Goal: Task Accomplishment & Management: Use online tool/utility

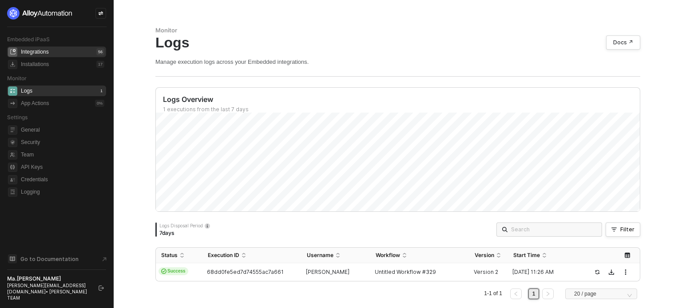
click at [52, 54] on div "Integrations 56" at bounding box center [62, 52] width 83 height 11
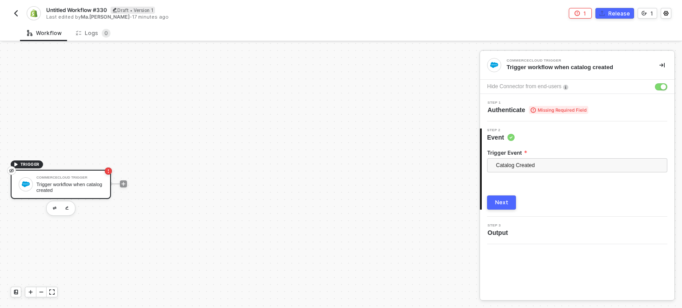
scroll to position [16, 0]
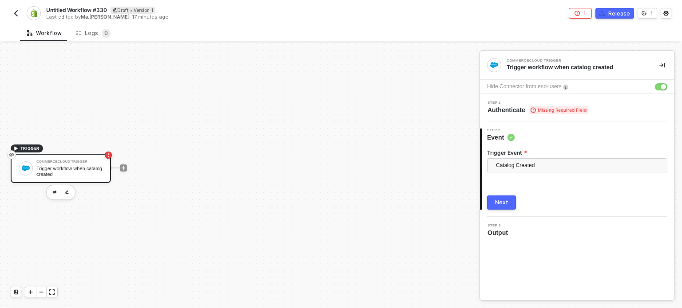
click at [525, 108] on span "Authenticate Missing Required Field" at bounding box center [537, 110] width 101 height 9
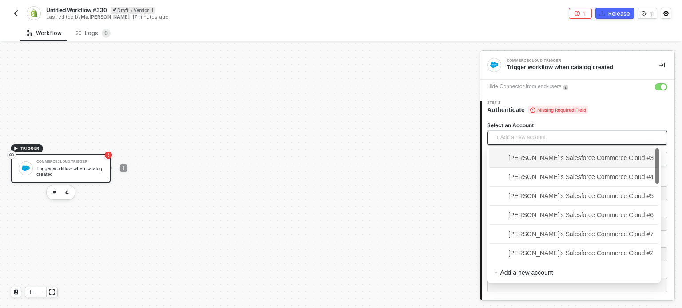
click at [525, 134] on span "+ Add a new account" at bounding box center [579, 138] width 166 height 14
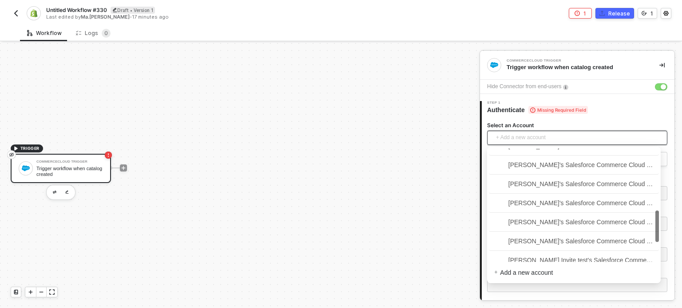
scroll to position [306, 0]
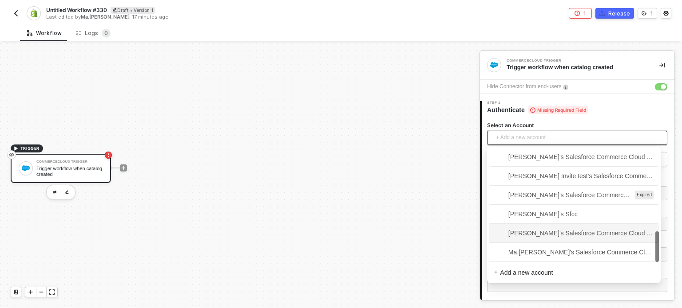
click at [398, 198] on div "TRIGGER CommerceCloud Trigger Trigger workflow when catalog created" at bounding box center [237, 168] width 475 height 282
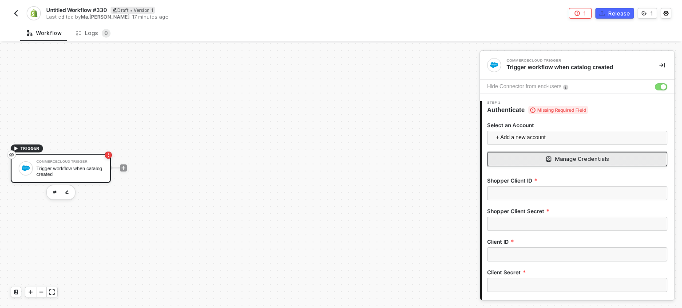
click at [561, 156] on div "Manage Credentials" at bounding box center [582, 159] width 54 height 7
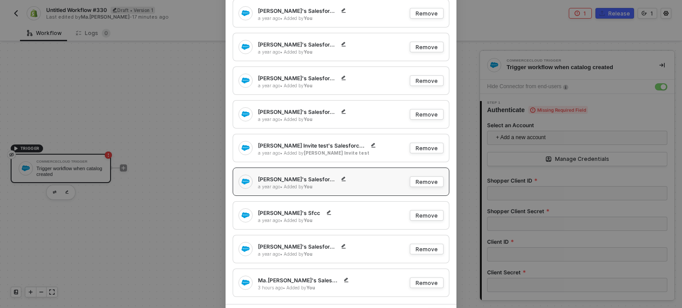
scroll to position [492, 0]
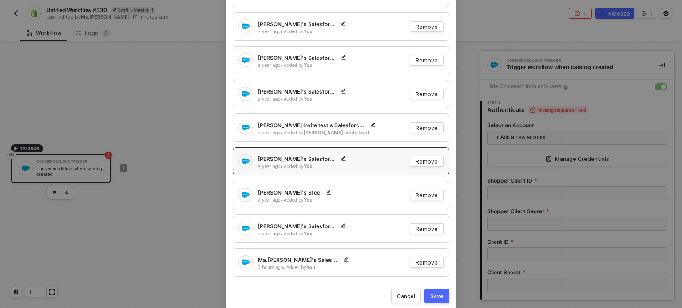
click at [167, 235] on div "Manage Credentials Hanna Grace Ercilla's Salesfor... 2 years ago • Added by You…" at bounding box center [341, 154] width 682 height 308
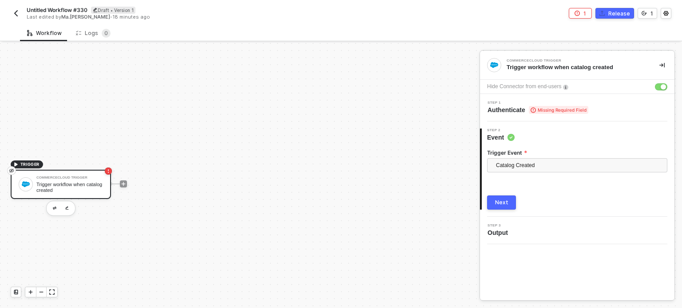
scroll to position [16, 0]
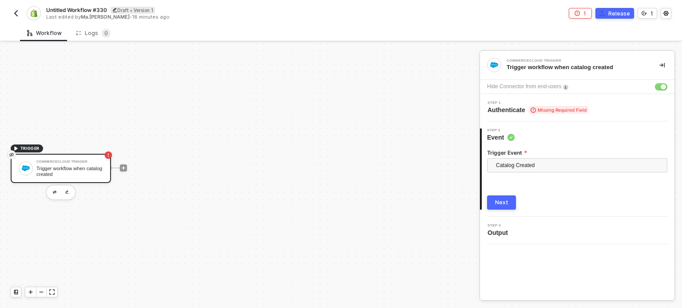
click at [541, 104] on div "Step 1 Authenticate Missing Required Field" at bounding box center [537, 107] width 101 height 13
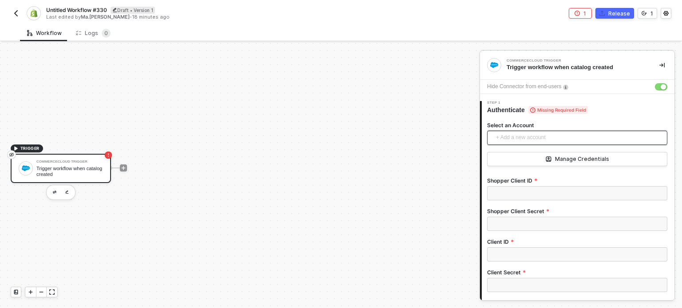
click at [515, 136] on span "+ Add a new account" at bounding box center [579, 138] width 166 height 14
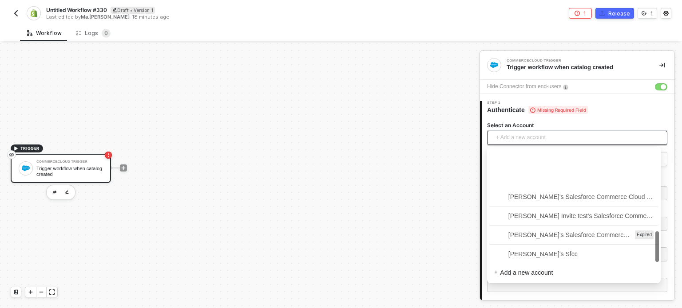
scroll to position [306, 0]
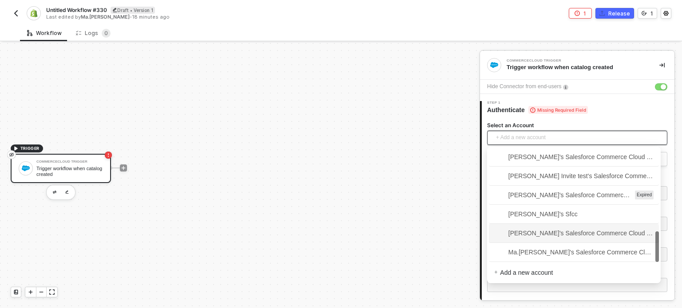
click at [422, 214] on div "TRIGGER CommerceCloud Trigger Trigger workflow when catalog created" at bounding box center [237, 168] width 475 height 282
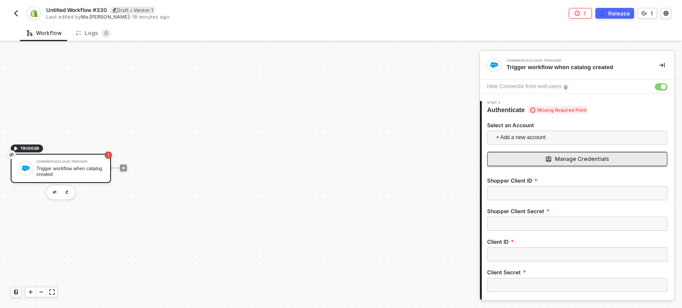
click at [568, 152] on button "Manage Credentials" at bounding box center [577, 159] width 180 height 14
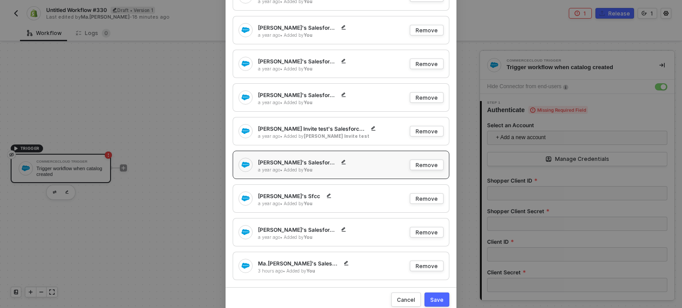
scroll to position [492, 0]
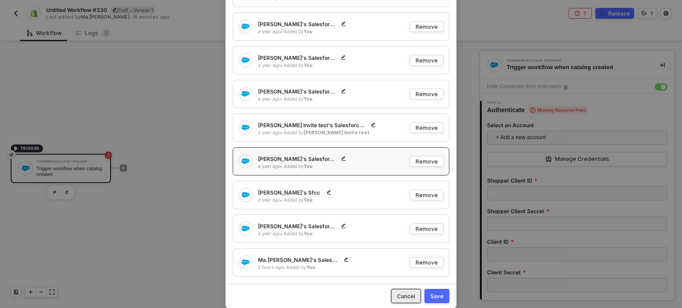
click at [406, 296] on div "Cancel" at bounding box center [406, 297] width 18 height 8
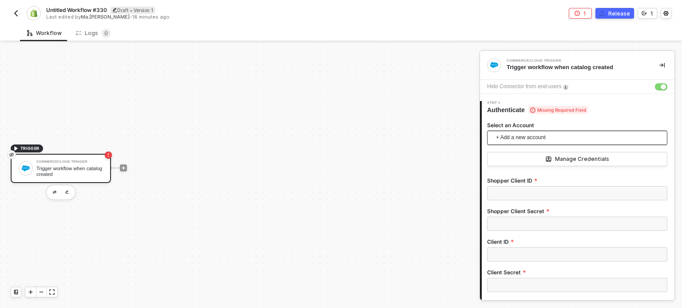
click at [531, 134] on span "+ Add a new account" at bounding box center [579, 138] width 166 height 14
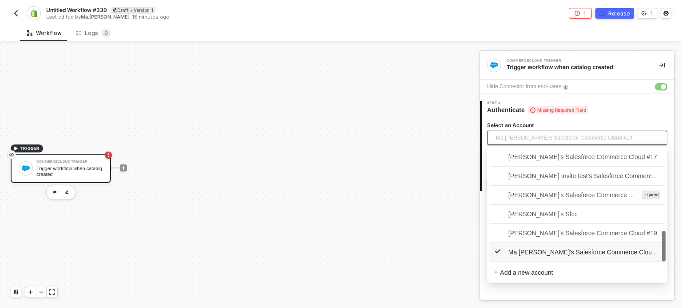
click at [547, 250] on span "Ma.Hanna Grace Ercilla's Salesforce Commerce Cloud #19" at bounding box center [577, 253] width 166 height 10
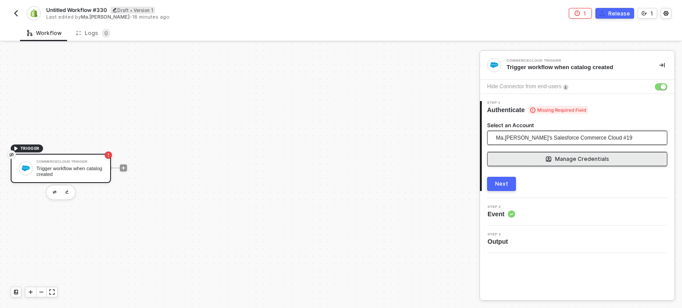
click at [592, 162] on div "Manage Credentials" at bounding box center [582, 159] width 54 height 7
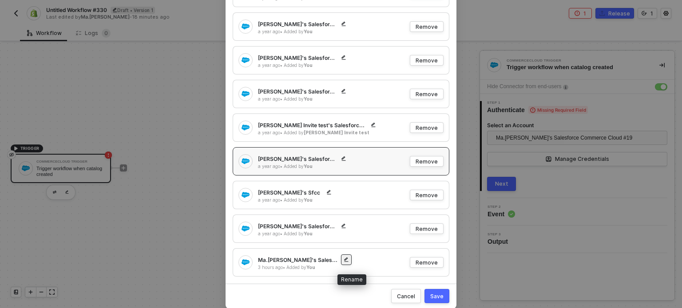
click at [346, 260] on icon "button" at bounding box center [346, 260] width 4 height 4
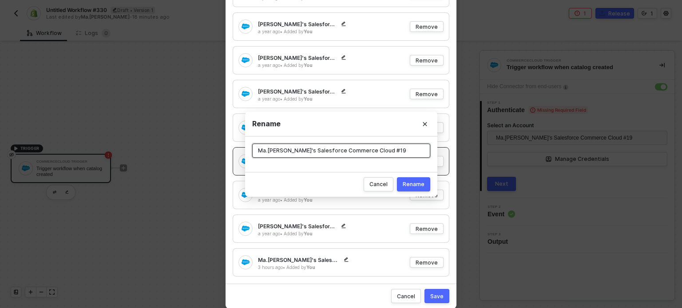
click at [387, 150] on input "Ma.Hanna Grace Ercilla's Salesforce Commerce Cloud #19" at bounding box center [341, 151] width 178 height 14
click at [314, 152] on input "Ma.Hanna Grace Ercilla's Salesforce Commerce Cloud #19" at bounding box center [341, 151] width 178 height 14
drag, startPoint x: 275, startPoint y: 152, endPoint x: 390, endPoint y: 150, distance: 114.5
click at [378, 151] on input "Ma.Hanna Grace Ercilla's Salesforce Commerce Cloud #19" at bounding box center [341, 151] width 178 height 14
type input "Ma.Ha Cloud #19"
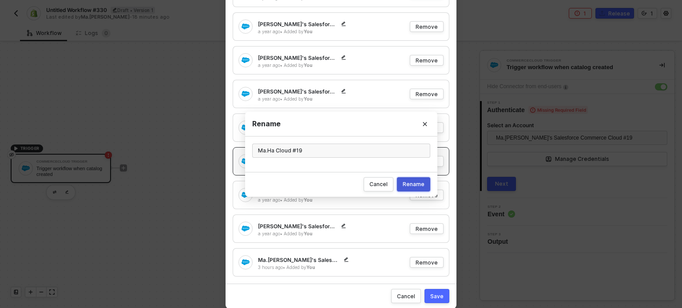
click at [417, 186] on div "Rename" at bounding box center [414, 185] width 22 height 8
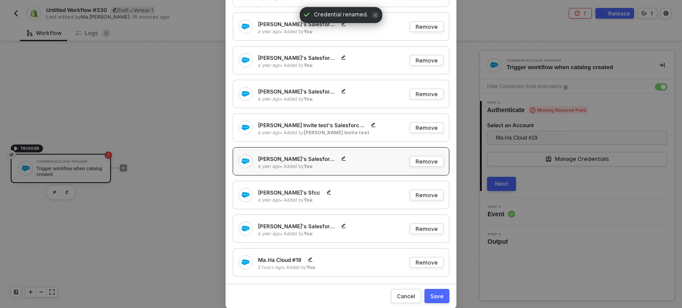
drag, startPoint x: 437, startPoint y: 296, endPoint x: 454, endPoint y: 280, distance: 23.3
click at [438, 295] on div "Save" at bounding box center [436, 297] width 13 height 8
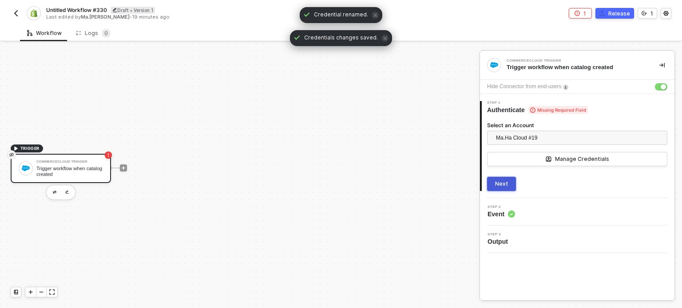
click at [503, 184] on div "Next" at bounding box center [501, 184] width 13 height 7
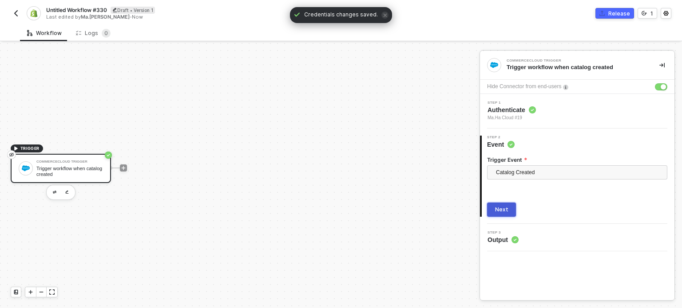
click at [502, 211] on div "Next" at bounding box center [501, 209] width 13 height 7
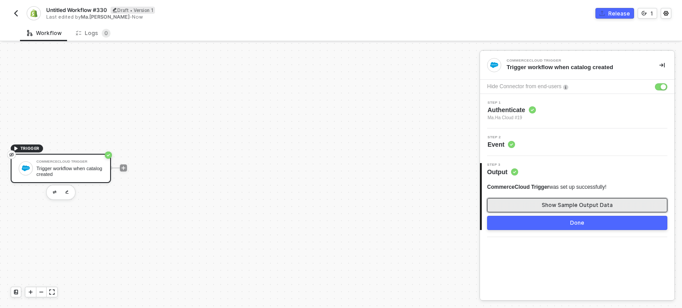
click at [528, 206] on button "Show Sample Output Data" at bounding box center [577, 205] width 180 height 14
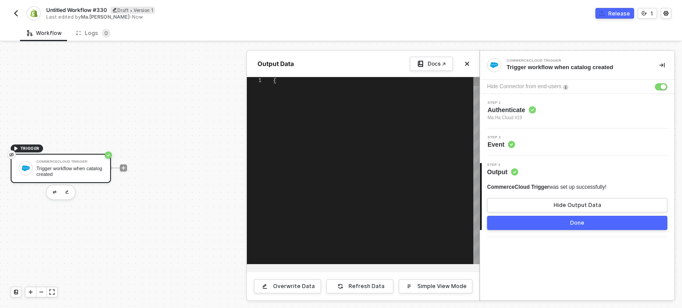
type textarea "{ "assignedProductCount": 3, "assignedSites": [ { "cartridges": "sitegenesis_st…"
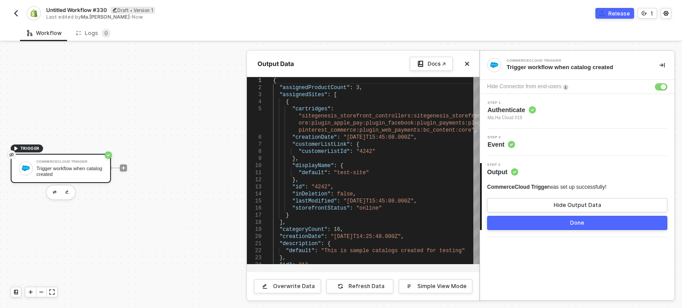
click at [123, 164] on div at bounding box center [341, 175] width 682 height 265
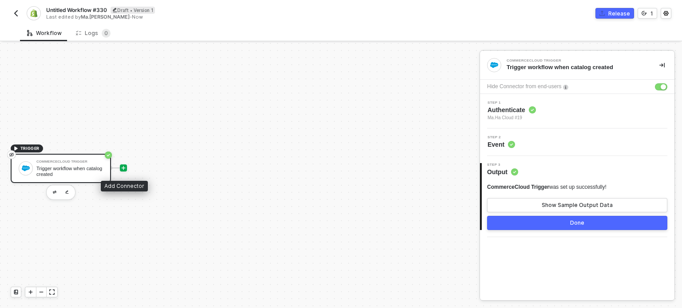
click at [124, 166] on icon "icon-play" at bounding box center [123, 168] width 5 height 5
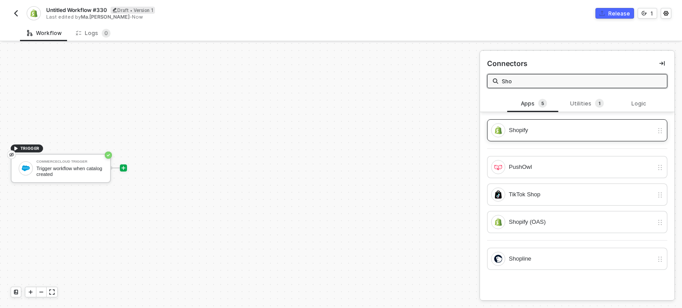
type input "Sho"
click at [502, 138] on div "Shopify" at bounding box center [577, 130] width 180 height 22
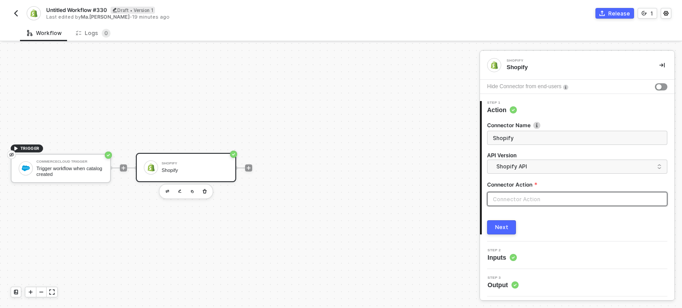
click at [517, 201] on input "text" at bounding box center [577, 199] width 180 height 14
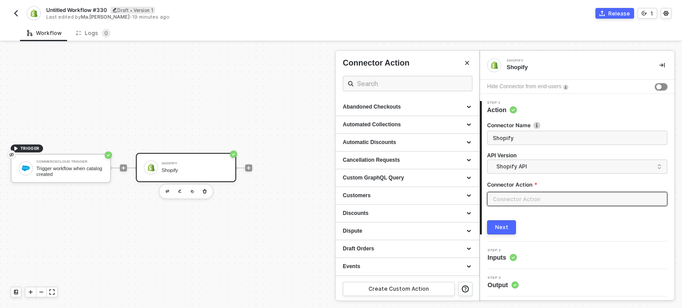
click at [661, 85] on button "button" at bounding box center [661, 86] width 12 height 7
click at [380, 209] on div "Discounts" at bounding box center [406, 214] width 143 height 18
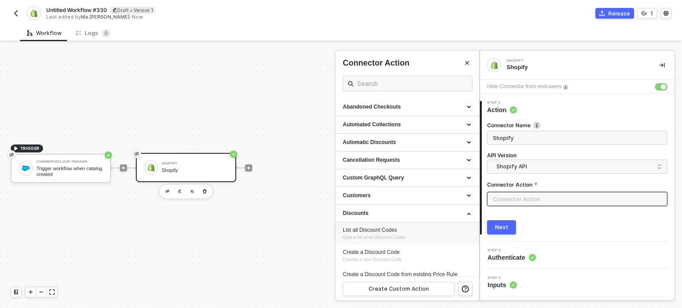
drag, startPoint x: 366, startPoint y: 227, endPoint x: 431, endPoint y: 225, distance: 64.8
click at [367, 227] on div "List all Discount Codes" at bounding box center [407, 231] width 129 height 8
type input "Gets a list of all Discount Codes"
type input "Discounts - List all Discount Codes"
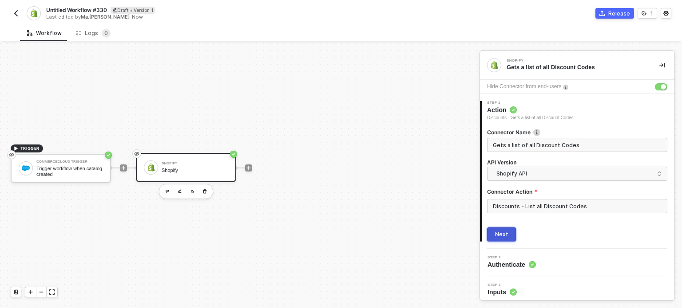
click at [497, 228] on button "Next" at bounding box center [501, 235] width 29 height 14
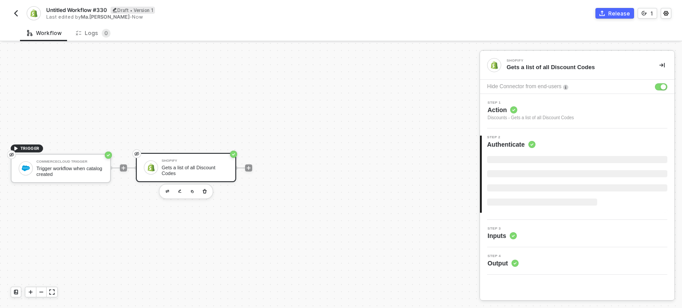
click at [505, 239] on span "Inputs" at bounding box center [501, 236] width 29 height 9
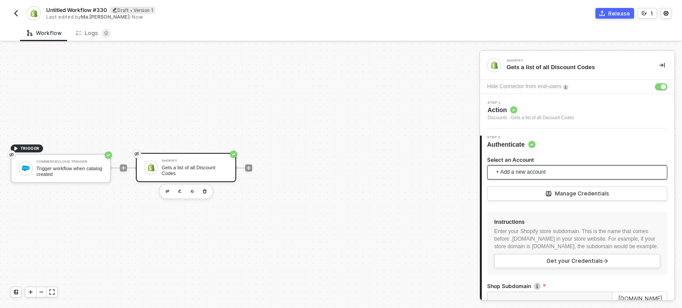
click at [537, 170] on span "+ Add a new account" at bounding box center [579, 173] width 166 height 14
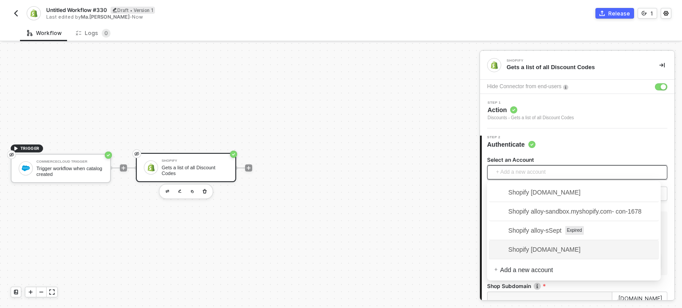
click at [549, 249] on span "Shopify alloy-sandbox.myshopify.com" at bounding box center [537, 250] width 87 height 10
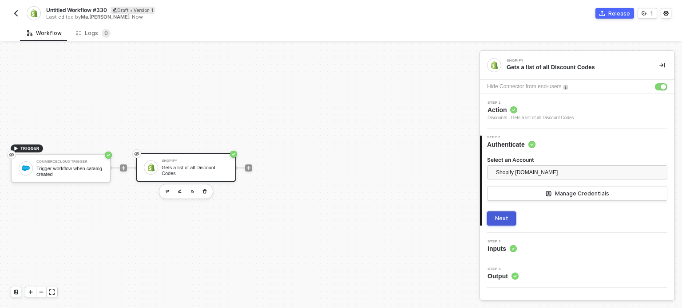
click at [503, 217] on div "Next" at bounding box center [501, 218] width 13 height 7
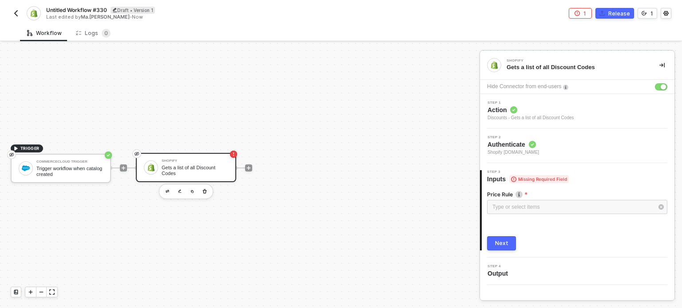
click at [514, 214] on div "Type or select items ﻿" at bounding box center [577, 208] width 180 height 16
click at [514, 207] on div "Type or select items ﻿" at bounding box center [572, 207] width 161 height 8
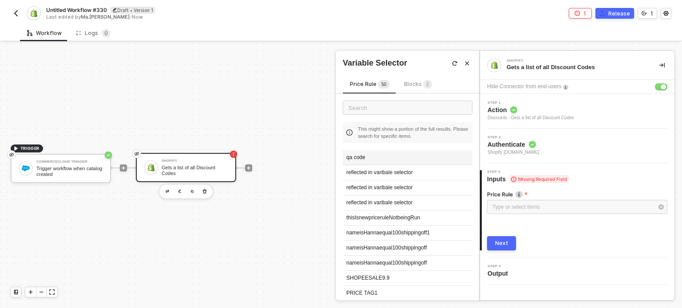
click at [368, 158] on div "qa code" at bounding box center [408, 157] width 130 height 15
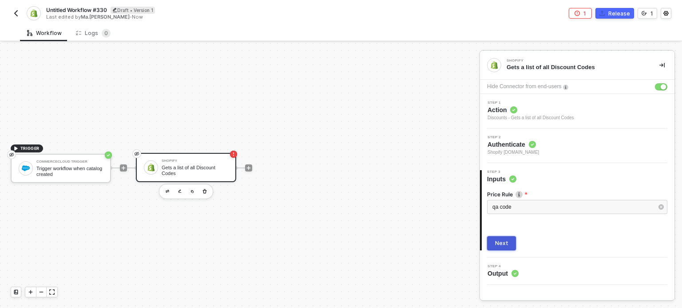
click at [504, 240] on div "Next" at bounding box center [501, 243] width 13 height 7
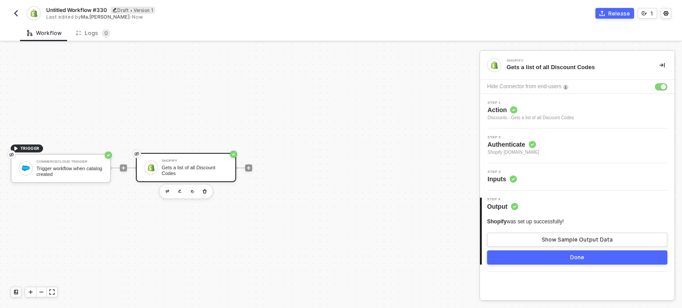
click at [251, 172] on div at bounding box center [248, 168] width 118 height 69
click at [250, 169] on icon "icon-play" at bounding box center [248, 168] width 5 height 5
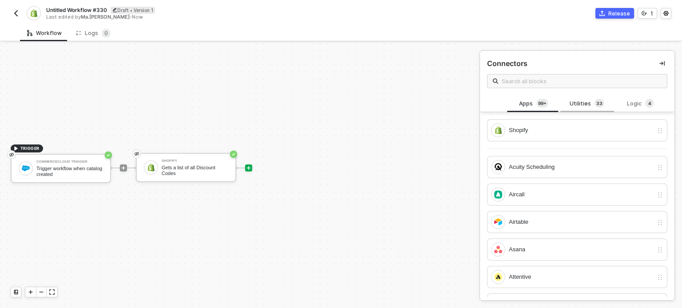
click at [575, 107] on div "Utilities 3 3" at bounding box center [586, 104] width 39 height 10
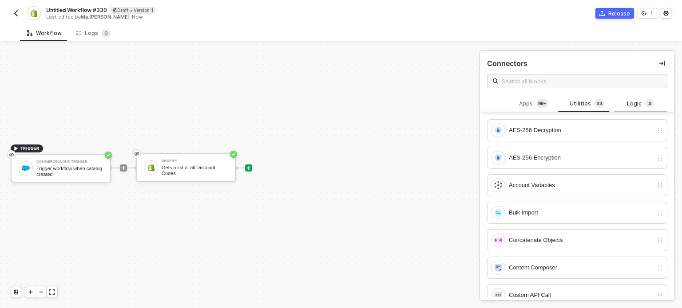
click at [645, 108] on span "4" at bounding box center [649, 104] width 9 height 10
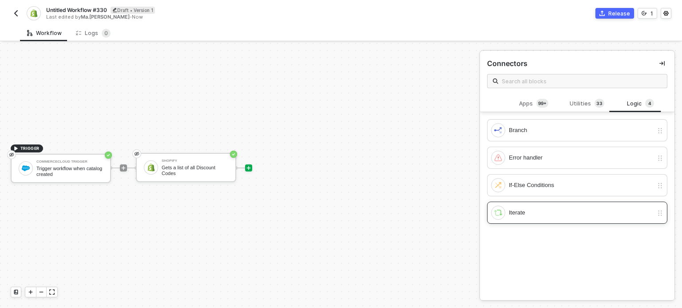
click at [513, 214] on div "Iterate" at bounding box center [581, 213] width 144 height 10
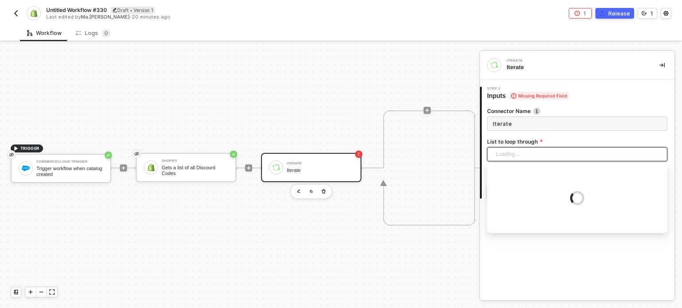
click at [531, 155] on div "Loading..." at bounding box center [577, 154] width 180 height 14
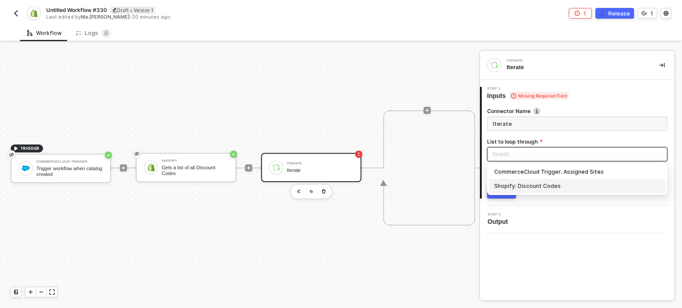
click at [543, 189] on div "Shopify: Discount Codes" at bounding box center [577, 187] width 166 height 10
type input "Loop through Shopify: Discount Codes"
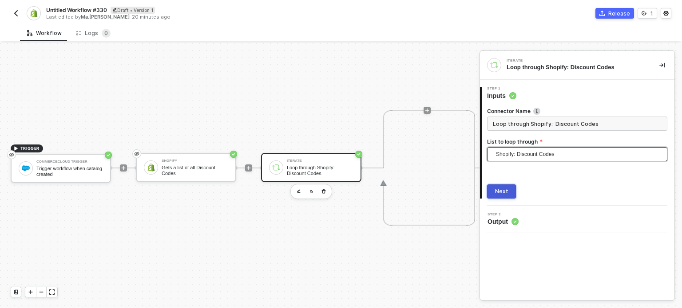
click at [499, 194] on div "Next" at bounding box center [501, 191] width 13 height 7
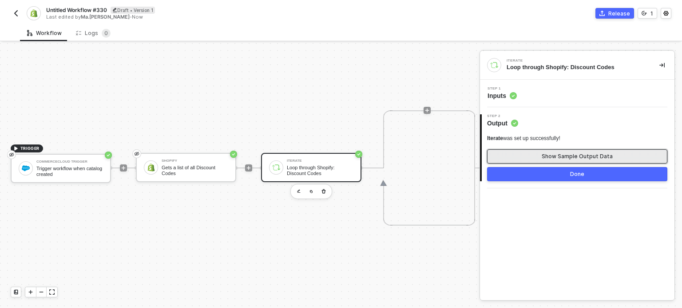
click at [561, 159] on div "Show Sample Output Data" at bounding box center [576, 156] width 71 height 7
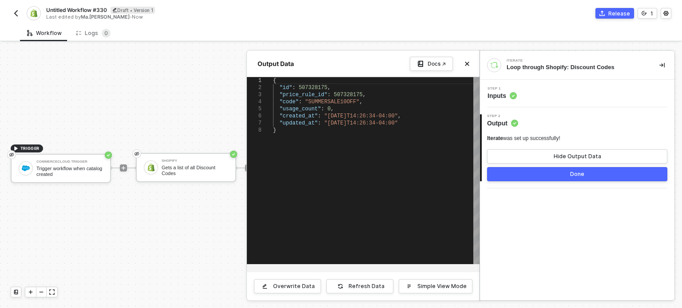
click at [199, 245] on div at bounding box center [341, 175] width 682 height 265
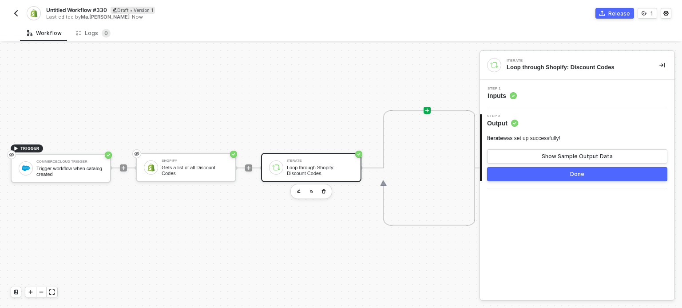
click at [425, 108] on icon "icon-play" at bounding box center [426, 110] width 5 height 5
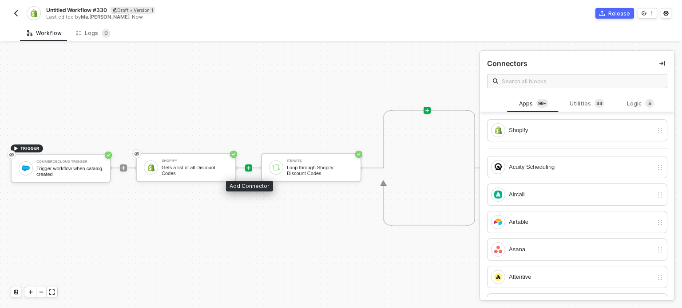
click at [246, 167] on icon "icon-play" at bounding box center [248, 168] width 5 height 5
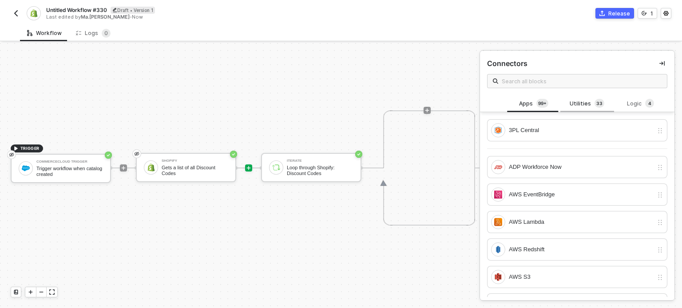
click at [583, 101] on div "Utilities 3 3" at bounding box center [586, 104] width 39 height 10
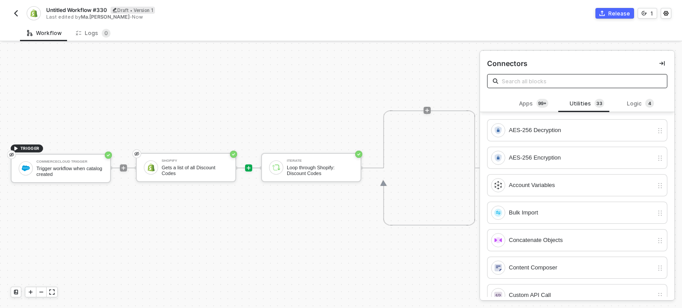
click at [512, 83] on input "text" at bounding box center [581, 81] width 160 height 10
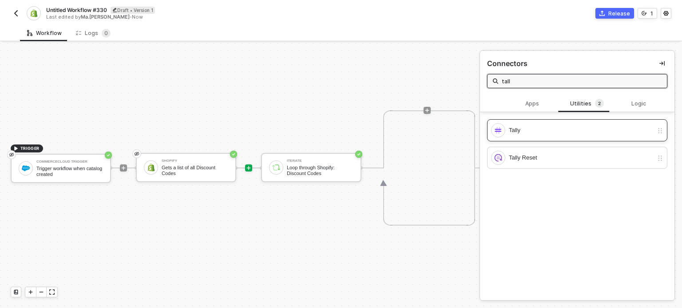
type input "tall"
drag, startPoint x: 497, startPoint y: 127, endPoint x: 505, endPoint y: 125, distance: 8.3
click at [497, 127] on img at bounding box center [498, 130] width 8 height 8
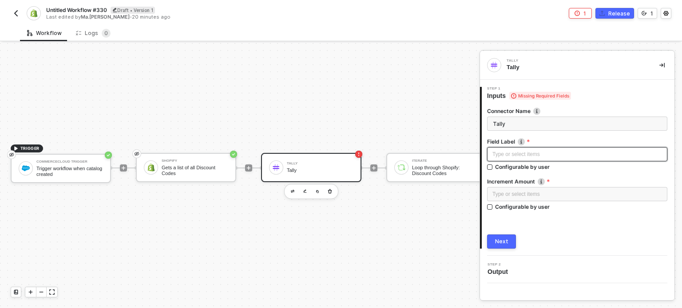
click at [528, 159] on div "Type or select items ﻿" at bounding box center [577, 154] width 180 height 14
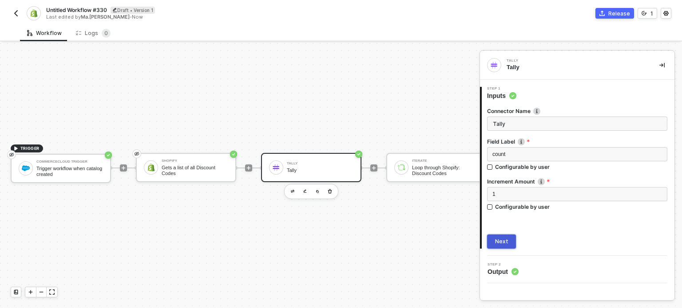
click at [506, 242] on div "Next" at bounding box center [501, 241] width 13 height 7
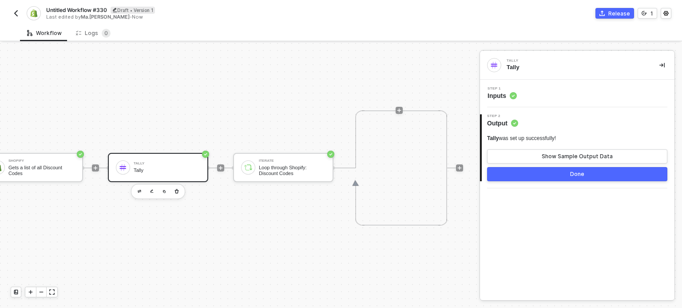
scroll to position [16, 154]
click at [397, 113] on div at bounding box center [397, 110] width 7 height 115
click at [397, 110] on icon "icon-play" at bounding box center [397, 110] width 5 height 5
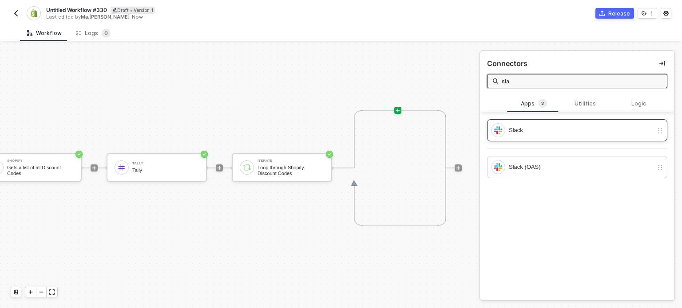
type input "sla"
click at [499, 134] on img at bounding box center [498, 130] width 8 height 8
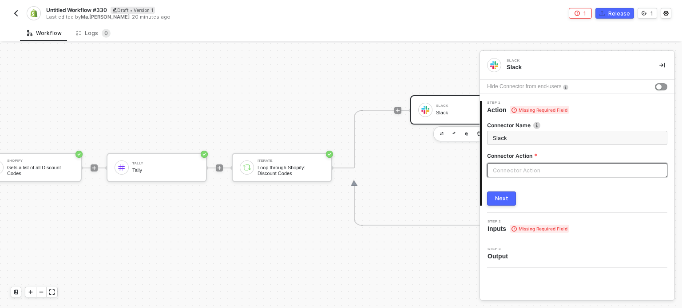
click at [519, 168] on input "text" at bounding box center [577, 170] width 180 height 14
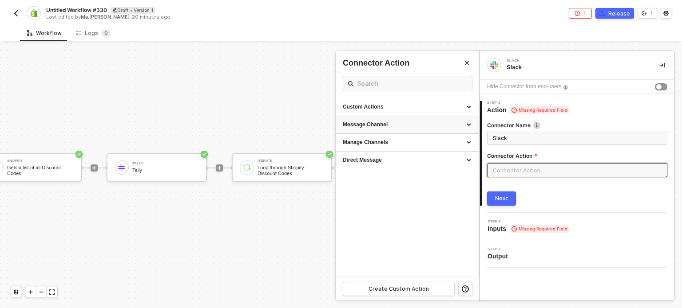
click at [413, 127] on div "Message Channel" at bounding box center [407, 125] width 129 height 8
click at [407, 146] on div "Post Post a message into a channel" at bounding box center [407, 145] width 129 height 15
type input "Post a message into a channel"
type input "Message Channel - Post"
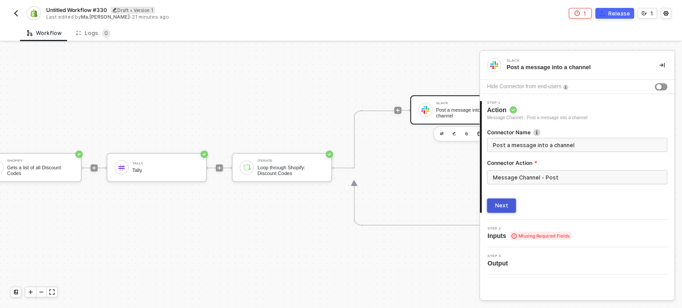
click at [502, 204] on div "Next" at bounding box center [501, 205] width 13 height 7
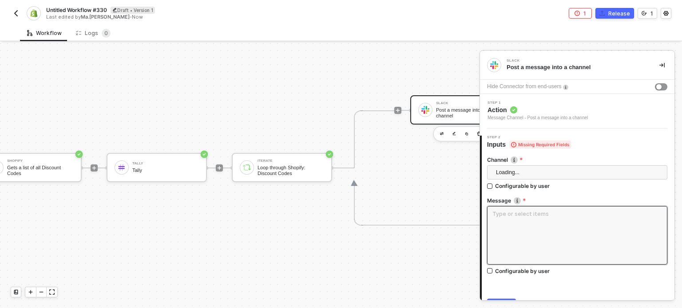
click at [503, 206] on textarea at bounding box center [577, 235] width 180 height 59
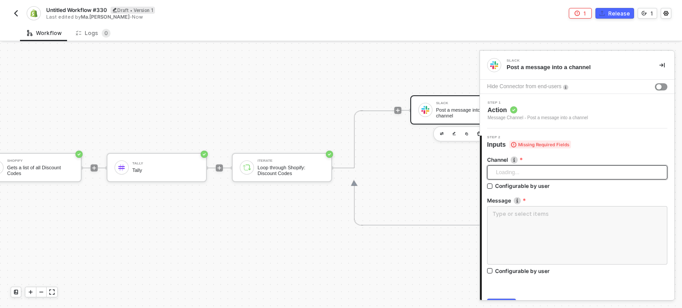
click at [513, 175] on div "Loading..." at bounding box center [577, 173] width 180 height 14
click at [656, 89] on div "button" at bounding box center [658, 86] width 5 height 5
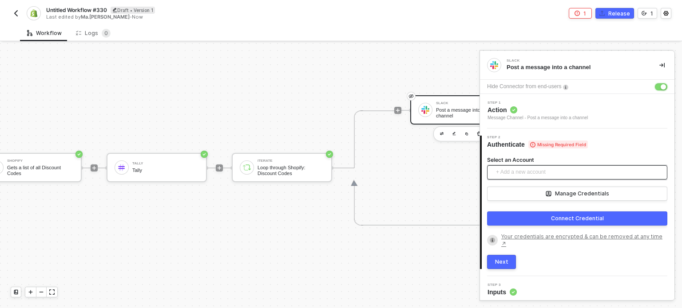
click at [533, 166] on span "+ Add a new account" at bounding box center [579, 173] width 166 height 14
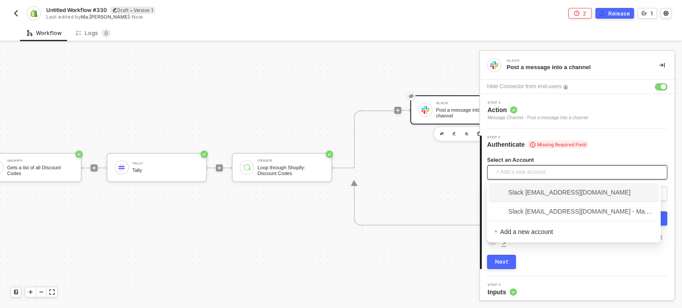
click at [533, 191] on span "Slack hanna@runalloy.com" at bounding box center [562, 193] width 136 height 10
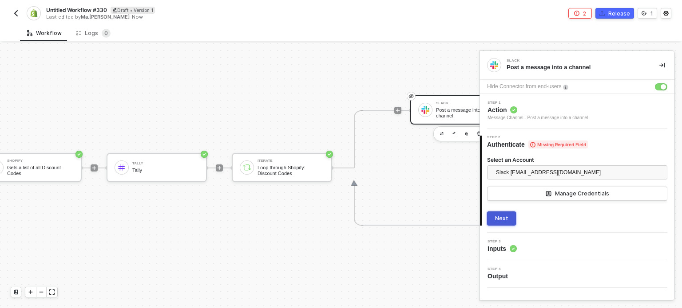
click at [502, 222] on button "Next" at bounding box center [501, 219] width 29 height 14
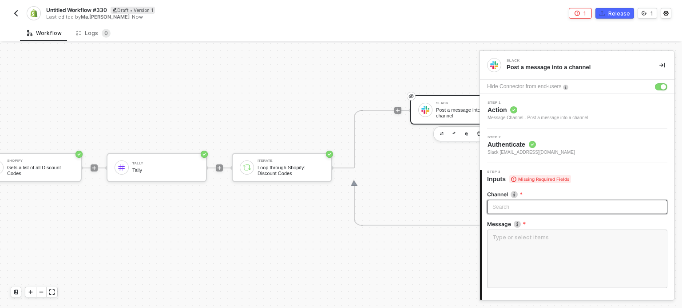
click at [508, 208] on div "Search" at bounding box center [577, 207] width 180 height 14
type input "tr"
click at [524, 225] on div "trigger-test" at bounding box center [573, 225] width 159 height 10
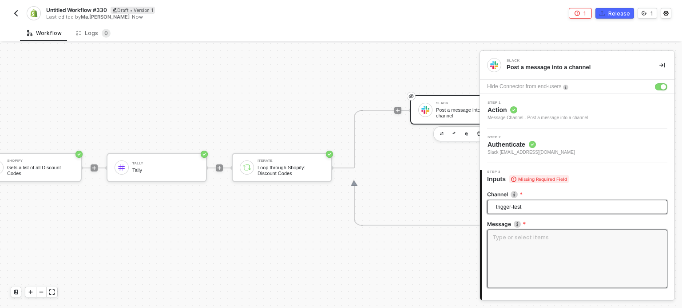
click at [535, 257] on textarea at bounding box center [577, 259] width 180 height 59
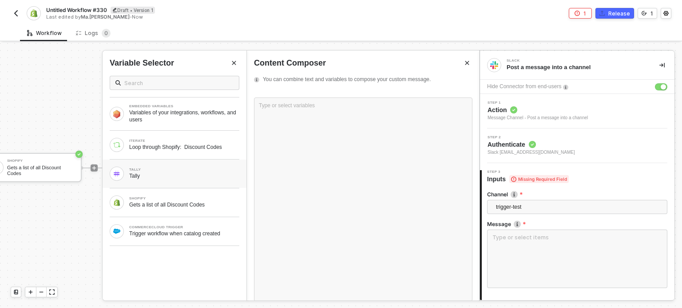
click at [155, 170] on div "TALLY" at bounding box center [184, 170] width 110 height 4
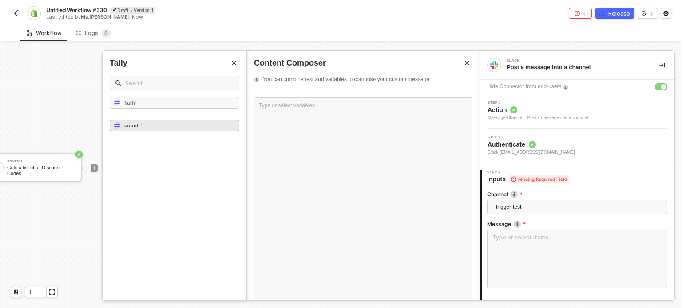
click at [186, 129] on div "count - 1" at bounding box center [175, 126] width 130 height 12
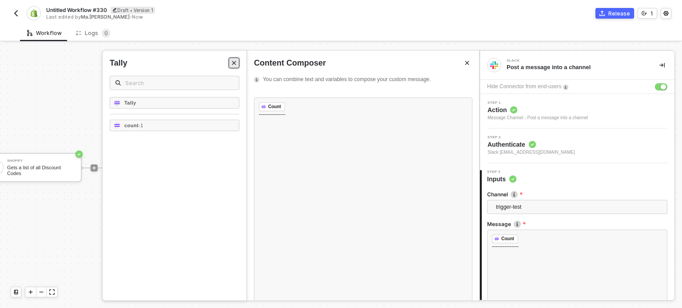
click at [234, 64] on icon "Close" at bounding box center [233, 62] width 5 height 5
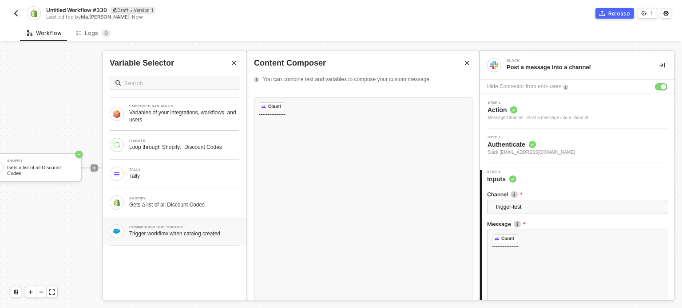
click at [171, 231] on div "Trigger workflow when catalog created" at bounding box center [184, 233] width 110 height 7
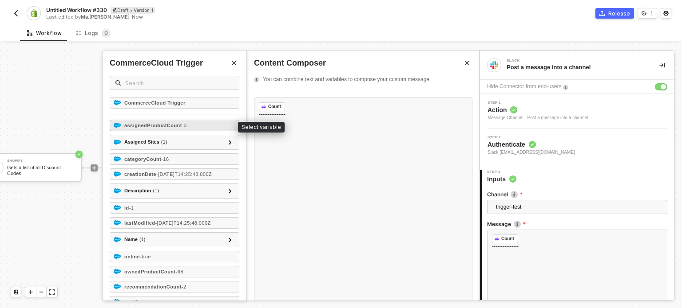
click at [162, 123] on strong "assignedProductCount" at bounding box center [153, 125] width 58 height 5
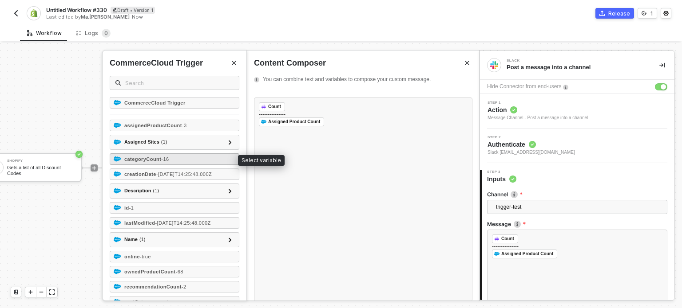
click at [169, 162] on div "categoryCount - 16" at bounding box center [175, 160] width 130 height 12
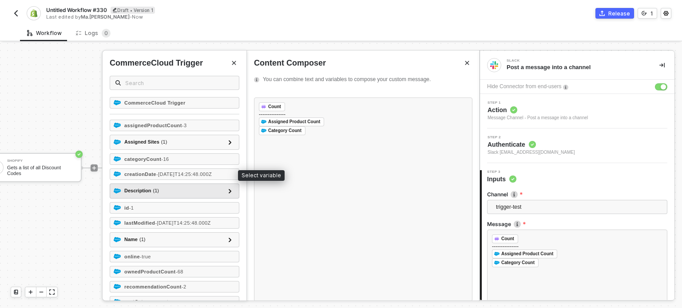
drag, startPoint x: 164, startPoint y: 174, endPoint x: 165, endPoint y: 184, distance: 10.7
click at [164, 174] on span "- 2022-06-01T14:25:48.000Z" at bounding box center [183, 174] width 55 height 5
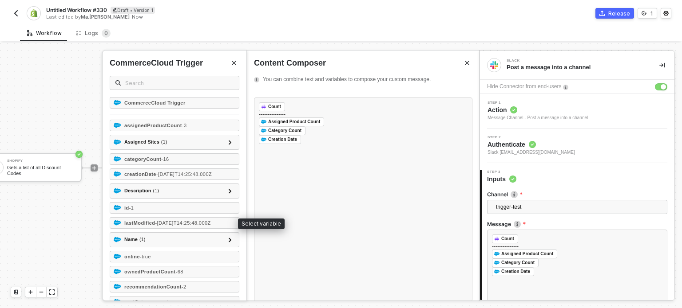
drag, startPoint x: 158, startPoint y: 225, endPoint x: 161, endPoint y: 229, distance: 5.2
click at [160, 225] on span "- 2022-06-01T14:25:48.000Z" at bounding box center [182, 223] width 55 height 5
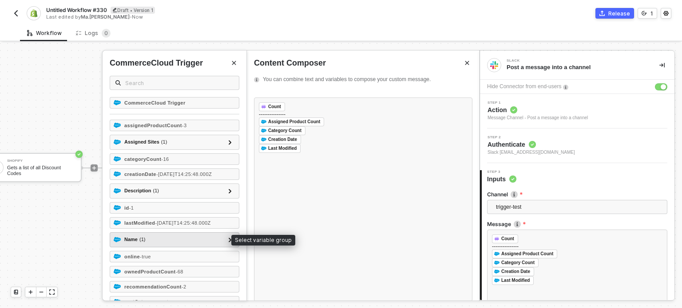
click at [158, 238] on div "Name ( 1 )" at bounding box center [169, 240] width 111 height 11
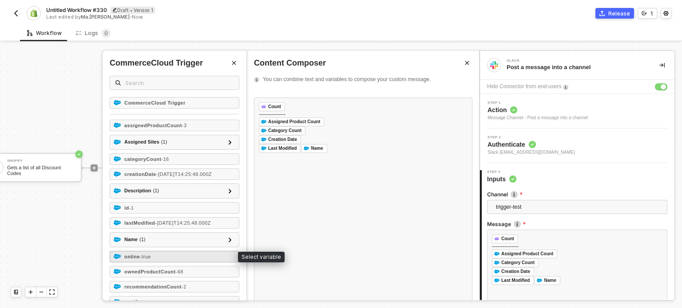
click at [158, 253] on div "online - true" at bounding box center [175, 257] width 130 height 12
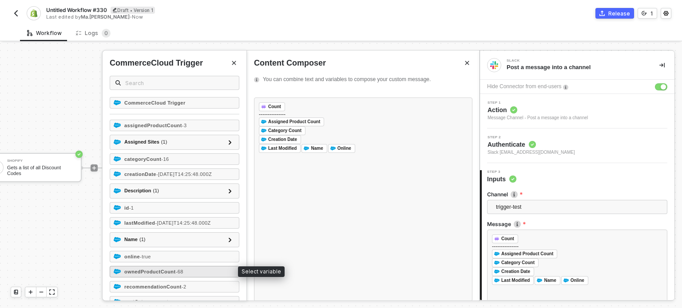
click at [160, 271] on strong "ownedProductCount" at bounding box center [149, 271] width 51 height 5
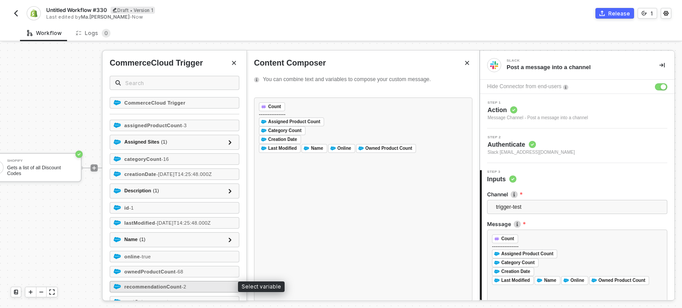
click at [160, 285] on strong "recommendationCount" at bounding box center [152, 286] width 57 height 5
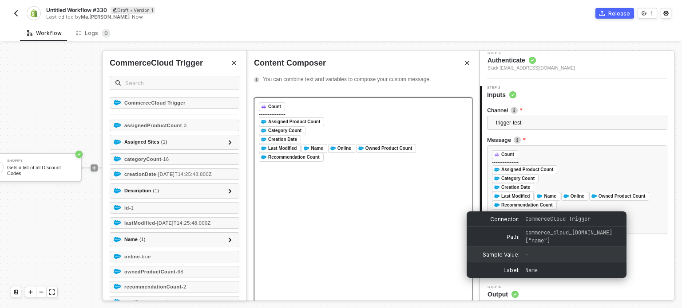
scroll to position [90, 0]
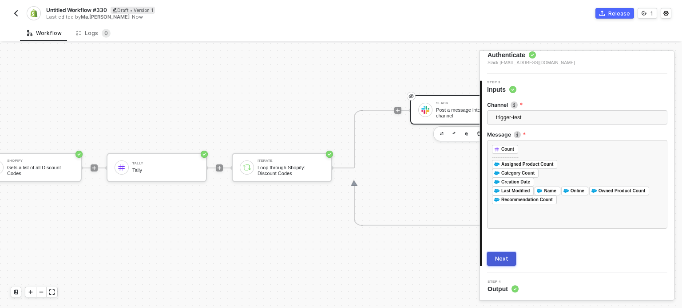
click at [502, 263] on button "Next" at bounding box center [501, 259] width 29 height 14
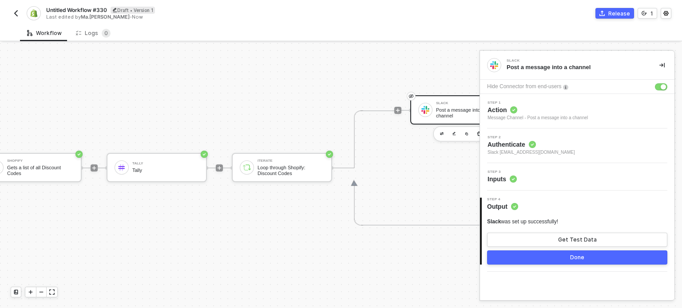
scroll to position [16, 0]
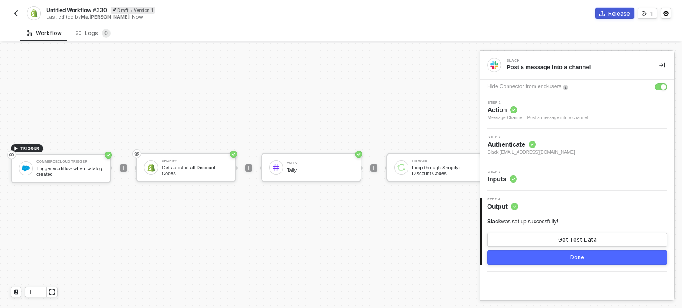
click at [621, 14] on div "Release" at bounding box center [619, 14] width 22 height 8
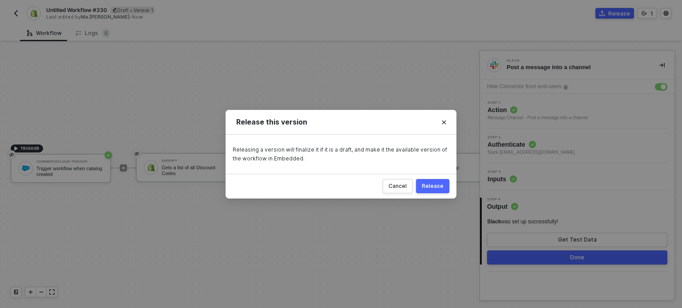
click at [454, 185] on div "Cancel Release" at bounding box center [340, 186] width 231 height 25
click at [431, 188] on div "Release" at bounding box center [433, 186] width 22 height 7
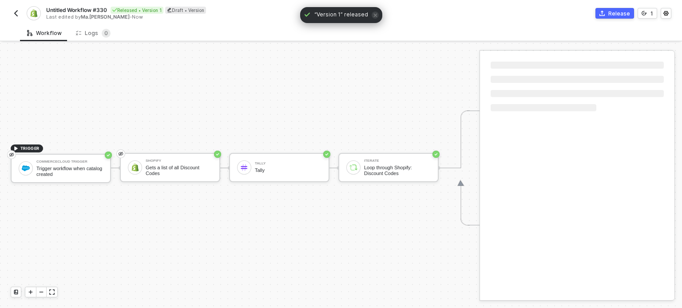
click at [80, 7] on span "Untitled Workflow #330" at bounding box center [76, 10] width 61 height 8
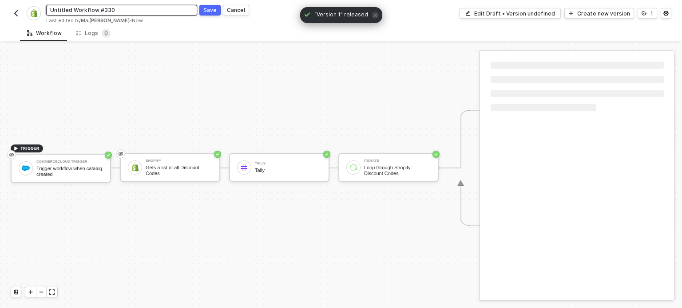
click at [85, 7] on input "Untitled Workflow #330" at bounding box center [121, 10] width 151 height 11
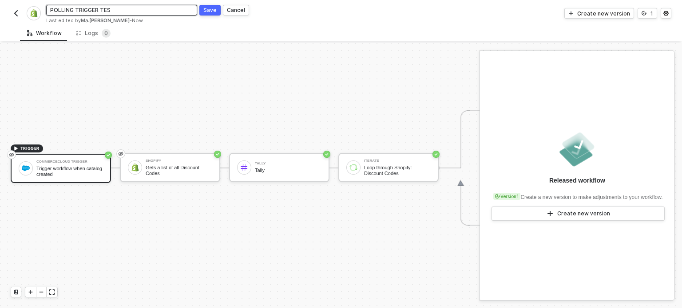
type input "POLLING TRIGGER TEST"
click button "Save" at bounding box center [209, 10] width 21 height 11
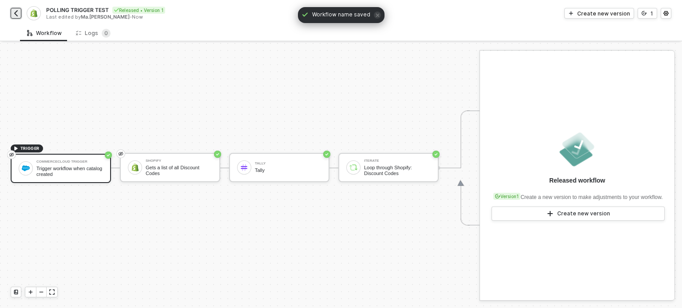
click at [13, 15] on img "button" at bounding box center [15, 13] width 7 height 7
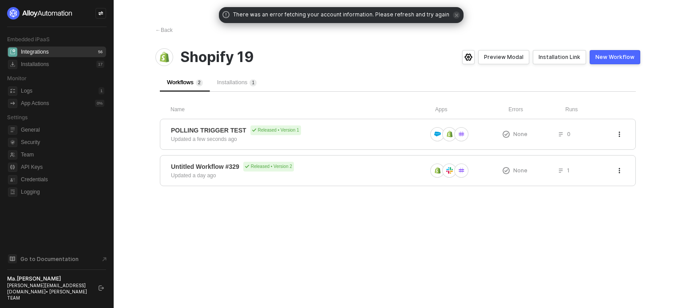
click at [257, 214] on div "← Back Shopify 19 Preview Modal Installation Link New Workflow Workflows 2 Inst…" at bounding box center [398, 154] width 506 height 308
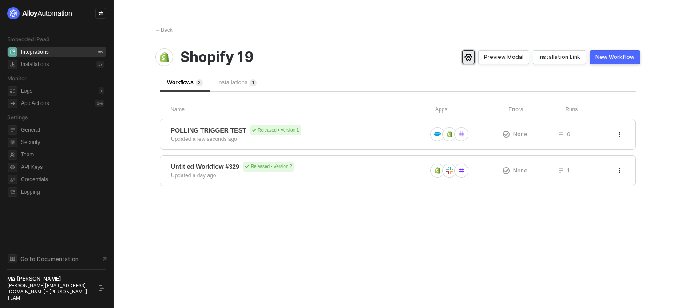
click at [472, 60] on icon "icon-settings" at bounding box center [468, 57] width 8 height 7
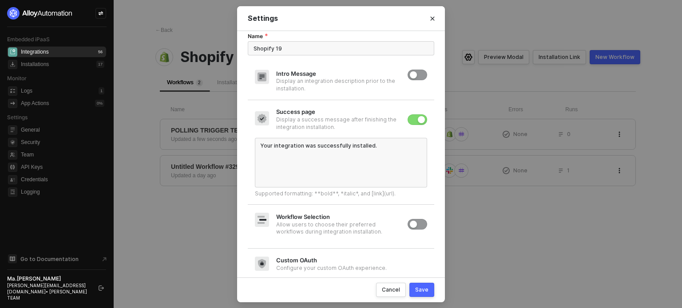
scroll to position [14, 0]
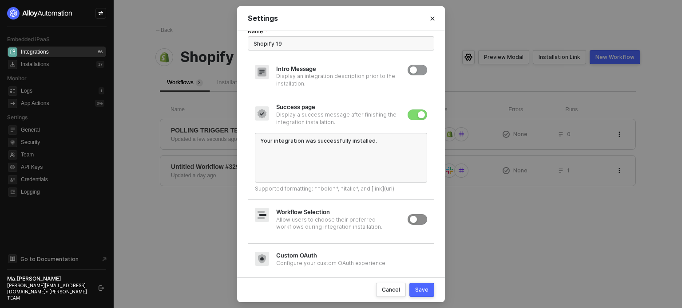
drag, startPoint x: 405, startPoint y: 217, endPoint x: 414, endPoint y: 219, distance: 9.1
click at [407, 218] on div "Workflow Selection Allow users to choose their preferred workflows during integ…" at bounding box center [341, 220] width 186 height 34
drag, startPoint x: 414, startPoint y: 219, endPoint x: 428, endPoint y: 226, distance: 16.1
click at [417, 220] on div "button" at bounding box center [413, 219] width 7 height 7
click at [423, 292] on div "Save" at bounding box center [421, 290] width 13 height 8
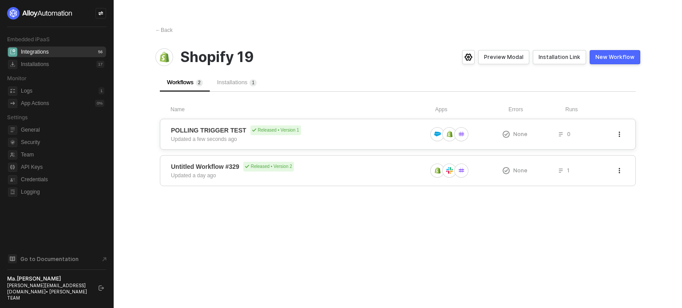
drag, startPoint x: 222, startPoint y: 131, endPoint x: 316, endPoint y: 131, distance: 94.1
click at [222, 131] on span "POLLING TRIGGER TEST" at bounding box center [208, 130] width 75 height 9
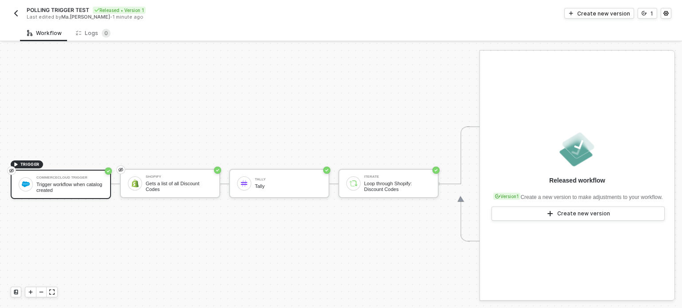
scroll to position [23, 0]
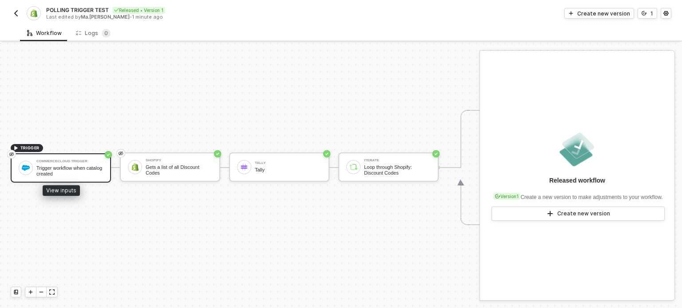
click at [85, 169] on div "Trigger workflow when catalog created" at bounding box center [69, 171] width 67 height 11
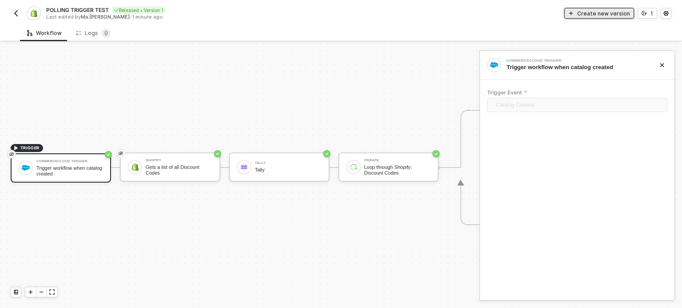
click at [589, 17] on button "Create new version" at bounding box center [599, 13] width 70 height 11
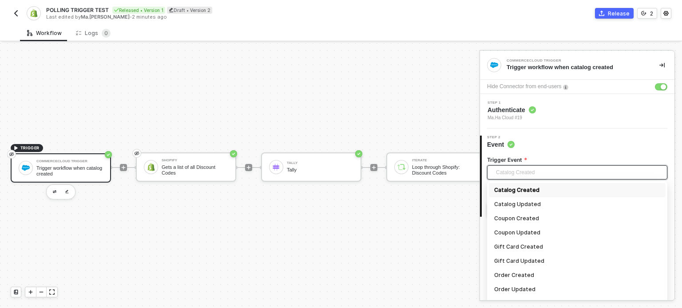
click at [522, 172] on span "Catalog Created" at bounding box center [579, 172] width 166 height 13
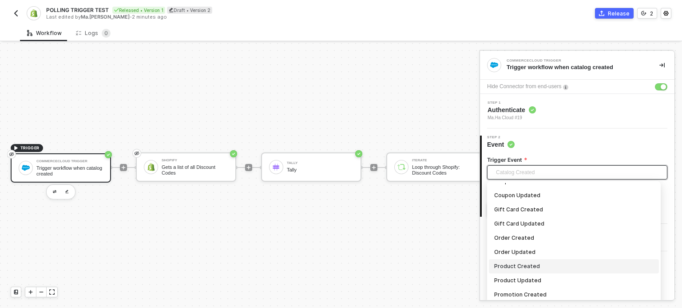
click at [522, 264] on div "Product Created" at bounding box center [573, 267] width 159 height 10
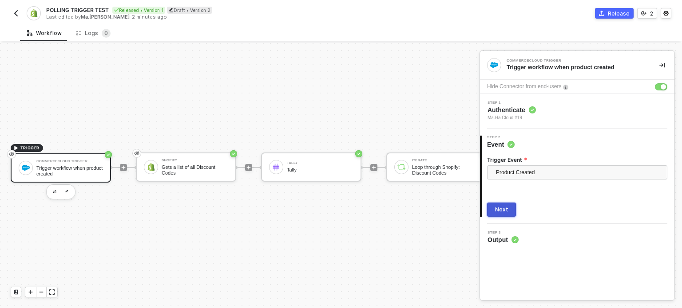
click at [496, 210] on div "Next" at bounding box center [501, 209] width 13 height 7
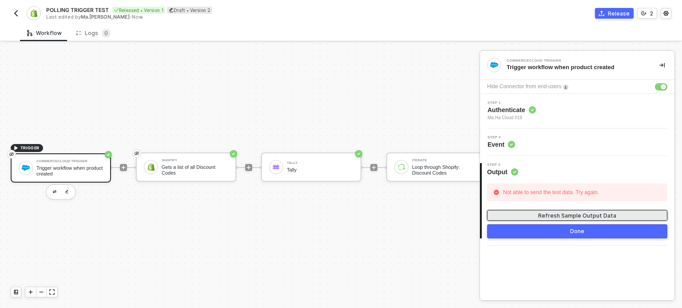
click at [573, 210] on button "Refresh Sample Output Data" at bounding box center [577, 215] width 180 height 11
click at [509, 147] on circle at bounding box center [511, 145] width 7 height 7
click at [522, 110] on span "Authenticate" at bounding box center [511, 110] width 48 height 9
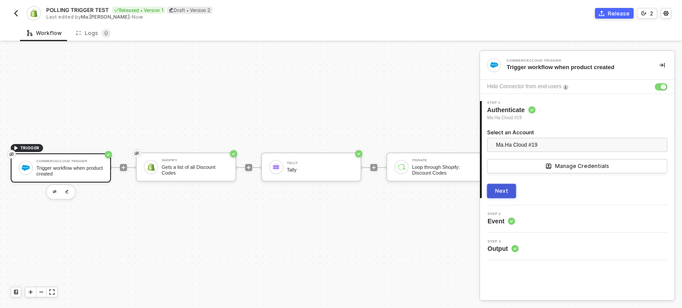
click at [506, 185] on button "Next" at bounding box center [501, 191] width 29 height 14
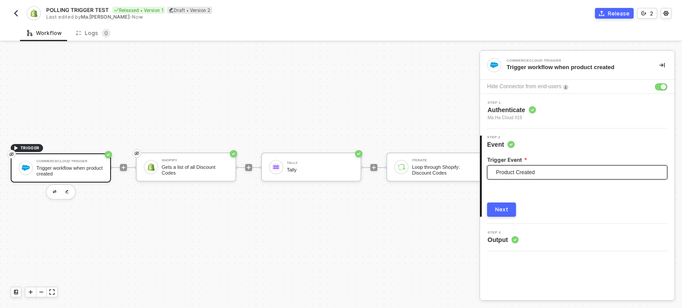
click at [518, 172] on span "Product Created" at bounding box center [579, 172] width 166 height 13
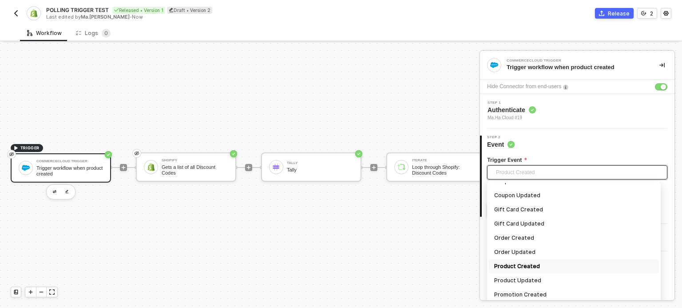
click at [514, 266] on div "Product Created" at bounding box center [573, 267] width 159 height 10
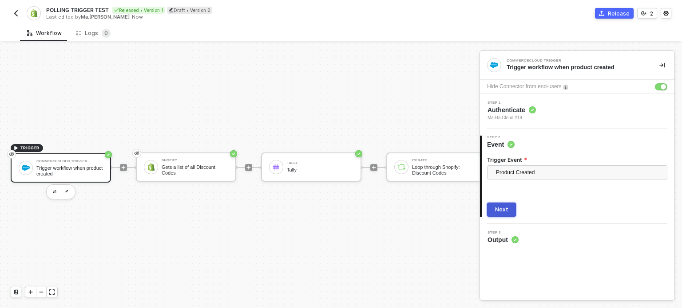
click at [502, 215] on button "Next" at bounding box center [501, 210] width 29 height 14
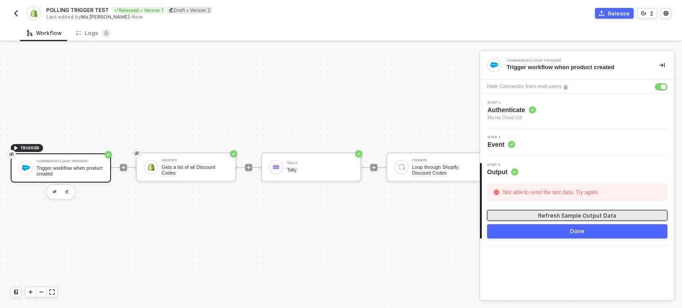
click at [533, 214] on button "Refresh Sample Output Data" at bounding box center [577, 215] width 180 height 11
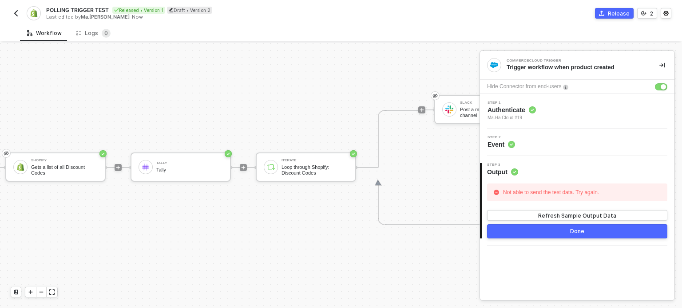
scroll to position [23, 324]
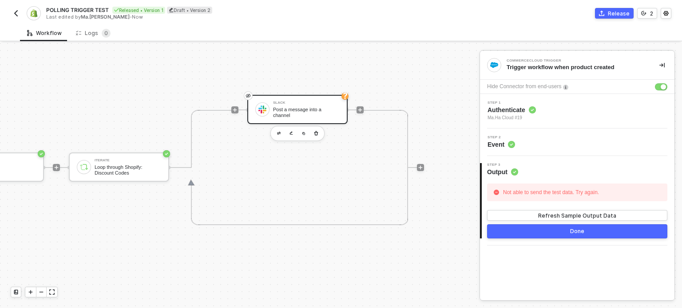
click at [324, 101] on div "Slack Post a message into a channel" at bounding box center [306, 109] width 67 height 17
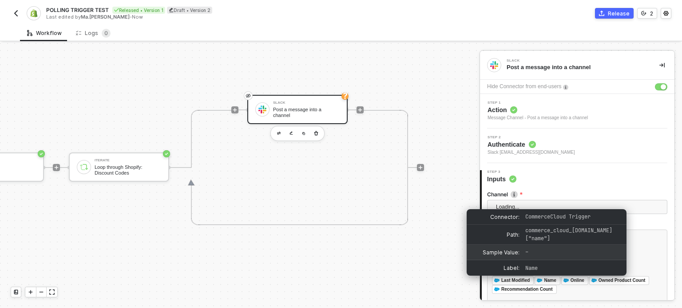
click at [567, 257] on div "Sample Value: –" at bounding box center [546, 253] width 160 height 16
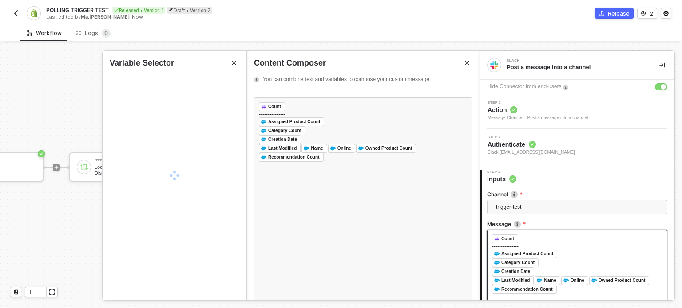
click at [599, 298] on div "﻿ Count ﻿ ﻿ --------------- ﻿ Assigned Product Count ﻿ ﻿ ﻿ Category Count ﻿ ﻿ ﻿…" at bounding box center [577, 274] width 180 height 89
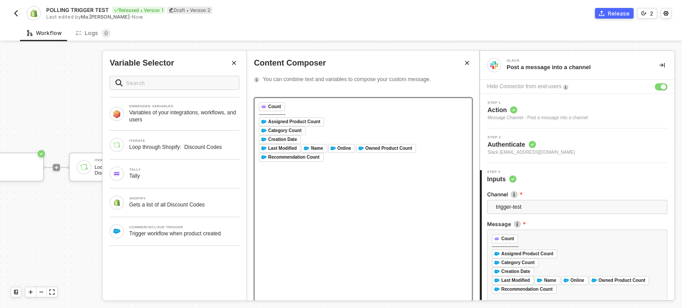
click at [331, 170] on div "﻿ Count ﻿ ﻿ --------------- ﻿ Assigned Product Count ﻿ ﻿ ﻿ Category Count ﻿ ﻿ ﻿…" at bounding box center [363, 200] width 218 height 204
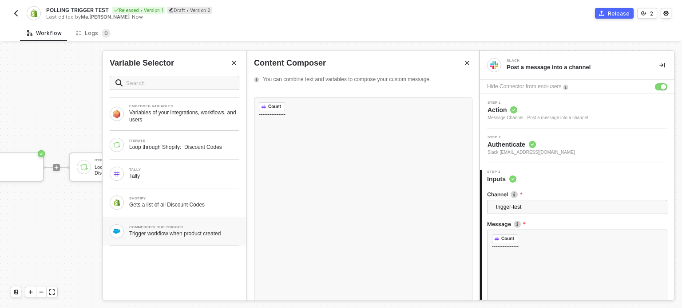
click at [235, 236] on div "Trigger workflow when product created" at bounding box center [184, 233] width 110 height 7
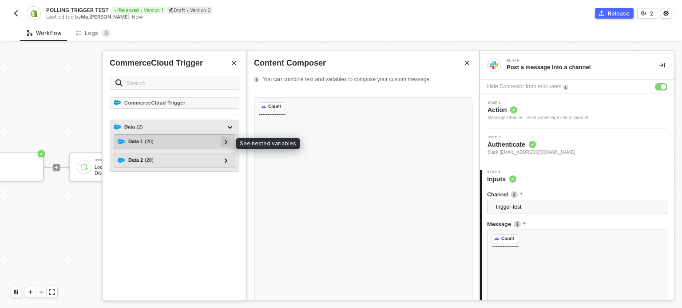
click at [225, 139] on div at bounding box center [226, 142] width 4 height 10
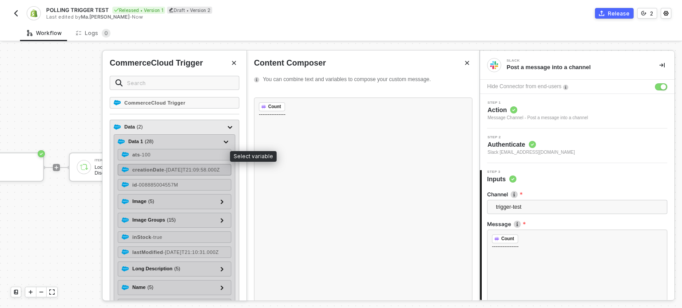
click at [165, 156] on div "ats - 100" at bounding box center [175, 155] width 114 height 12
drag, startPoint x: 167, startPoint y: 168, endPoint x: 168, endPoint y: 184, distance: 16.0
click at [167, 168] on span "- 2022-08-02T21:09:58.000Z" at bounding box center [191, 169] width 55 height 5
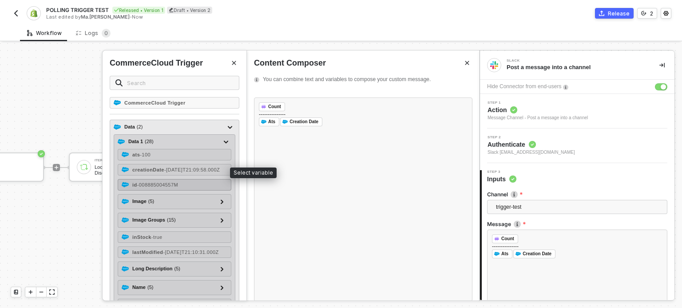
click at [168, 186] on span "- 008885004557M" at bounding box center [157, 184] width 41 height 5
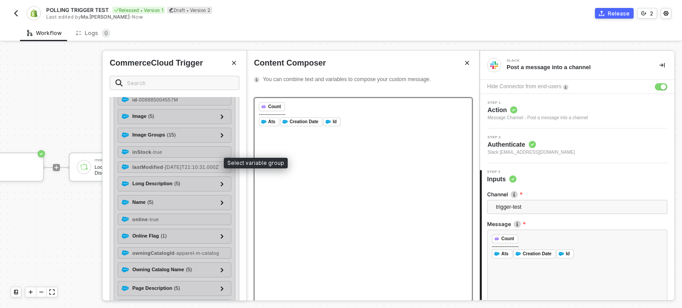
scroll to position [89, 0]
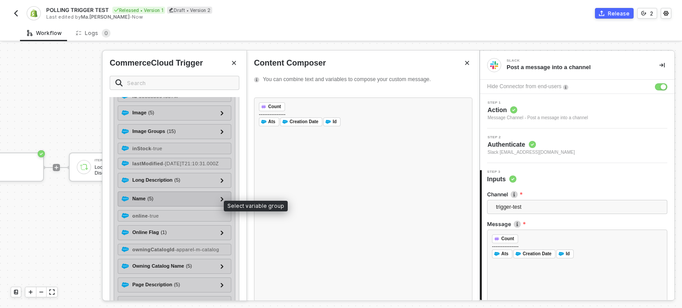
click at [172, 205] on div "Name ( 5 )" at bounding box center [169, 199] width 95 height 11
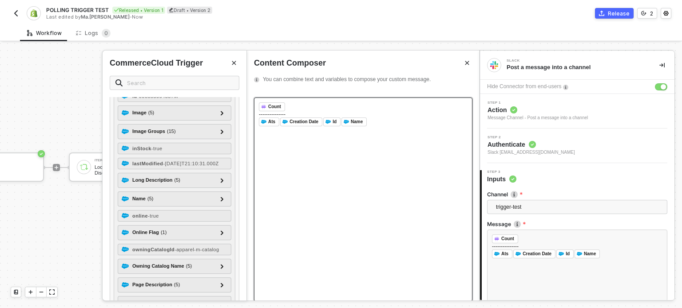
click at [172, 238] on div "Online Flag ( 1 )" at bounding box center [169, 233] width 95 height 11
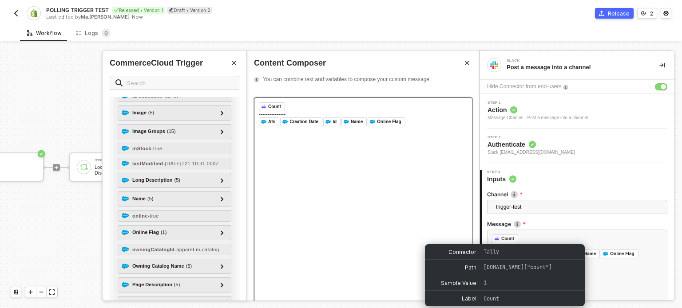
scroll to position [90, 0]
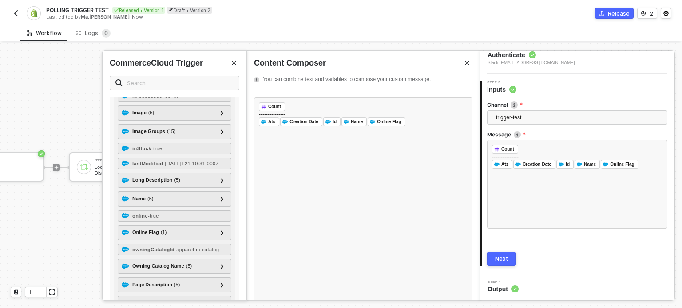
drag, startPoint x: 503, startPoint y: 254, endPoint x: 508, endPoint y: 251, distance: 5.6
click at [503, 255] on button "Next" at bounding box center [501, 259] width 29 height 14
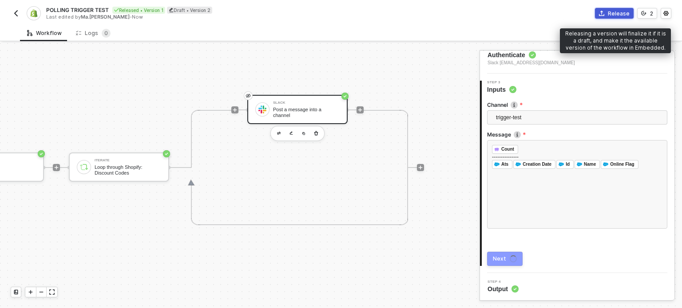
click at [618, 16] on div "Release" at bounding box center [619, 14] width 22 height 8
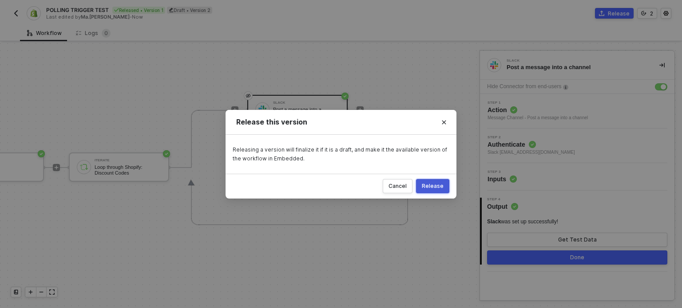
scroll to position [0, 0]
click at [438, 186] on div "Release" at bounding box center [433, 186] width 22 height 7
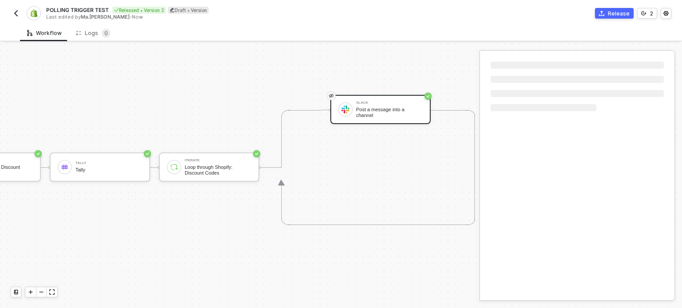
scroll to position [23, 186]
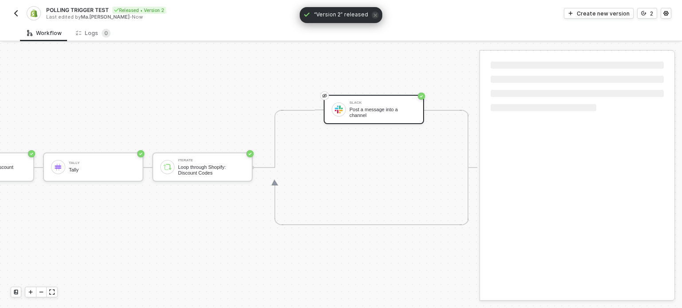
click at [16, 20] on div "POLLING TRIGGER TEST Released • Version 2 Last edited by Ma.Hanna Grace Ercilla…" at bounding box center [176, 13] width 330 height 14
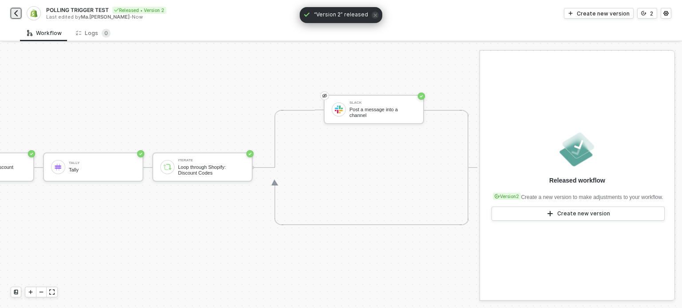
click at [16, 16] on img "button" at bounding box center [15, 13] width 7 height 7
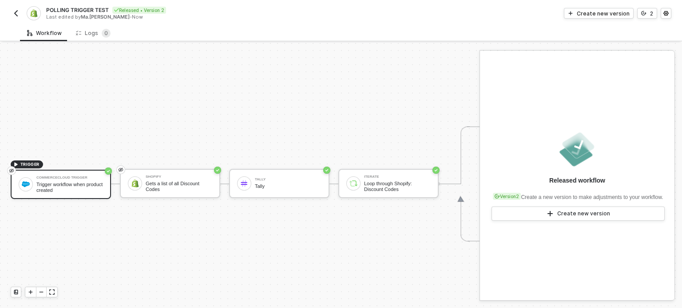
scroll to position [23, 0]
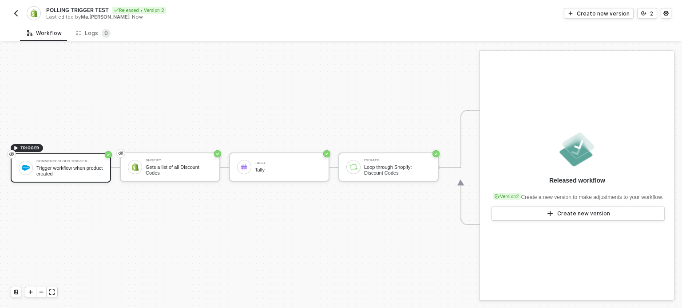
click at [253, 82] on div "TRIGGER CommerceCloud Trigger Trigger workflow when product created Shopify Get…" at bounding box center [331, 168] width 663 height 282
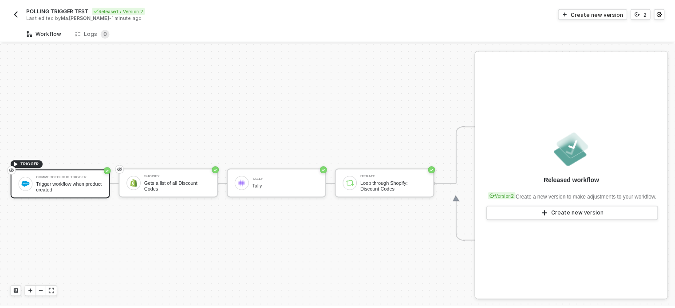
scroll to position [23, 0]
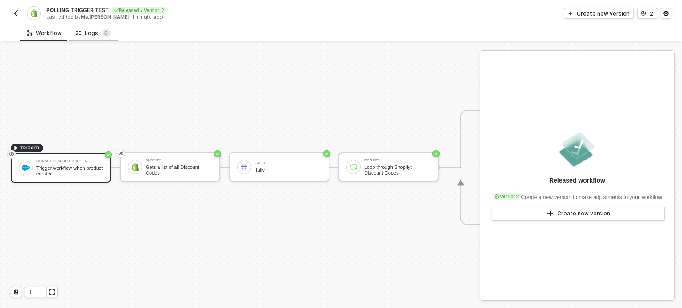
click at [96, 39] on div "Logs 0" at bounding box center [93, 33] width 49 height 16
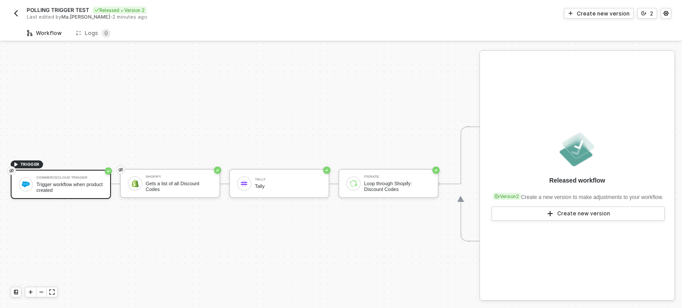
scroll to position [23, 0]
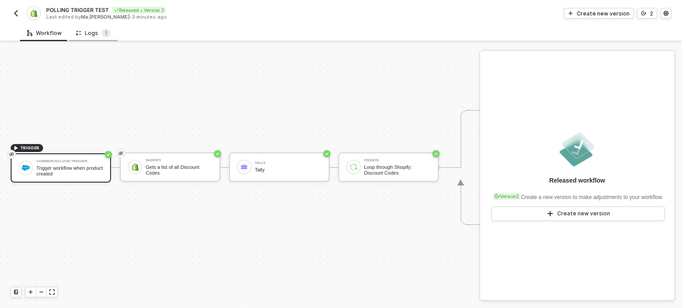
click at [86, 32] on div "Logs 1" at bounding box center [93, 33] width 35 height 9
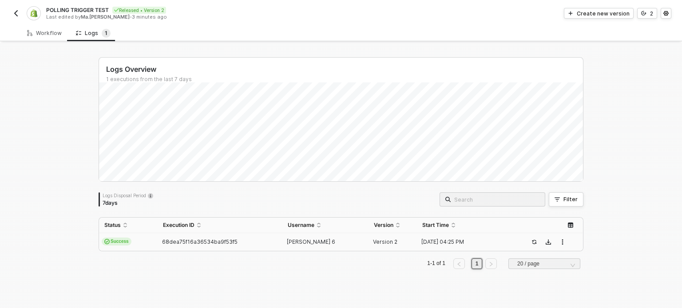
click at [290, 241] on span "[PERSON_NAME] 6" at bounding box center [311, 242] width 48 height 7
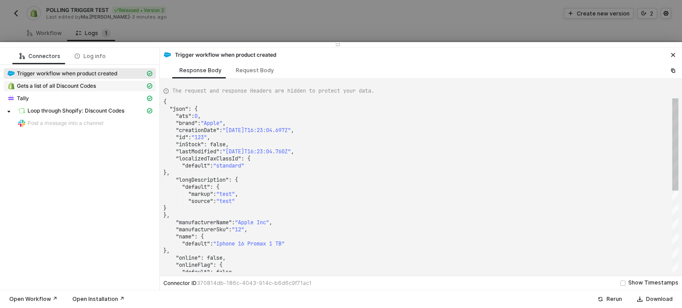
click at [75, 87] on span "Gets a list of all Discount Codes" at bounding box center [56, 86] width 79 height 7
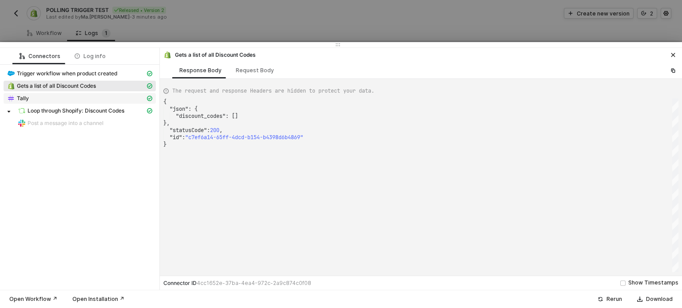
click at [60, 100] on div "Tally" at bounding box center [76, 99] width 138 height 8
type textarea "{ "json": { "count": [ { "count": 1 } ] }, "statusCode": null, "id": "aeafbb74-…"
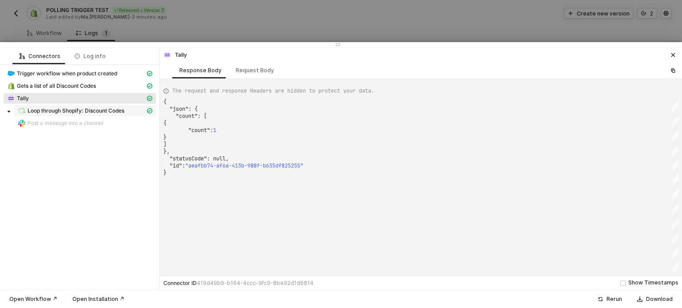
click at [36, 110] on span "Loop through Shopify: Discount Codes" at bounding box center [76, 110] width 97 height 7
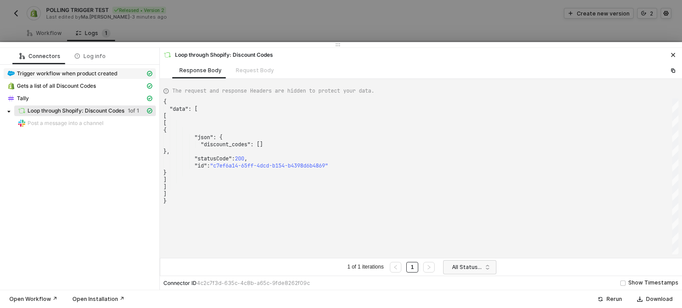
click at [87, 75] on span "Trigger workflow when product created" at bounding box center [67, 73] width 100 height 7
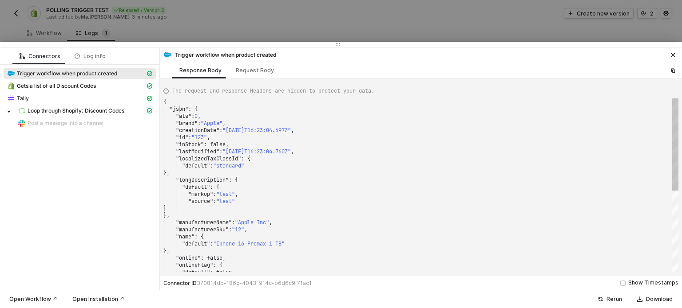
scroll to position [0, 0]
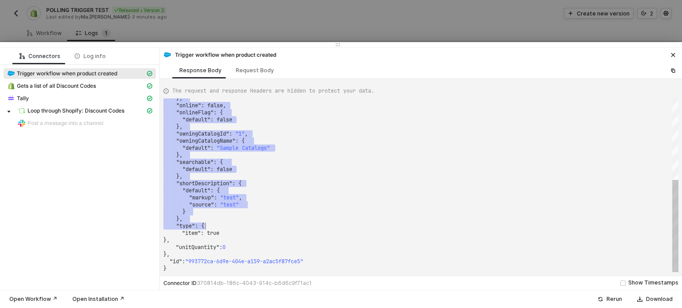
type textarea "{ "json": { "ats": 0, "brand": "Apple", "creationDate": "2025-10-02T16:23:04.69…"
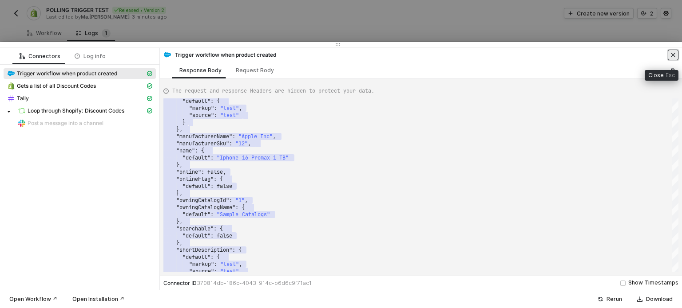
click at [672, 54] on icon "icon-close" at bounding box center [673, 55] width 4 height 4
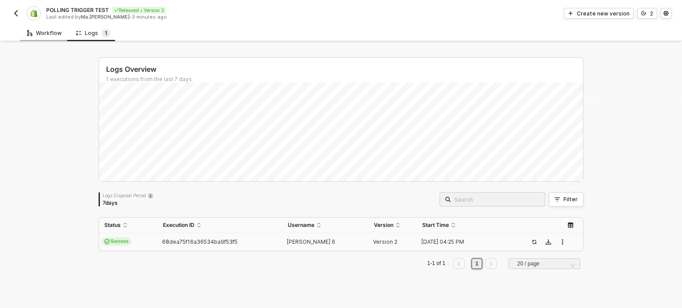
click at [52, 34] on div "Workflow" at bounding box center [44, 33] width 35 height 7
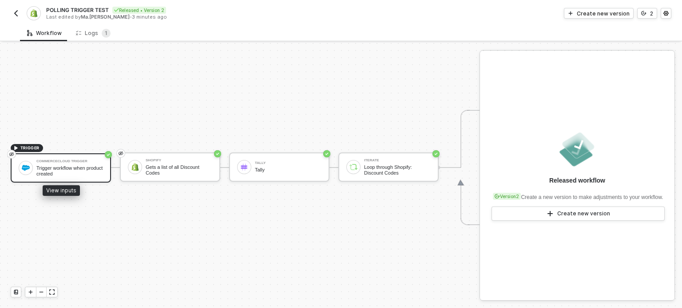
click at [78, 160] on div "CommerceCloud Trigger Trigger workflow when product created" at bounding box center [69, 168] width 67 height 17
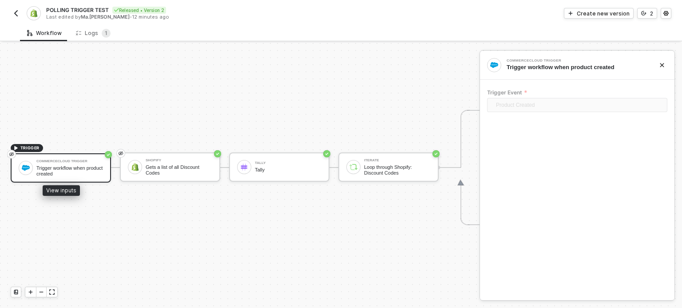
click at [64, 160] on div "CommerceCloud Trigger" at bounding box center [69, 162] width 67 height 4
click at [598, 12] on div "Create new version" at bounding box center [602, 14] width 53 height 8
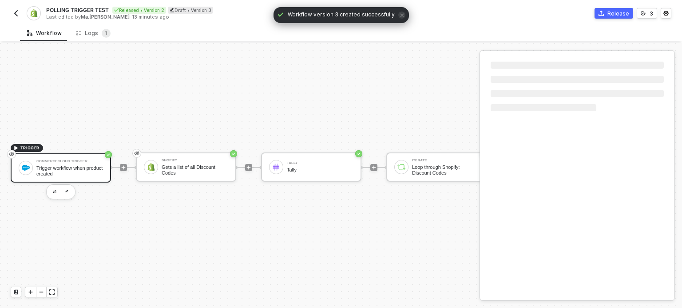
click at [79, 168] on div "Trigger workflow when product created" at bounding box center [69, 171] width 67 height 11
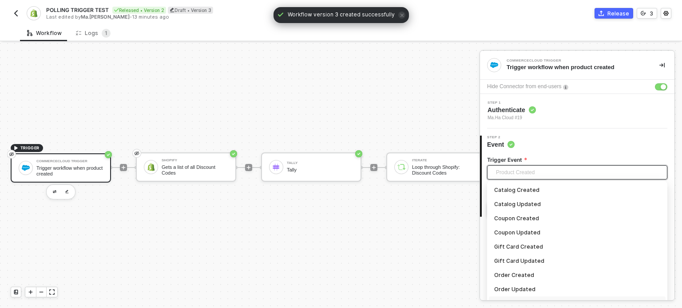
click at [520, 174] on span "Product Created" at bounding box center [579, 172] width 166 height 13
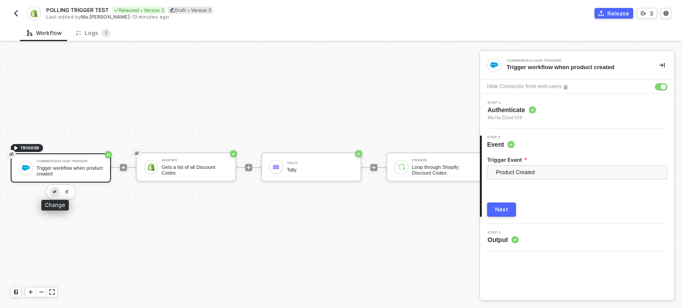
click at [53, 190] on img "button" at bounding box center [55, 191] width 4 height 3
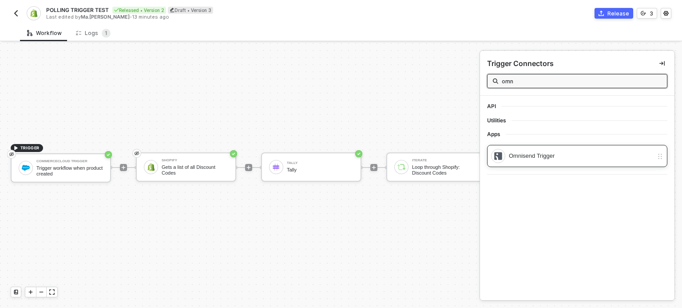
type input "omn"
click at [539, 153] on div "Omnisend Trigger" at bounding box center [581, 156] width 144 height 10
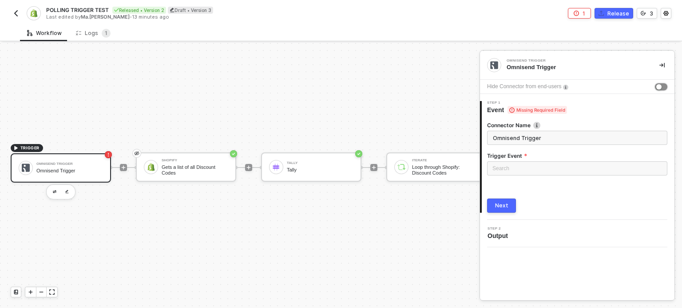
click at [658, 86] on div "button" at bounding box center [658, 86] width 5 height 5
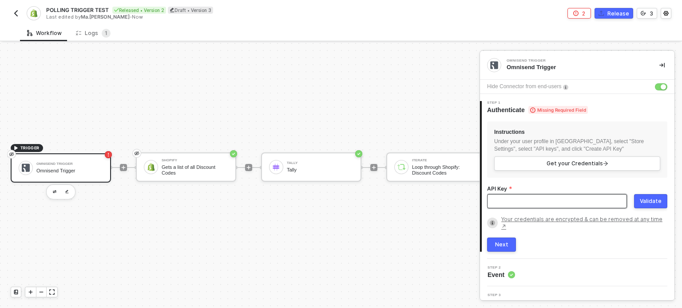
click at [505, 203] on input "API Key" at bounding box center [557, 201] width 140 height 14
paste input "5fb2c8fa99f0b7071afb4a95-ptHYc8002KwmbU2G6JI1WZ1Sc73XizheMsMgMWW2KCRHZA7zQB"
type input "5fb2c8fa99f0b7071afb4a95-ptHYc8002KwmbU2G6JI1WZ1Sc73XizheMsMgMWW2KCRHZA7zQB"
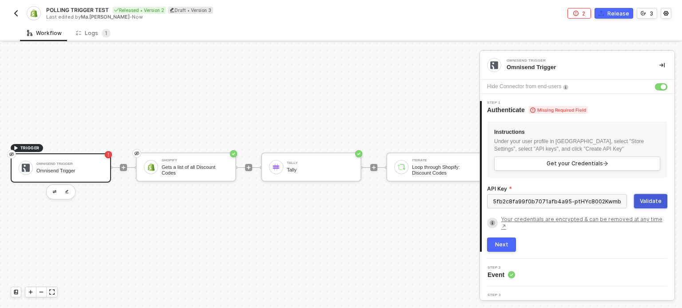
click at [649, 201] on div "Validate" at bounding box center [650, 201] width 22 height 7
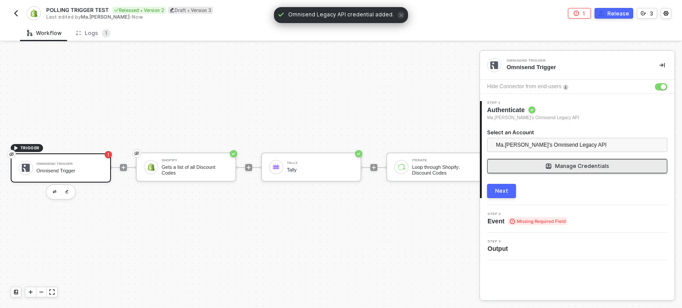
click at [587, 170] on button "Manage Credentials" at bounding box center [577, 166] width 180 height 14
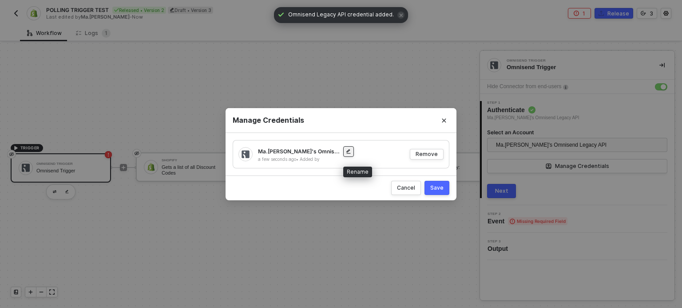
click at [350, 150] on icon "button" at bounding box center [348, 151] width 4 height 4
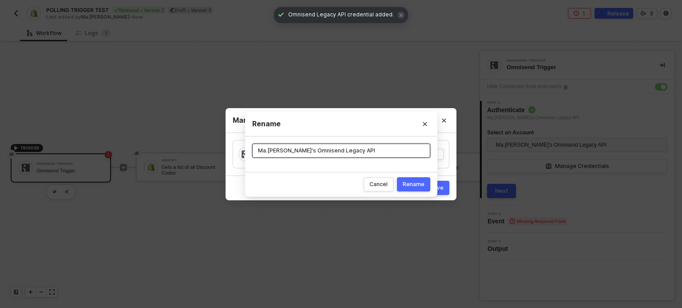
click at [339, 150] on input "Ma.Hanna Grace Ercilla's Omnisend Legacy API" at bounding box center [341, 151] width 178 height 14
paste input "5fb2c8fa99f0b7071afb4a95-ptHYc8002KwmbU2G6JI1WZ1Sc73XizheMsMgMWW2KCRHZA7zQB"
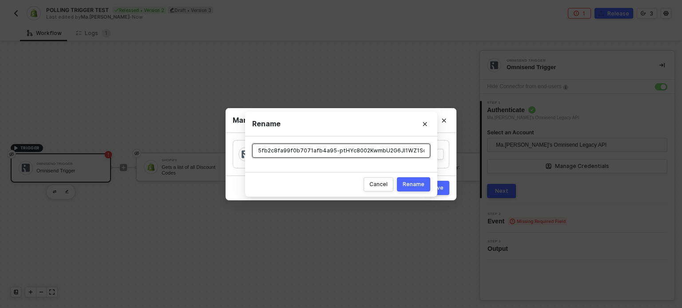
scroll to position [0, 82]
type input "5fb2c8fa99f0b7071afb4a95-ptHYc8002KwmbU2G6JI1WZ1Sc73XizheMsMgMWW2KCRHZA7zQB"
click at [417, 188] on div "Rename" at bounding box center [414, 185] width 22 height 8
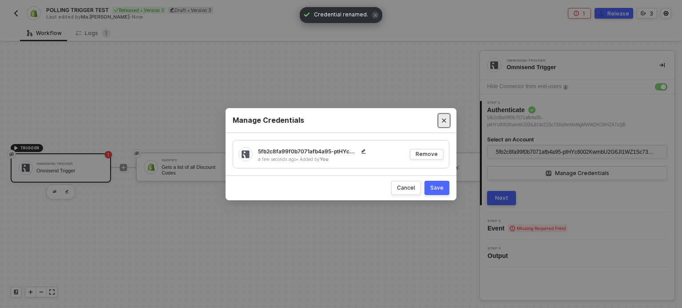
click at [444, 127] on button "Close" at bounding box center [444, 121] width 12 height 14
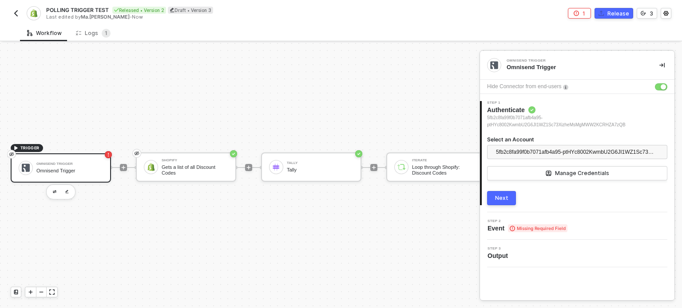
drag, startPoint x: 499, startPoint y: 194, endPoint x: 542, endPoint y: 198, distance: 43.7
click at [499, 194] on button "Next" at bounding box center [501, 198] width 29 height 14
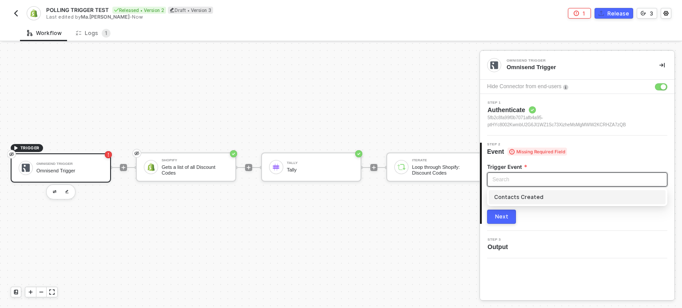
click at [511, 180] on input "search" at bounding box center [577, 179] width 170 height 13
click at [516, 197] on div "Contacts Created" at bounding box center [577, 198] width 166 height 10
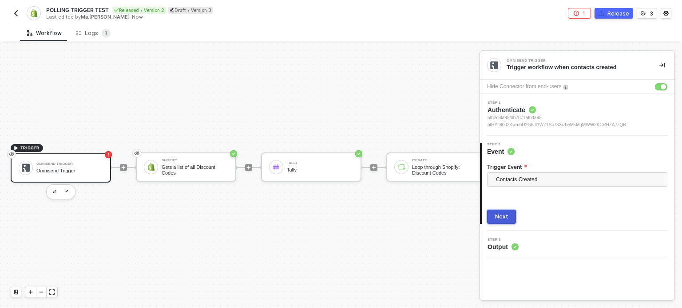
click at [502, 217] on div "Next" at bounding box center [501, 216] width 13 height 7
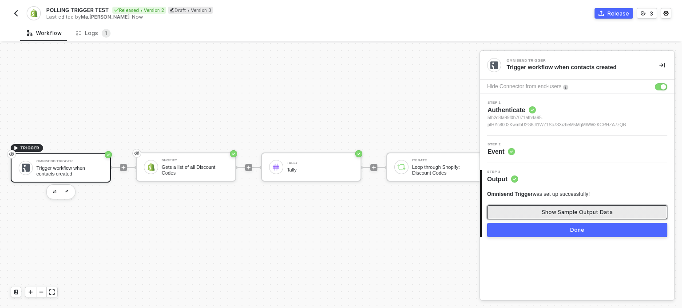
click at [577, 211] on div "Show Sample Output Data" at bounding box center [576, 212] width 71 height 7
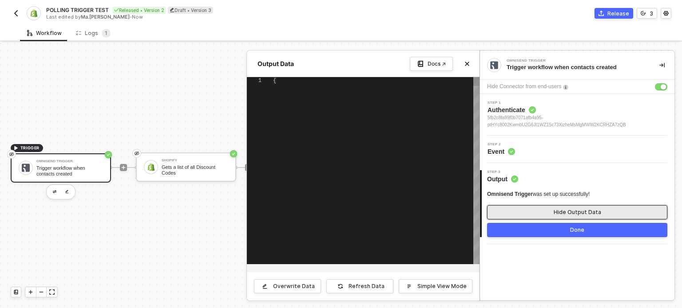
type textarea "{ "email": "erlich@aviato.com", "contactID": "5fb2aa2dbac16e06f5db2e57", "creat…"
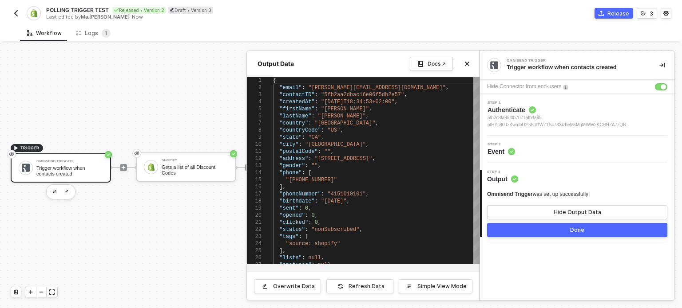
click at [199, 168] on div at bounding box center [341, 175] width 682 height 265
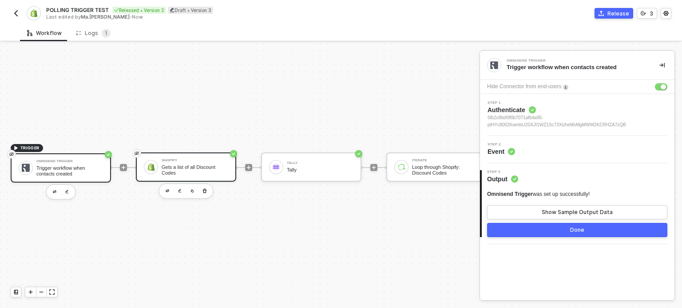
click at [201, 165] on div "Gets a list of all Discount Codes" at bounding box center [195, 170] width 67 height 11
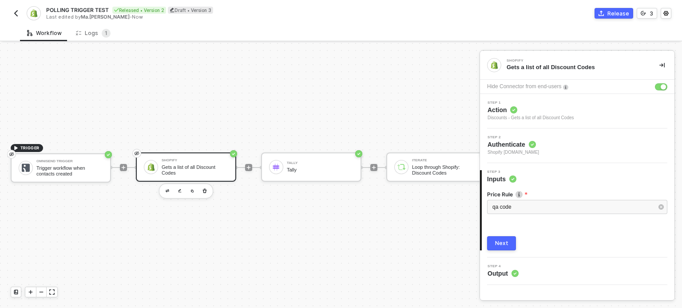
click at [509, 117] on div "Discounts - Gets a list of all Discount Codes" at bounding box center [530, 117] width 87 height 7
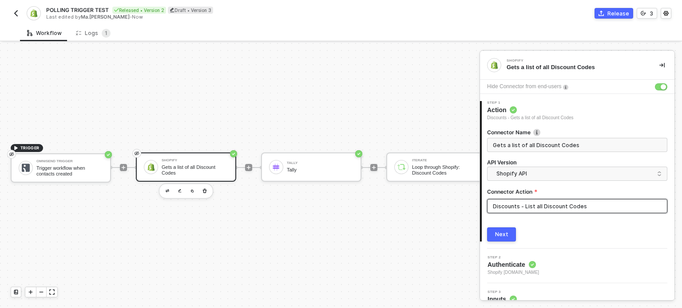
click at [540, 204] on input "Discounts - List all Discount Codes" at bounding box center [577, 206] width 180 height 14
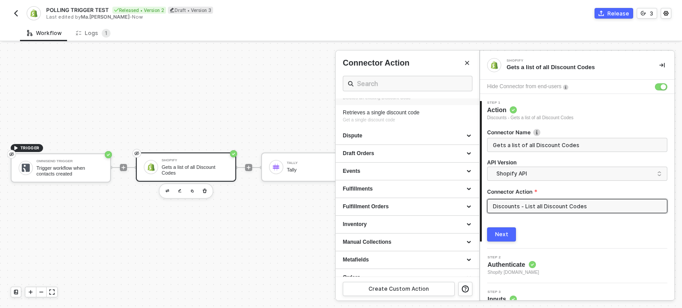
scroll to position [266, 0]
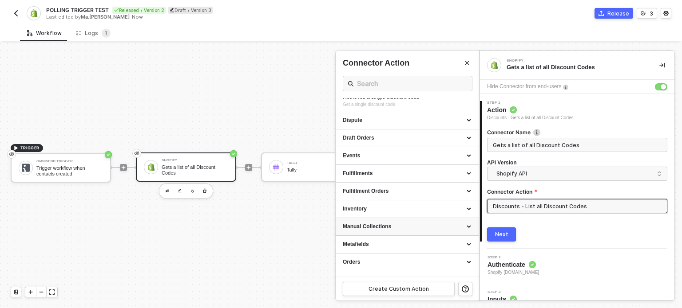
click at [424, 228] on div "Manual Collections" at bounding box center [407, 227] width 129 height 8
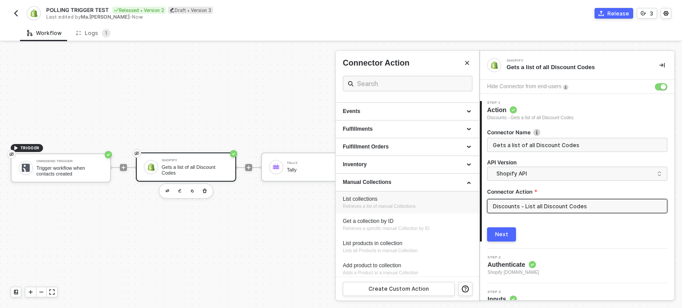
scroll to position [355, 0]
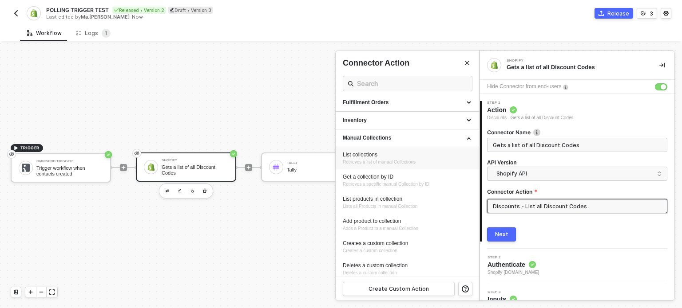
click at [365, 160] on span "Retrieves a list of manual Collections" at bounding box center [379, 162] width 73 height 5
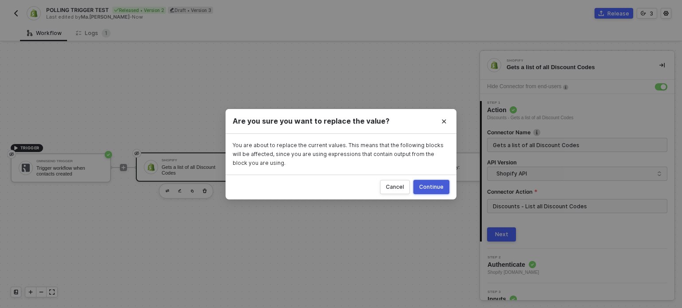
click at [430, 186] on div "Continue" at bounding box center [431, 187] width 24 height 7
type input "Retrieves a list of manual Collections"
type input "Manual Collections - List collections"
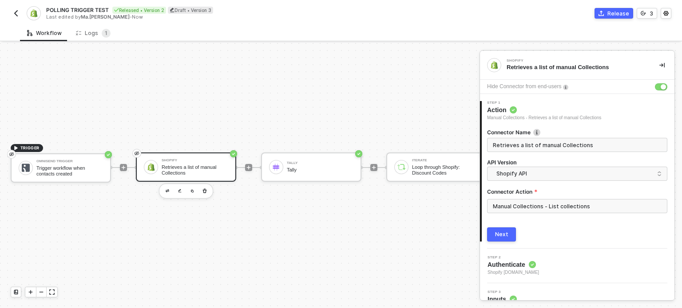
click at [501, 226] on div "Connector Name Retrieves a list of manual Collections API Version Shopify API C…" at bounding box center [577, 182] width 180 height 120
click at [502, 234] on div "Next" at bounding box center [501, 234] width 13 height 7
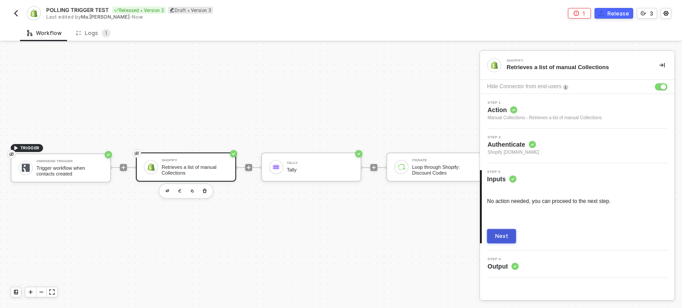
click at [507, 235] on div "Next" at bounding box center [501, 236] width 13 height 7
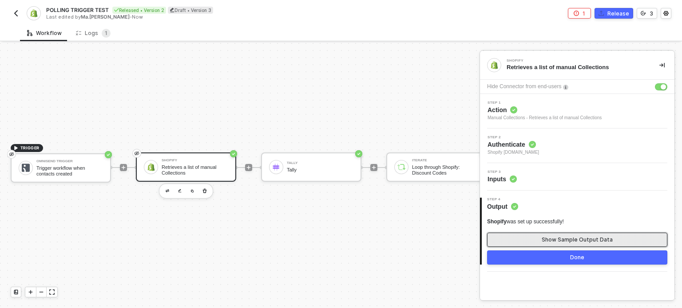
click at [566, 237] on div "Show Sample Output Data" at bounding box center [576, 240] width 71 height 7
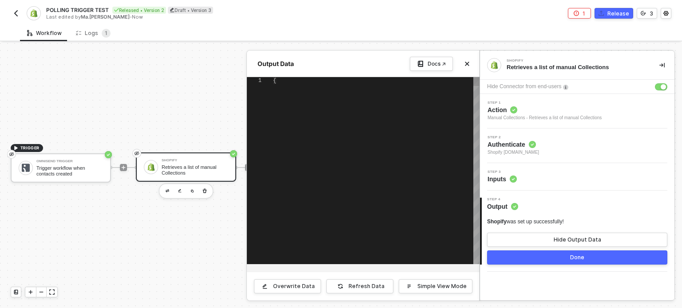
type textarea "{ "custom_collections": [ { "id": 456100610267, "handle": "anjalis-new-collecti…"
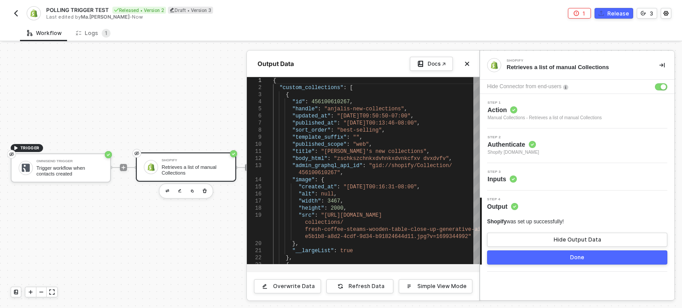
click at [219, 253] on div at bounding box center [341, 175] width 682 height 265
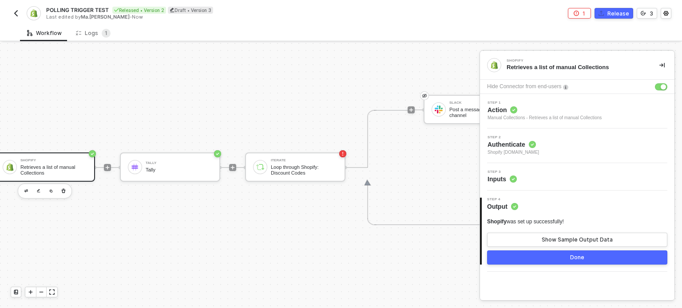
scroll to position [23, 142]
click at [304, 166] on div "Loop through Shopify: Discount Codes" at bounding box center [302, 170] width 67 height 11
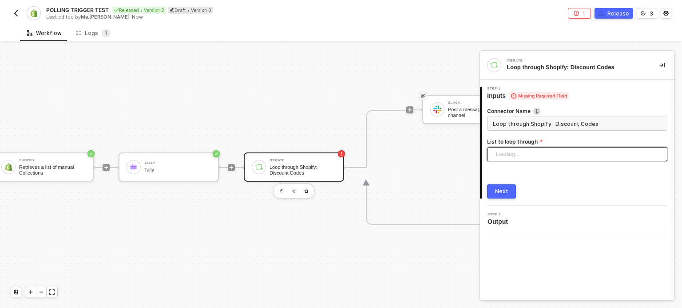
click at [522, 154] on span "Loading..." at bounding box center [579, 154] width 166 height 13
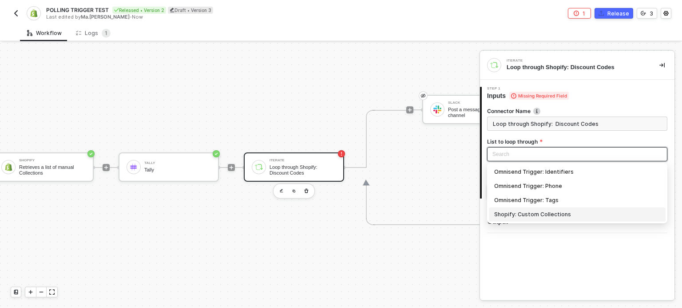
drag, startPoint x: 544, startPoint y: 217, endPoint x: 541, endPoint y: 211, distance: 6.4
click at [544, 216] on div "Shopify: Custom Collections" at bounding box center [577, 215] width 166 height 10
type input "Loop through Shopify: Custom Collections"
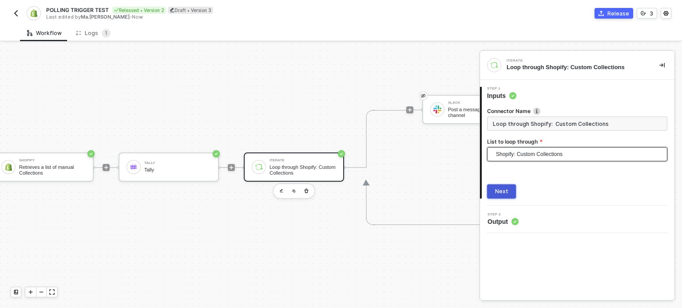
drag, startPoint x: 505, startPoint y: 189, endPoint x: 513, endPoint y: 189, distance: 8.4
click at [505, 189] on div "Next" at bounding box center [501, 191] width 13 height 7
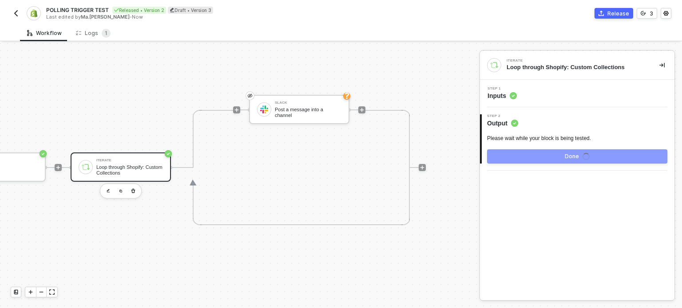
scroll to position [23, 316]
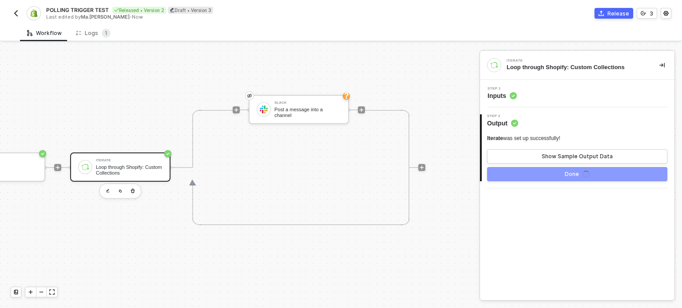
click at [304, 85] on div "Slack Post a message into a channel" at bounding box center [307, 109] width 116 height 115
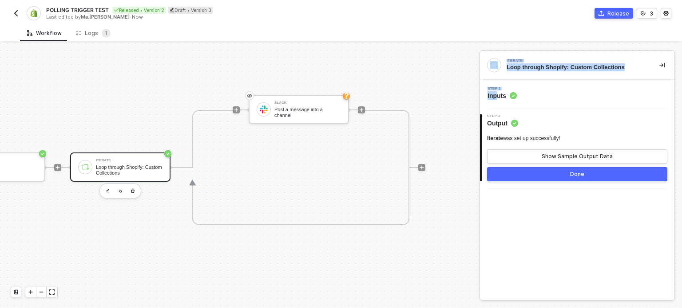
drag, startPoint x: 496, startPoint y: 98, endPoint x: 402, endPoint y: 97, distance: 94.5
click at [403, 97] on div "TRIGGER Omnisend Trigger Trigger workflow when contacts created Shopify Retriev…" at bounding box center [341, 175] width 682 height 265
click at [301, 107] on div "Post a message into a channel" at bounding box center [307, 112] width 67 height 11
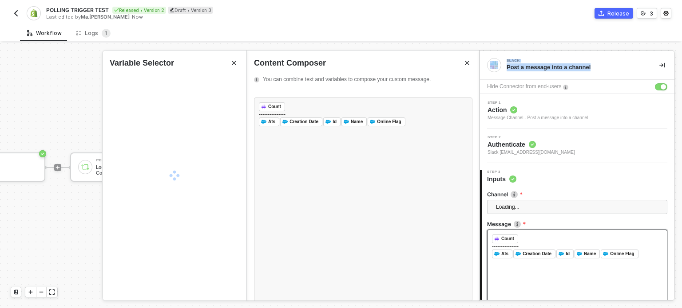
drag, startPoint x: 524, startPoint y: 278, endPoint x: 470, endPoint y: 248, distance: 61.2
click at [524, 277] on div "﻿ Count ﻿ ﻿ --------------- ﻿ Ats ﻿ ﻿ Creation Date ﻿ ﻿ Id ﻿ ﻿ Name ﻿ ﻿ Online …" at bounding box center [577, 274] width 180 height 89
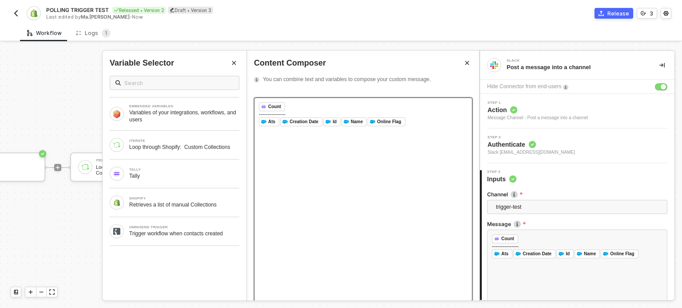
click at [427, 124] on div "﻿ Ats ﻿ ﻿ Creation Date ﻿ ﻿ Id ﻿ ﻿ Name ﻿ ﻿ Online Flag ﻿ ﻿" at bounding box center [363, 122] width 209 height 9
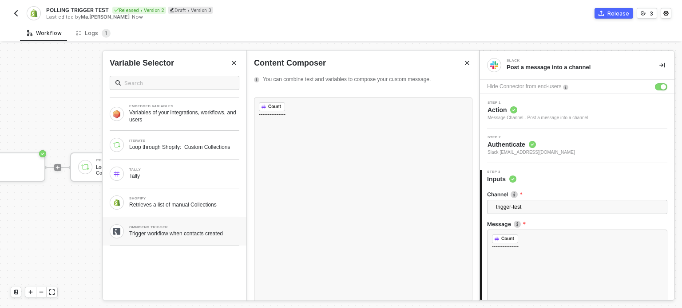
click at [170, 235] on div "Trigger workflow when contacts created" at bounding box center [184, 233] width 110 height 7
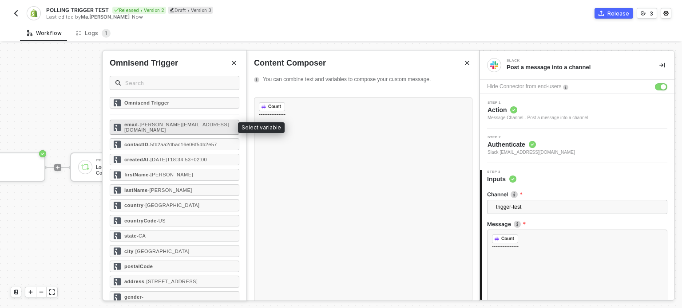
click at [171, 122] on span "- erlich@aviato.com" at bounding box center [176, 127] width 105 height 11
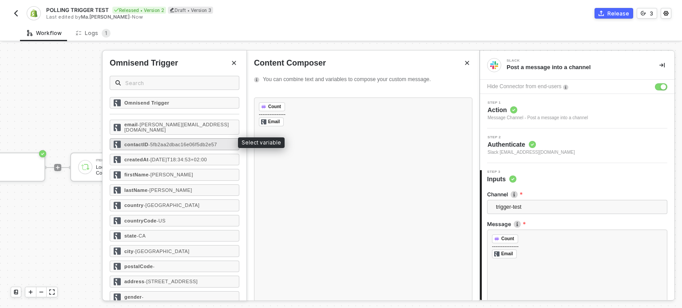
click at [163, 142] on span "- 5fb2aa2dbac16e06f5db2e57" at bounding box center [182, 144] width 69 height 5
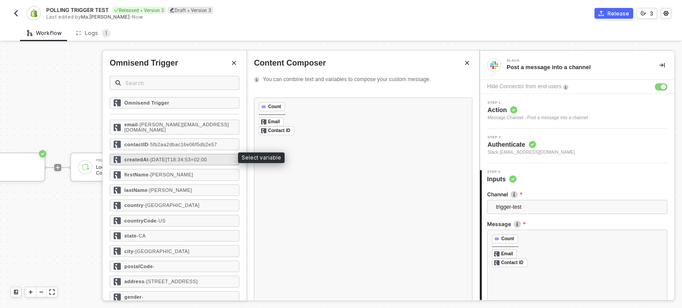
click at [162, 157] on span "- 2020-11-16T18:34:53+02:00" at bounding box center [178, 159] width 58 height 5
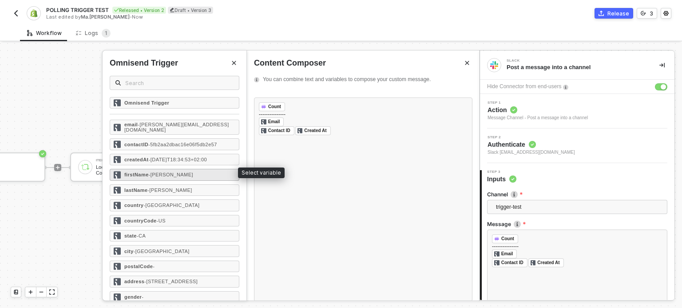
click at [162, 172] on span "- Erlich" at bounding box center [171, 174] width 44 height 5
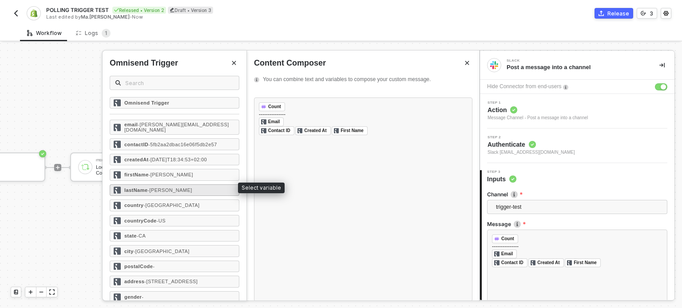
click at [162, 188] on span "- Bachman" at bounding box center [169, 190] width 44 height 5
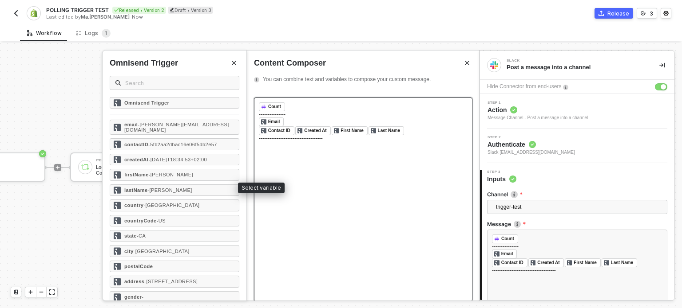
click at [304, 106] on div "﻿ Count ﻿ ﻿" at bounding box center [363, 107] width 209 height 9
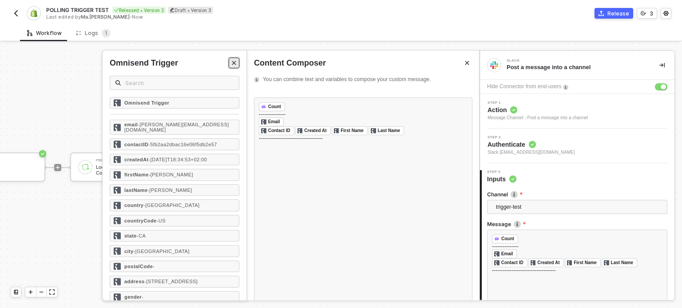
click at [233, 62] on icon "Close" at bounding box center [234, 63] width 4 height 4
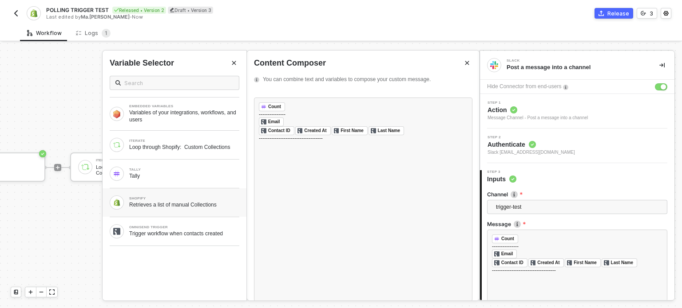
click at [170, 195] on div "SHOPIFY Retrieves a list of manual Collections" at bounding box center [175, 203] width 144 height 28
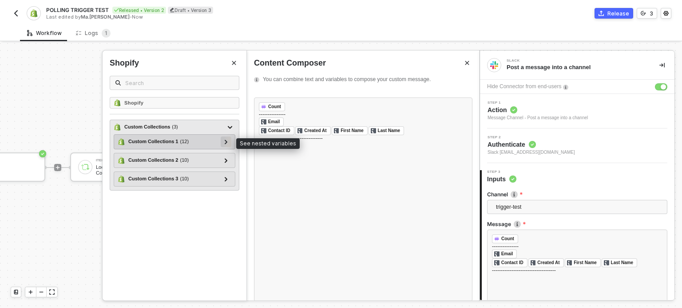
click at [225, 142] on icon at bounding box center [226, 142] width 3 height 4
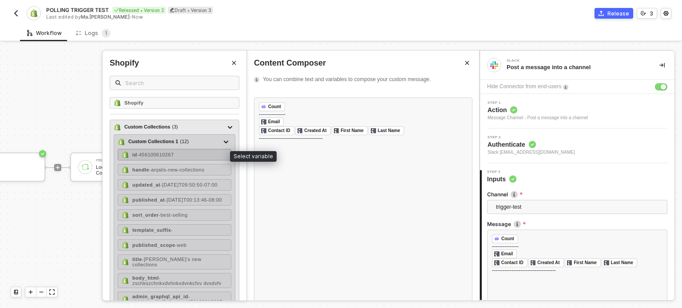
click at [165, 154] on span "- 456100610267" at bounding box center [155, 154] width 37 height 5
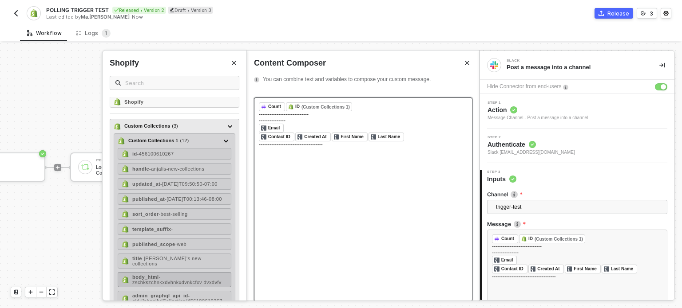
scroll to position [0, 0]
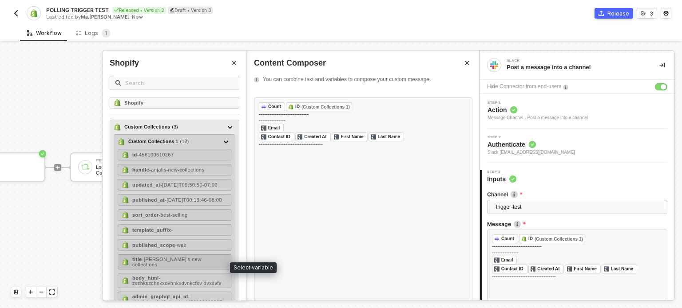
click at [178, 266] on span "- Anjali's new collections" at bounding box center [166, 262] width 69 height 11
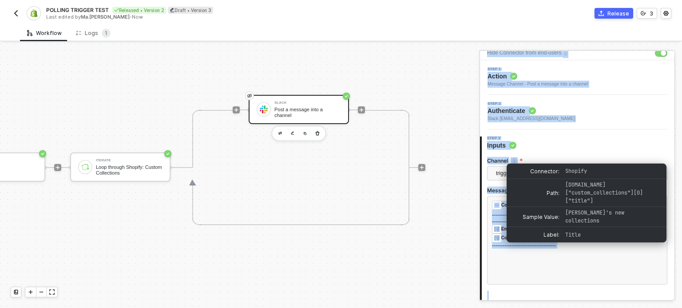
scroll to position [90, 0]
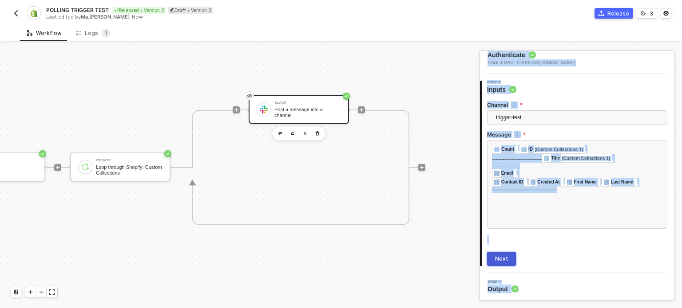
click at [502, 256] on div "Next" at bounding box center [501, 259] width 13 height 7
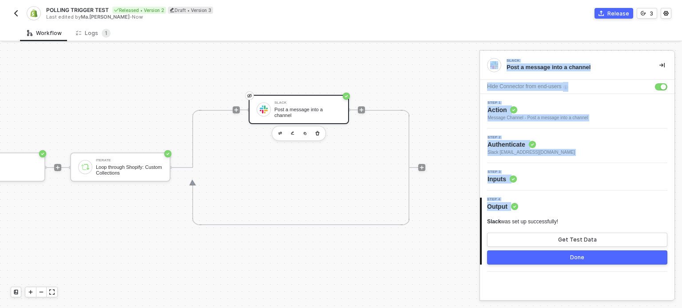
drag, startPoint x: 131, startPoint y: 69, endPoint x: 44, endPoint y: 62, distance: 87.7
click at [131, 69] on div "TRIGGER Omnisend Trigger Trigger workflow when contacts created Shopify Retriev…" at bounding box center [54, 168] width 741 height 282
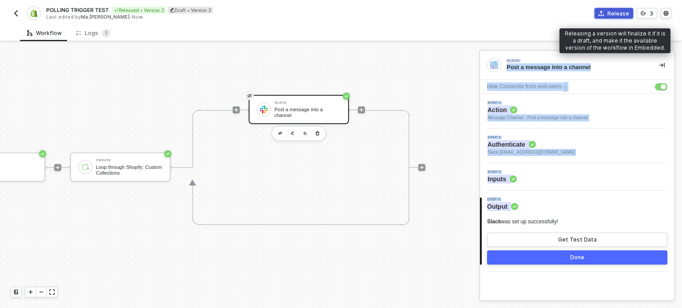
click at [616, 18] on button "Release" at bounding box center [613, 13] width 39 height 11
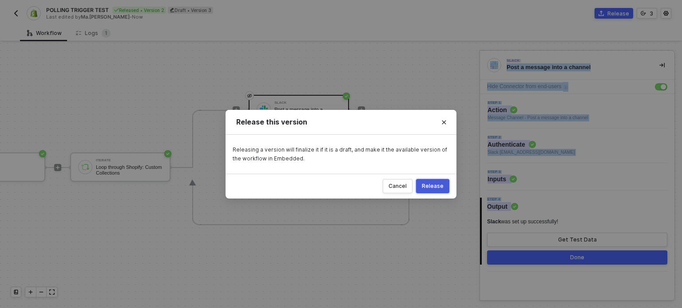
click at [431, 184] on div "Release" at bounding box center [433, 186] width 22 height 7
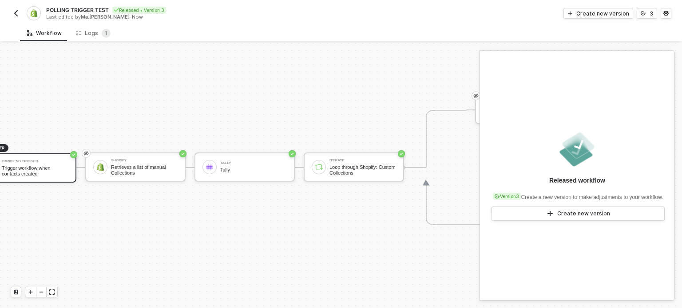
scroll to position [23, 0]
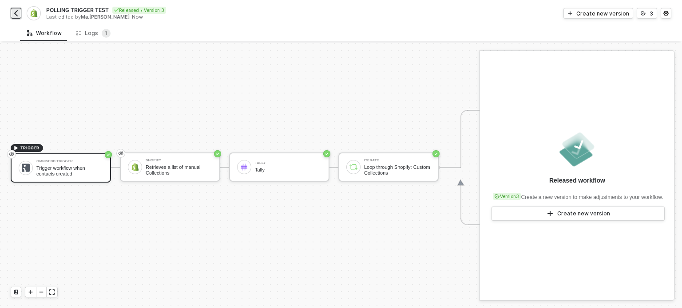
click at [14, 14] on img "button" at bounding box center [15, 13] width 7 height 7
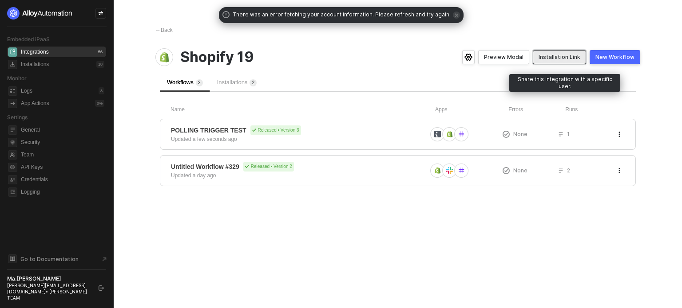
click at [566, 50] on button "Installation Link" at bounding box center [559, 57] width 53 height 14
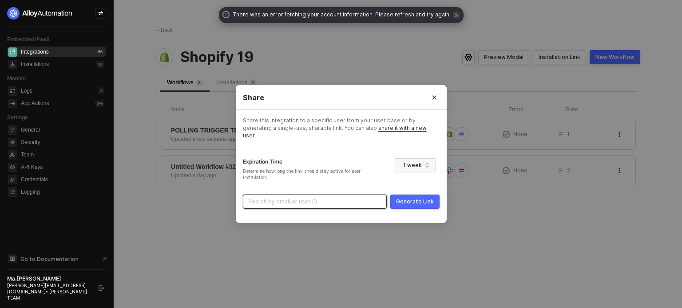
click at [334, 202] on input "search" at bounding box center [314, 201] width 133 height 13
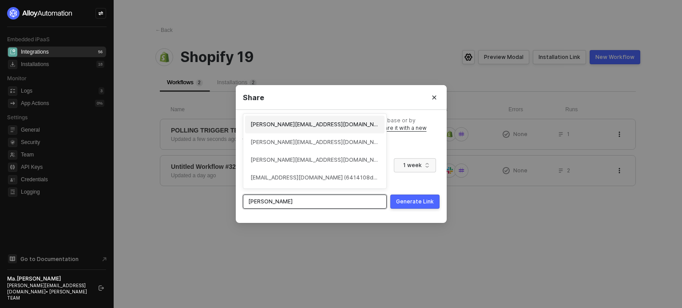
type input "[PERSON_NAME]"
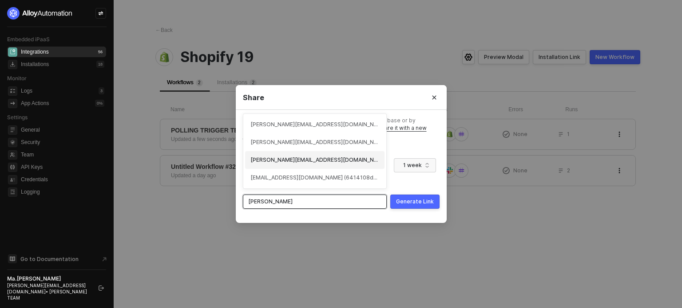
click at [289, 161] on div "[PERSON_NAME][EMAIL_ADDRESS][DOMAIN_NAME] (641860216cbcc9567c86ea78)" at bounding box center [314, 160] width 129 height 8
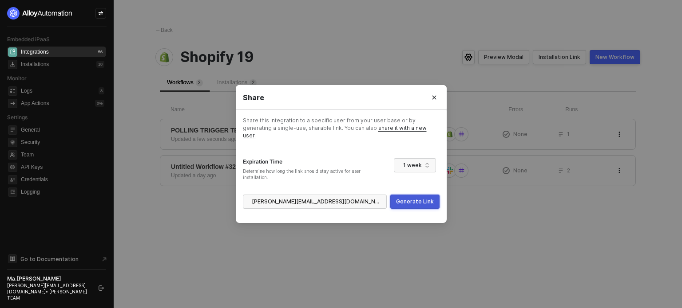
click at [422, 200] on div "Generate Link" at bounding box center [415, 201] width 38 height 7
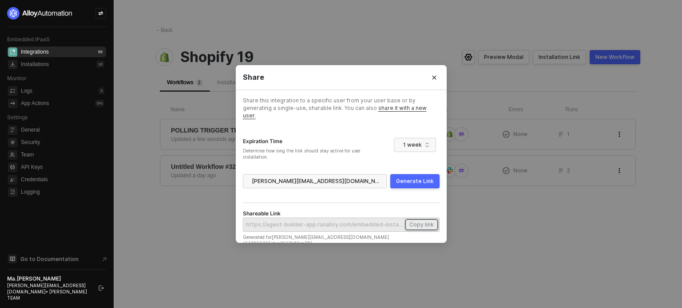
click at [419, 220] on button "Copy link" at bounding box center [421, 225] width 32 height 11
click at [434, 85] on button "Close" at bounding box center [434, 78] width 12 height 14
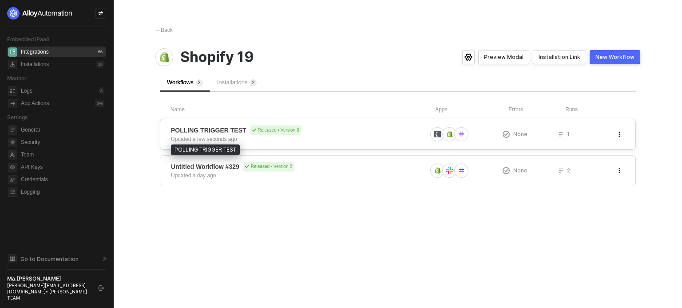
click at [202, 134] on span "POLLING TRIGGER TEST" at bounding box center [208, 130] width 75 height 9
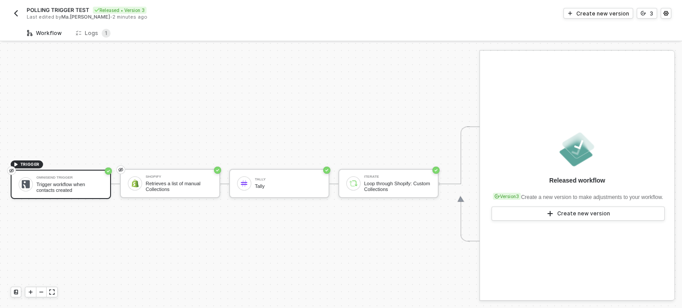
scroll to position [23, 0]
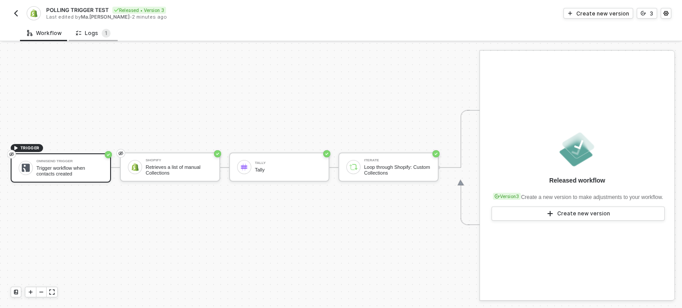
click at [98, 32] on div "Logs 1" at bounding box center [93, 33] width 35 height 9
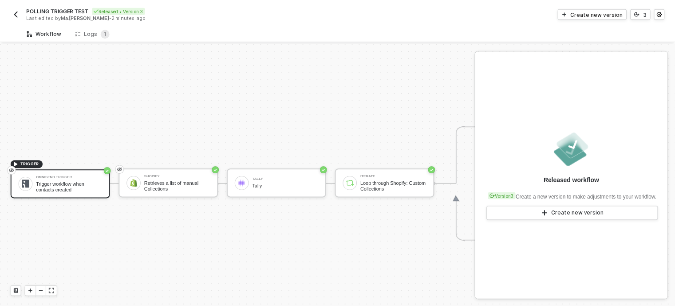
scroll to position [23, 0]
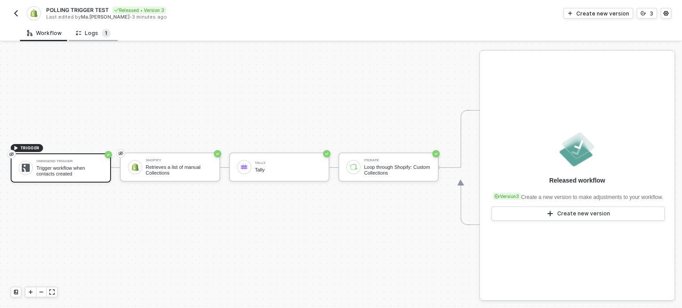
click at [102, 32] on sup "1" at bounding box center [106, 33] width 9 height 9
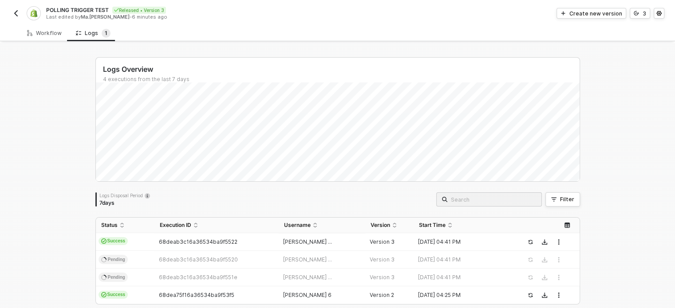
scroll to position [35, 0]
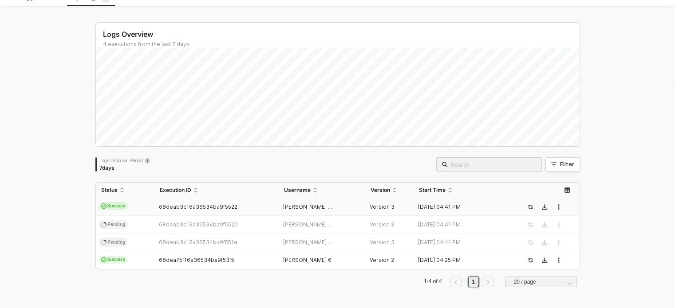
click at [186, 215] on td "68deab3c16a36534ba9f5522" at bounding box center [216, 207] width 124 height 18
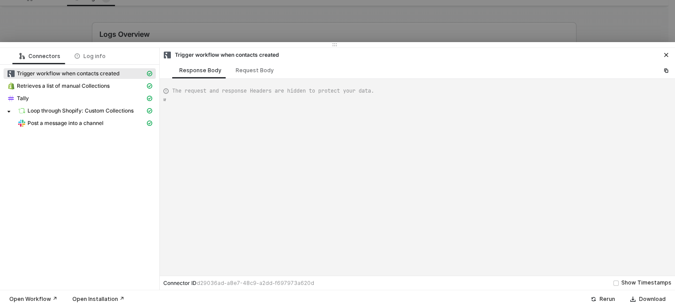
type textarea "{ "json": { "email": "[PERSON_NAME][EMAIL_ADDRESS][DOMAIN_NAME]", "contactID": …"
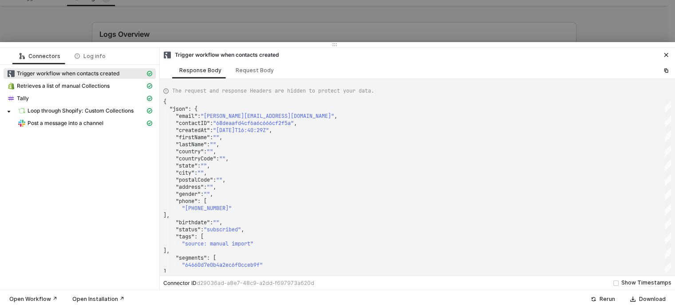
click at [249, 30] on div at bounding box center [337, 154] width 675 height 308
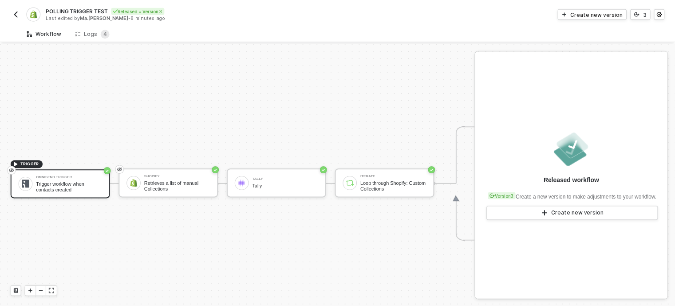
scroll to position [23, 0]
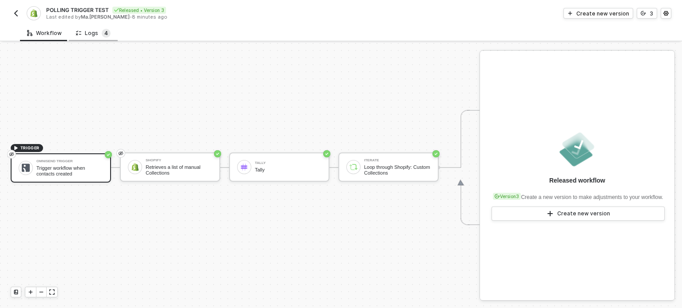
click at [104, 35] on span "4" at bounding box center [106, 33] width 4 height 7
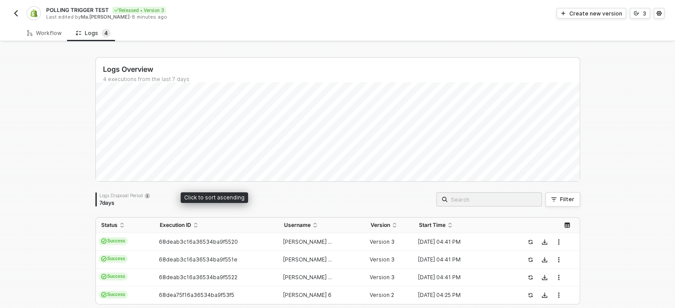
scroll to position [35, 0]
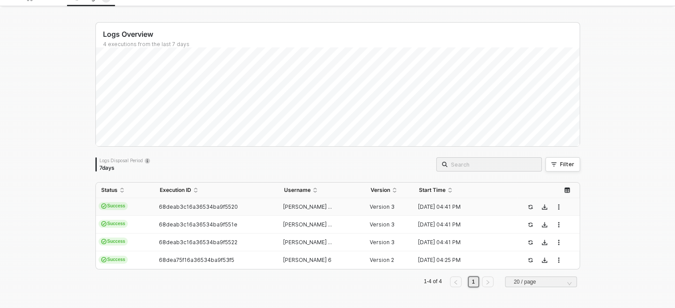
click at [181, 205] on span "68deab3c16a36534ba9f5520" at bounding box center [198, 207] width 79 height 7
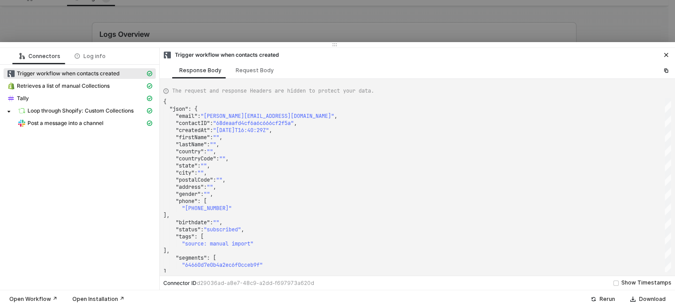
click at [326, 28] on div at bounding box center [337, 154] width 675 height 308
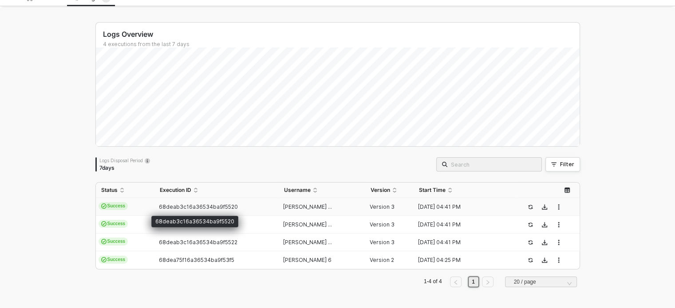
click at [177, 206] on span "68deab3c16a36534ba9f5520" at bounding box center [198, 207] width 79 height 7
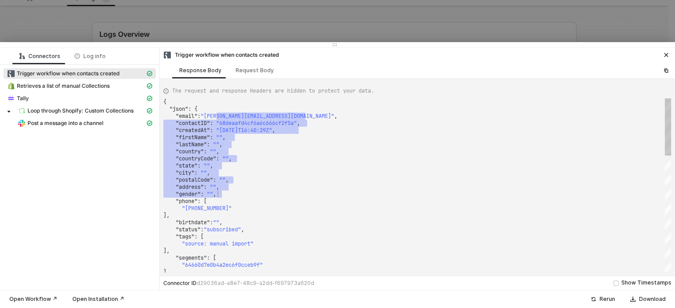
scroll to position [0, 0]
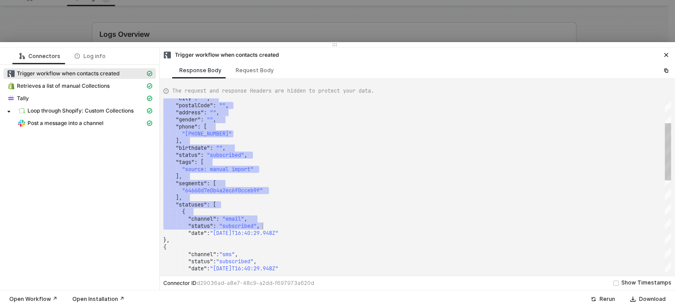
drag, startPoint x: 222, startPoint y: 114, endPoint x: 267, endPoint y: 229, distance: 122.4
click at [110, 90] on span "Retrieves a list of manual Collections" at bounding box center [80, 86] width 152 height 11
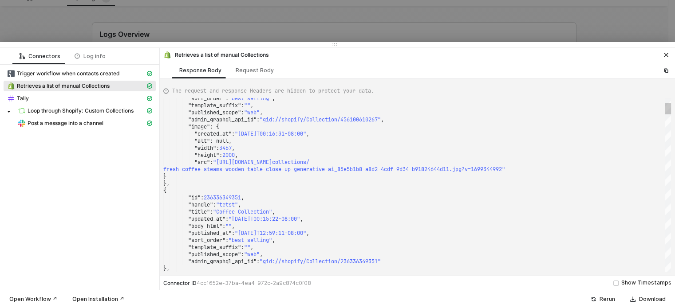
click at [118, 87] on div "Retrieves a list of manual Collections" at bounding box center [76, 86] width 138 height 8
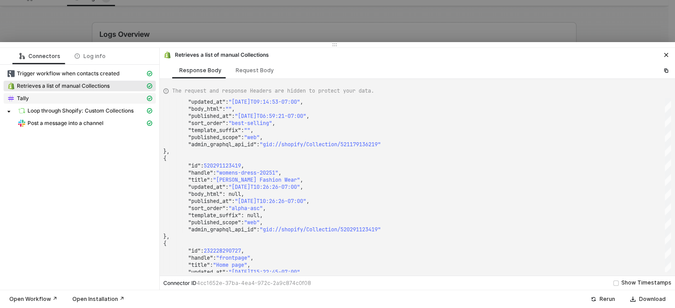
click at [91, 100] on div "Tally" at bounding box center [76, 99] width 138 height 8
type textarea "{ "json": { "count": [ { "count": 1 } ] }, "statusCode": null, "id": "c4b8f317-…"
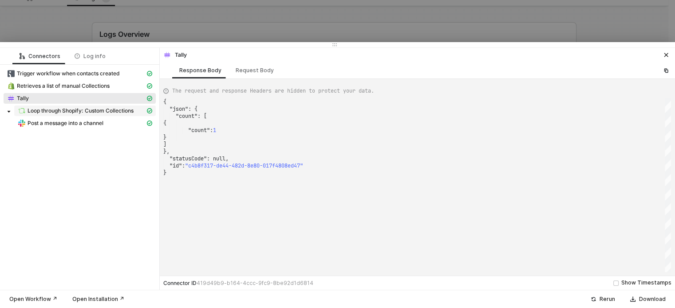
click at [68, 111] on span "Loop through Shopify: Custom Collections" at bounding box center [81, 110] width 106 height 7
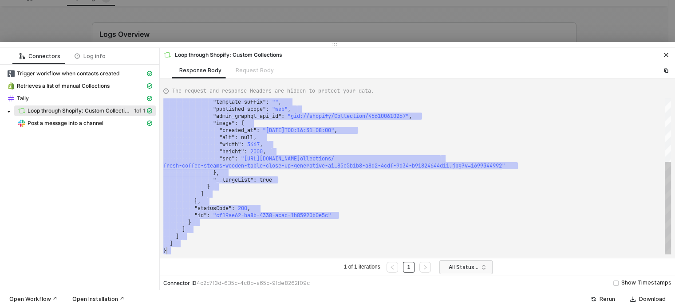
type textarea "{ "data": [ [ [ { "json": { "custom_collections": [ { "id": 456100610267, "hand…"
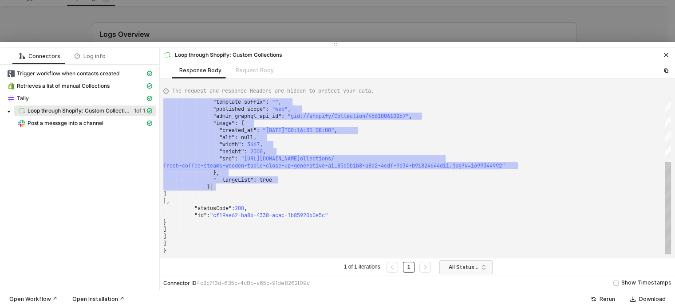
drag, startPoint x: 181, startPoint y: 108, endPoint x: 279, endPoint y: 166, distance: 114.2
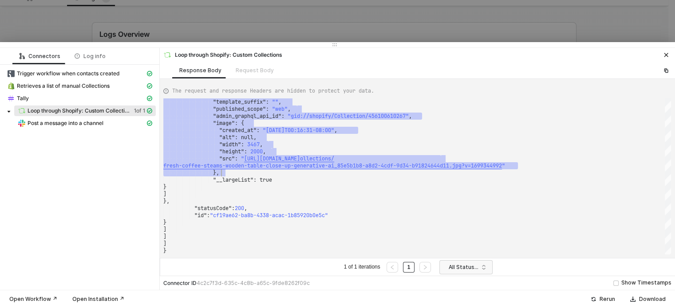
click at [63, 132] on div "Trigger workflow when contacts created Retrieves a list of manual Collections T…" at bounding box center [79, 99] width 159 height 69
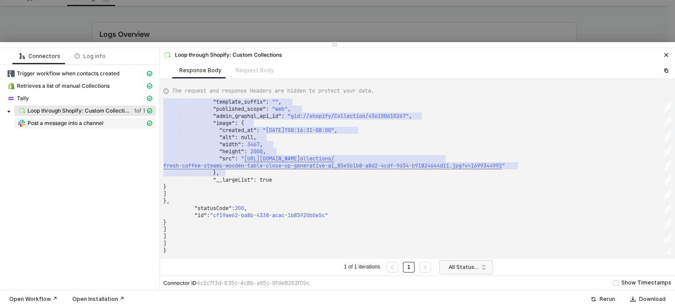
click at [63, 122] on span "Post a message into a channel" at bounding box center [66, 123] width 76 height 7
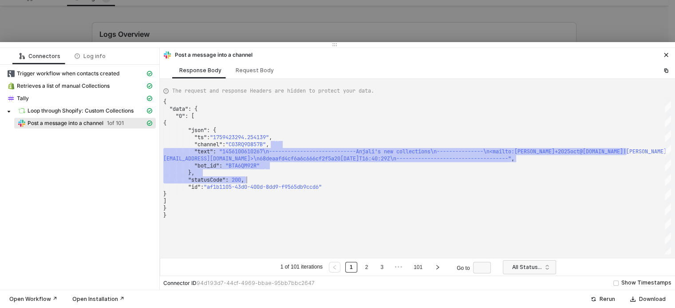
drag, startPoint x: 518, startPoint y: 147, endPoint x: 512, endPoint y: 177, distance: 30.4
click at [511, 179] on div "{ "data" : { "0" : [ { "json" : { "ts" : "1759423294.254139" , "channel" : "C03…" at bounding box center [417, 177] width 508 height 156
type textarea "}, "statusCode": 200, "id": "af1b1105-43d0-400d-8dd9-f9565db9ccd6" } ] } }"
click at [284, 202] on div "]" at bounding box center [417, 201] width 508 height 7
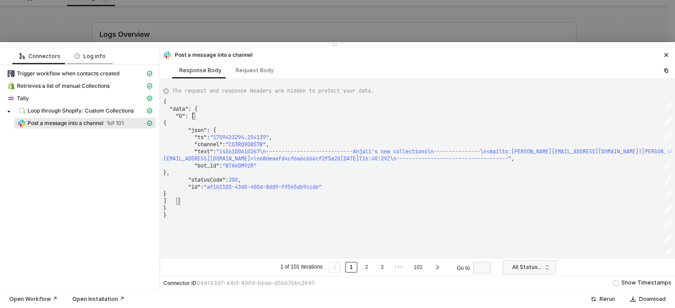
click at [99, 54] on div "Log info" at bounding box center [90, 56] width 31 height 7
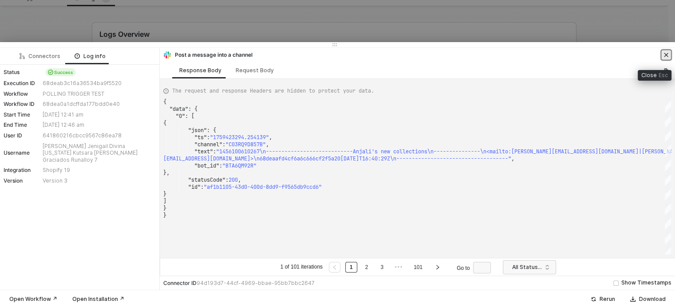
click at [665, 55] on icon "icon-close" at bounding box center [666, 55] width 4 height 4
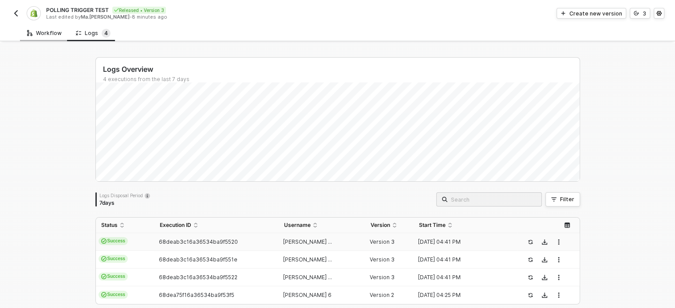
click at [48, 36] on div "Workflow" at bounding box center [44, 33] width 35 height 7
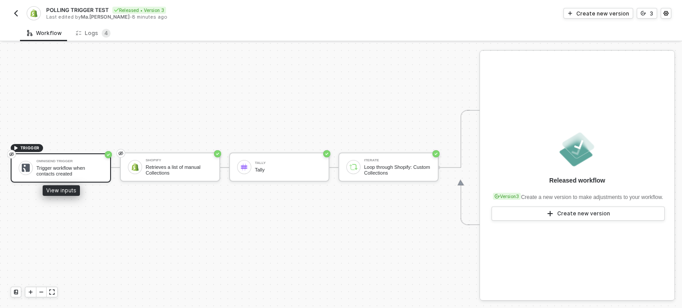
click at [60, 166] on div "Trigger workflow when contacts created" at bounding box center [69, 171] width 67 height 11
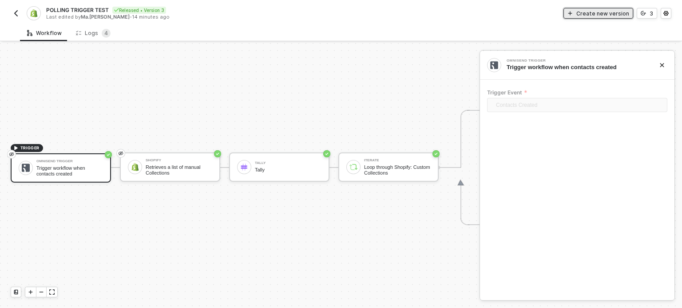
click at [617, 17] on div "Create new version" at bounding box center [602, 14] width 53 height 8
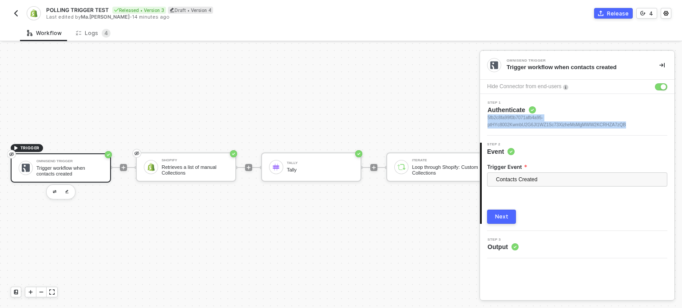
drag, startPoint x: 626, startPoint y: 124, endPoint x: 486, endPoint y: 119, distance: 139.9
click at [486, 119] on div "Step 1 Authenticate 5fb2c8fa99f0b7071afb4a95-ptHYc8002KwmbU2G6JI1WZ1Sc73XizheMs…" at bounding box center [578, 115] width 192 height 28
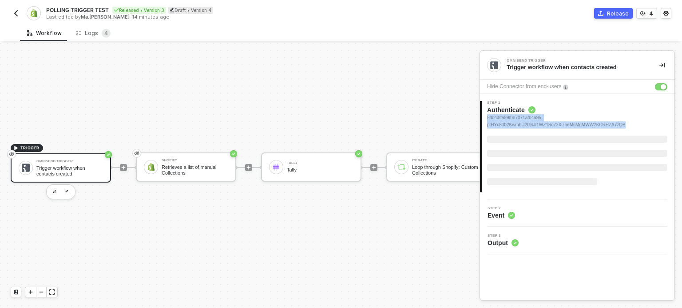
copy span "5fb2c8fa99f0b7071afb4a95-ptHYc8002KwmbU2G6JI1WZ1Sc73XizheMsMgMWW2KCRHZA7zQB"
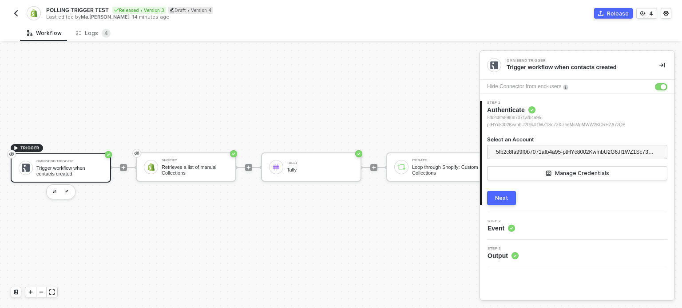
click at [155, 69] on div "TRIGGER Omnisend Trigger Trigger workflow when contacts created Shopify Retriev…" at bounding box center [370, 168] width 741 height 282
click at [96, 29] on div "Logs 4" at bounding box center [93, 33] width 35 height 9
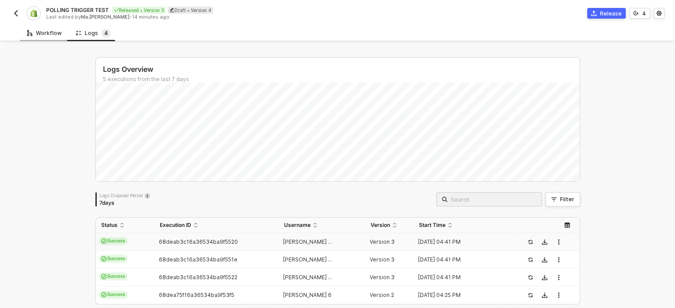
click at [51, 28] on div "Workflow" at bounding box center [44, 33] width 49 height 16
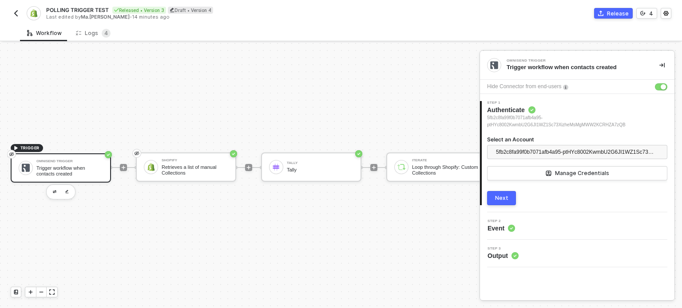
click at [70, 166] on div "Trigger workflow when contacts created" at bounding box center [69, 171] width 67 height 11
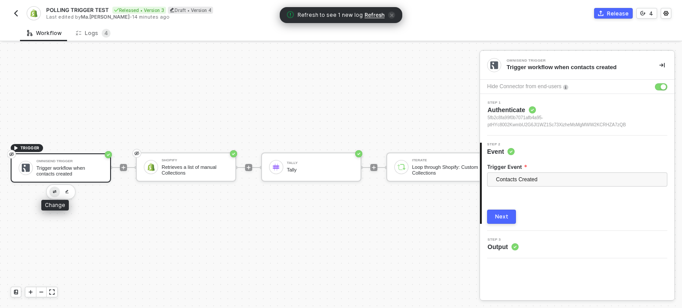
click at [54, 187] on button "button" at bounding box center [54, 192] width 11 height 11
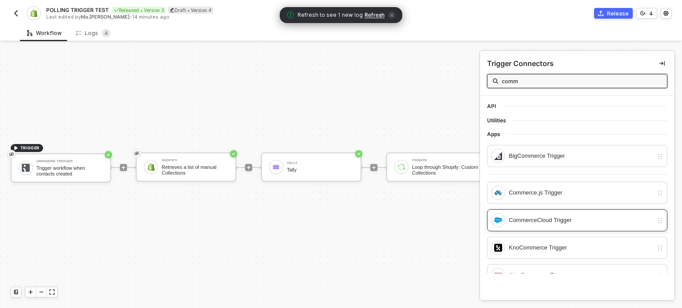
type input "comm"
click at [536, 220] on div "CommerceCloud Trigger" at bounding box center [581, 221] width 144 height 10
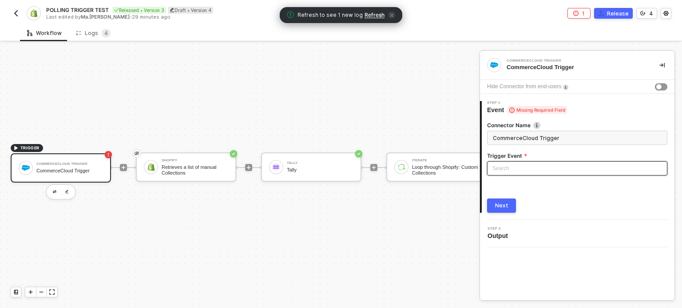
click at [508, 165] on input "search" at bounding box center [577, 168] width 170 height 13
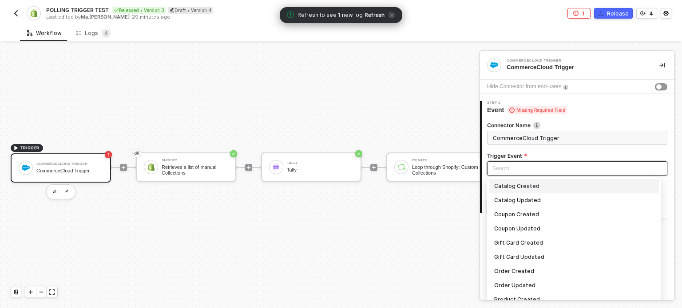
click at [516, 189] on div "Catalog Created" at bounding box center [573, 187] width 159 height 10
type input "Trigger workflow when catalog created"
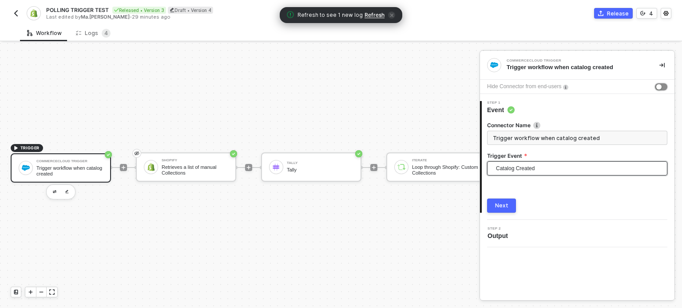
click at [659, 85] on div "button" at bounding box center [658, 86] width 5 height 5
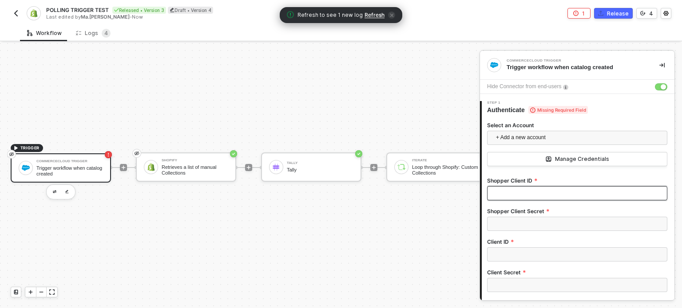
click at [510, 193] on input "Shopper Client ID" at bounding box center [577, 193] width 180 height 14
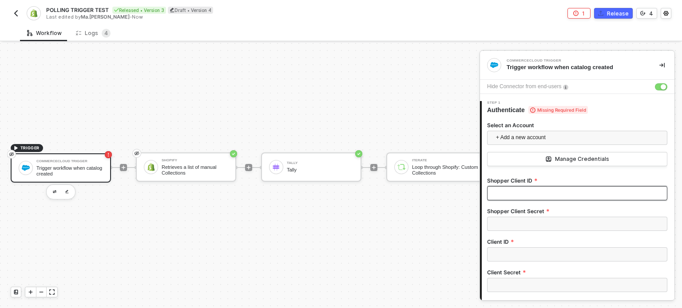
paste input "6c8076d4-86d0-4c1b-b6de-9f18cc0f5fed"
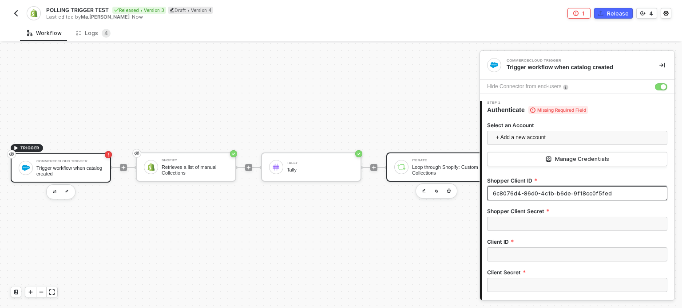
type input "6c8076d4-86d0-4c1b-b6de-9f18cc0f5fed"
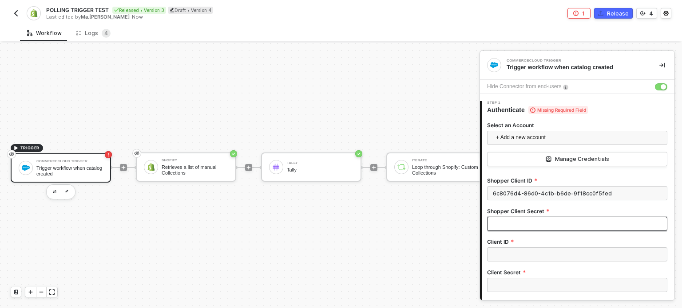
click at [528, 225] on input "Shopper Client Secret" at bounding box center [577, 224] width 180 height 14
paste input "nQSWb6ynn5muZO-toWcOjk4BVLck9-V8QUQd3DJTJ1s"
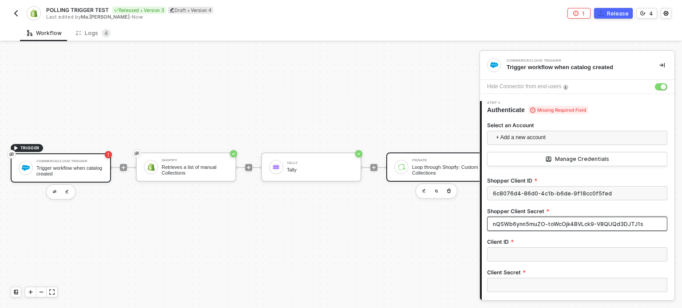
type input "nQSWb6ynn5muZO-toWcOjk4BVLck9-V8QUQd3DJTJ1s"
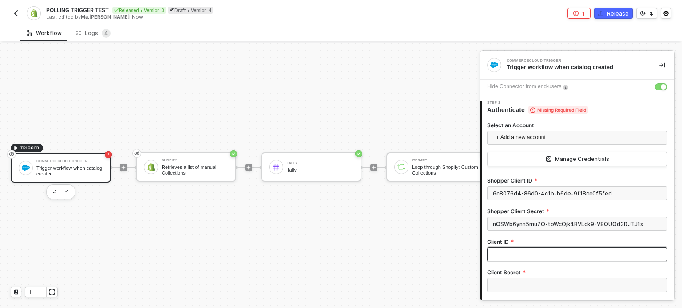
click at [505, 252] on input "Client ID" at bounding box center [577, 255] width 180 height 14
paste input "0ff04bf3-580e-42b1-81fe-da8f4e116d94"
type input "0ff04bf3-580e-42b1-81fe-da8f4e116d94"
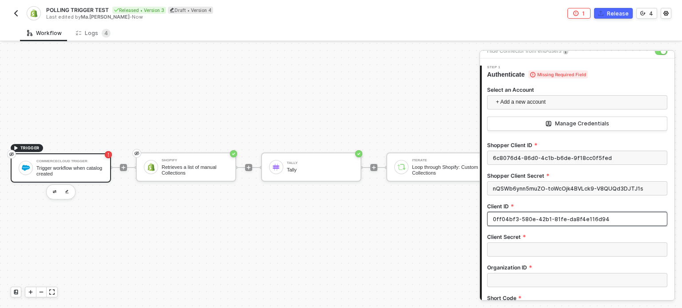
scroll to position [89, 0]
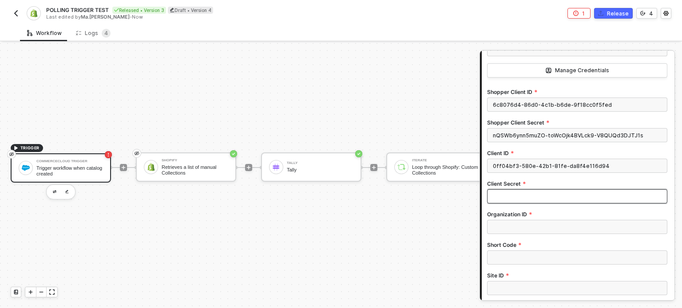
click at [520, 195] on input "Client Secret" at bounding box center [577, 196] width 180 height 14
paste input "J*krq;9vKK#7JN$dq"
type input "J*krq;9vKK#7JN$dq"
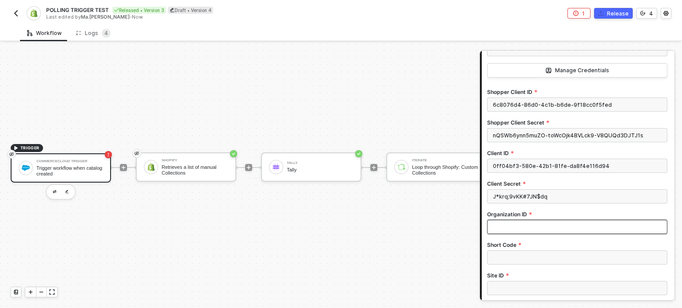
click at [523, 230] on input "Organization ID" at bounding box center [577, 227] width 180 height 14
paste input "f_ecom_zyez_001"
type input "f_ecom_zyez_001"
click at [525, 252] on input "Short Code" at bounding box center [577, 258] width 180 height 14
paste input "kv7kzm78"
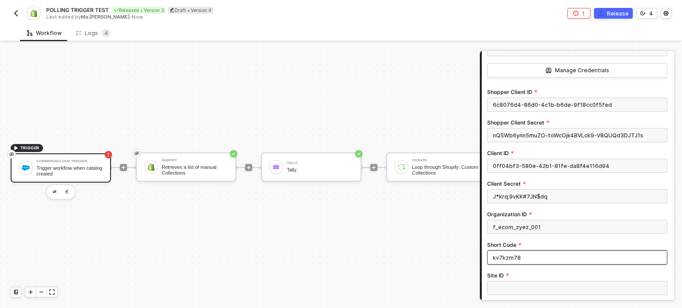
type input "kv7kzm78"
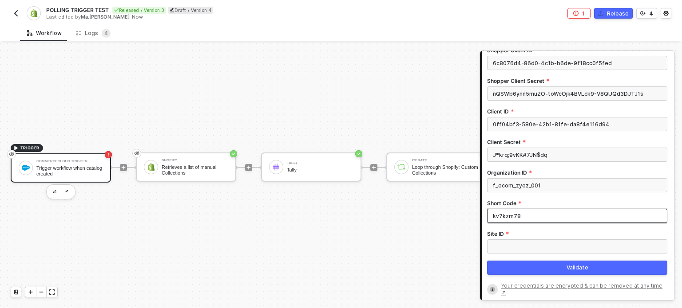
scroll to position [210, 0]
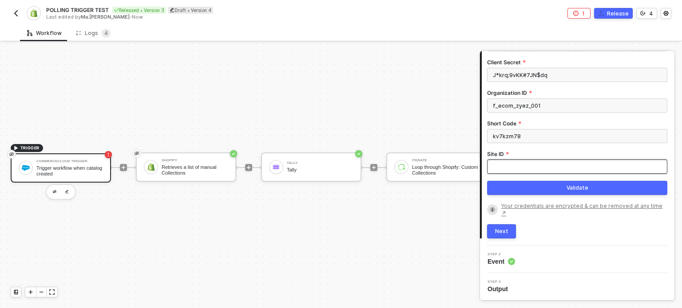
click at [519, 167] on input "Site ID" at bounding box center [577, 167] width 180 height 14
paste input "RefArch"
type input "RefArch"
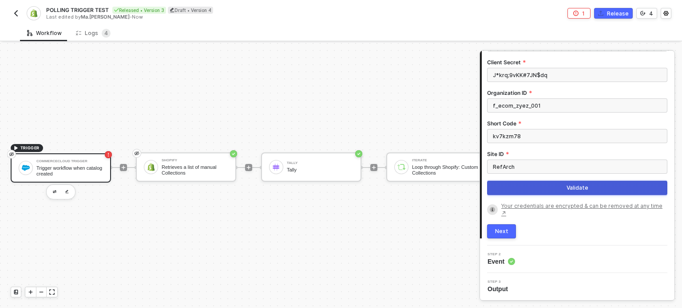
click at [534, 191] on button "Validate" at bounding box center [577, 188] width 180 height 14
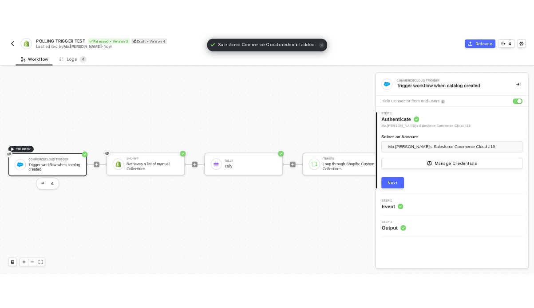
scroll to position [0, 0]
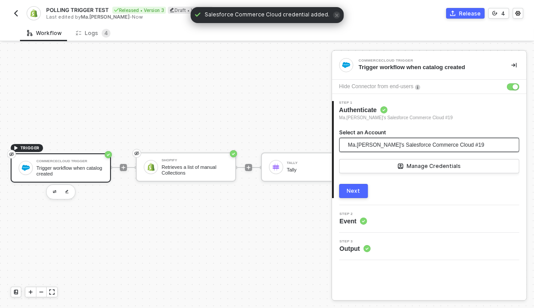
click at [433, 149] on span "Ma.Hanna Grace Ercilla's Salesforce Commerce Cloud #19" at bounding box center [416, 144] width 136 height 13
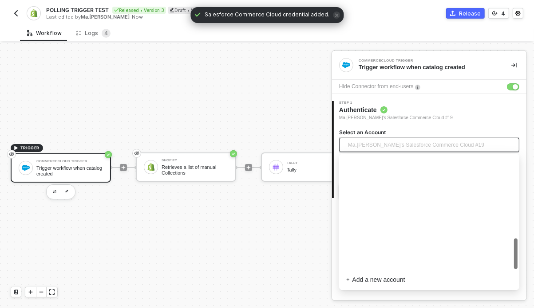
scroll to position [305, 0]
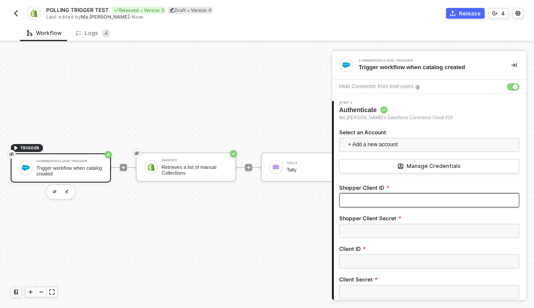
click at [373, 201] on input "Shopper Client ID" at bounding box center [429, 200] width 180 height 14
paste input "6c8076d4-86d0-4c1b-b6de-9f18cc0f5fed"
type input "6c8076d4-86d0-4c1b-b6de-9f18cc0f5fed"
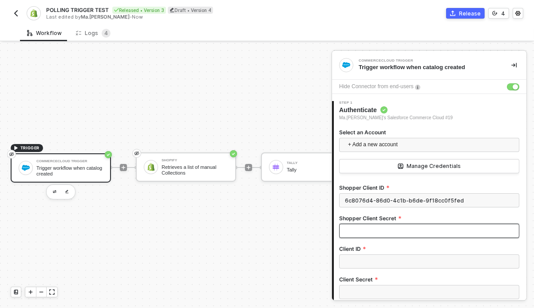
click at [362, 233] on input "Shopper Client Secret" at bounding box center [429, 231] width 180 height 14
paste input "nQSWb6ynn5muZO-toWcOjk4BVLck9-V8QUQd3DJTJ1s"
type input "nQSWb6ynn5muZO-toWcOjk4BVLck9-V8QUQd3DJTJ1s"
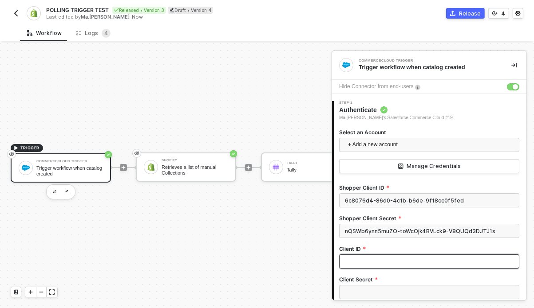
click at [355, 258] on input "Client ID" at bounding box center [429, 262] width 180 height 14
paste input "0ff04bf3-580e-42b1-81fe-da8f4e116d94"
type input "0ff04bf3-580e-42b1-81fe-da8f4e116d94"
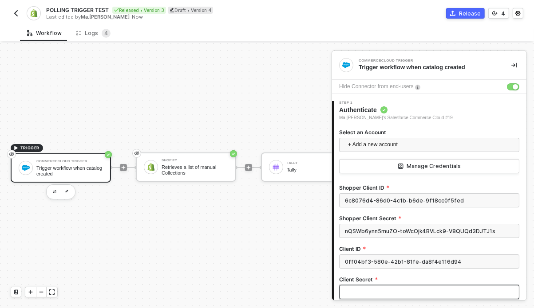
click at [366, 288] on input "Client Secret" at bounding box center [429, 292] width 180 height 14
paste input "J*krq;9vKK#7JN$dq"
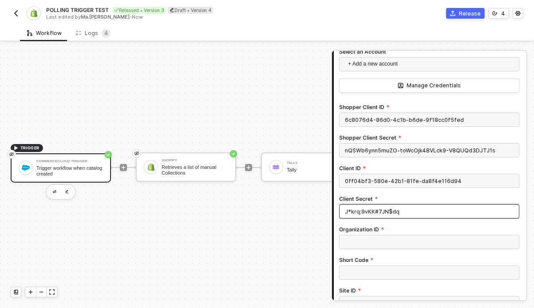
scroll to position [89, 0]
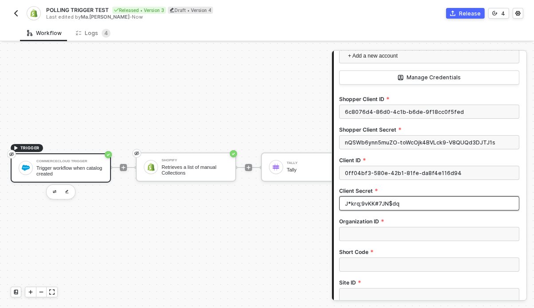
type input "J*krq;9vKK#7JN$dq"
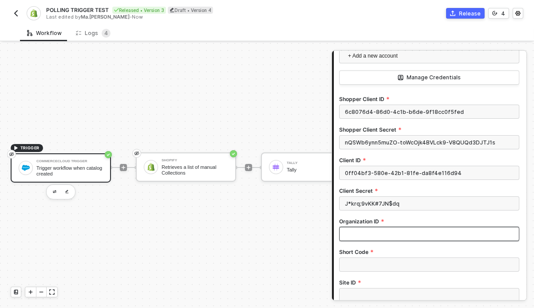
click at [399, 240] on input "Organization ID" at bounding box center [429, 234] width 180 height 14
paste input "f_ecom_zyez_001"
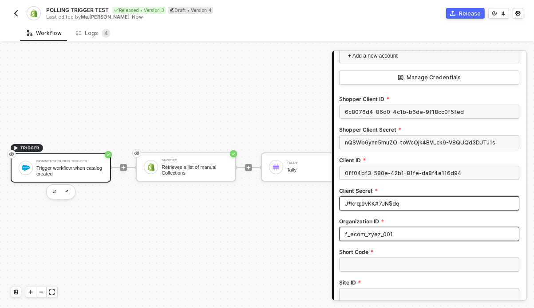
type input "f_ecom_zyez_001"
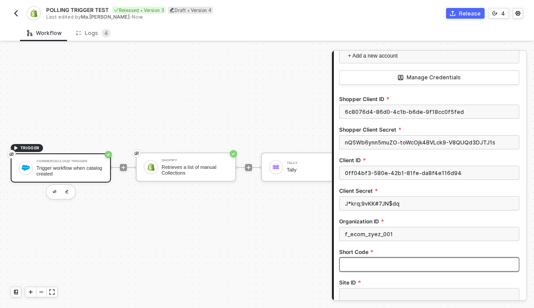
click at [367, 262] on input "Short Code" at bounding box center [429, 265] width 180 height 14
paste input "kv7kzm78"
type input "kv7kzm78"
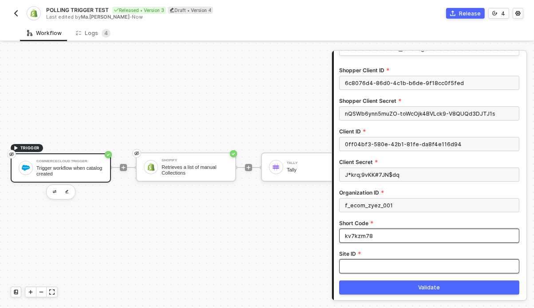
scroll to position [133, 0]
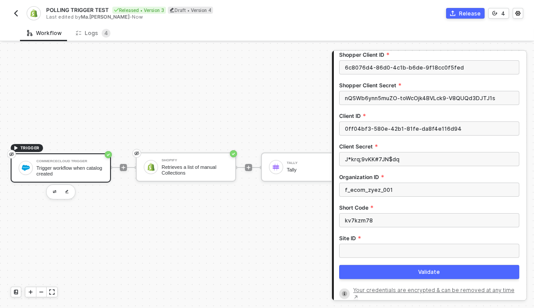
click at [369, 243] on div "Site ID" at bounding box center [429, 239] width 180 height 9
click at [369, 249] on input "Site ID" at bounding box center [429, 251] width 180 height 14
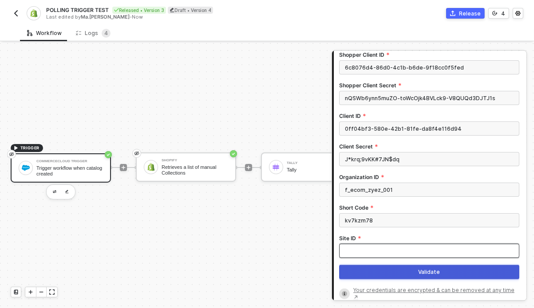
paste input "RefArch"
type input "RefArch"
click at [418, 273] on div "Validate" at bounding box center [429, 272] width 22 height 7
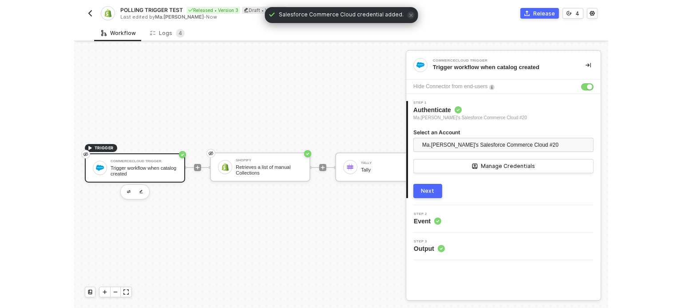
scroll to position [0, 0]
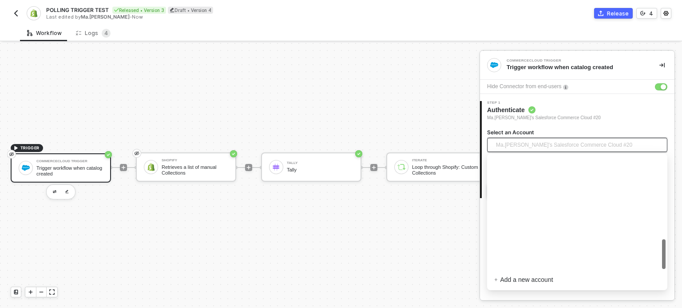
click at [533, 144] on span "Ma.Hanna Grace Ercilla's Salesforce Commerce Cloud #20" at bounding box center [564, 144] width 136 height 13
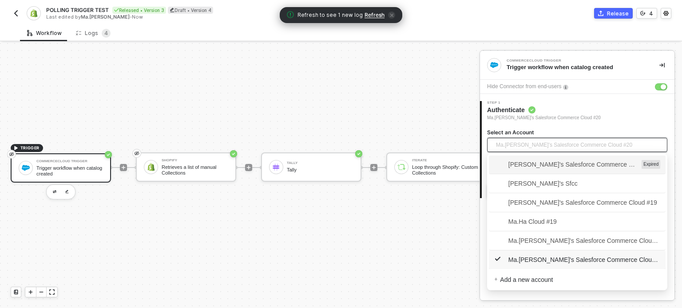
click at [458, 134] on div "TRIGGER CommerceCloud Trigger Trigger workflow when catalog created Shopify Ret…" at bounding box center [370, 168] width 741 height 282
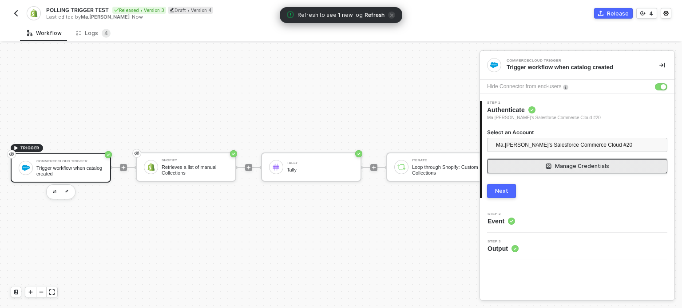
click at [579, 160] on button "Manage Credentials" at bounding box center [577, 166] width 180 height 14
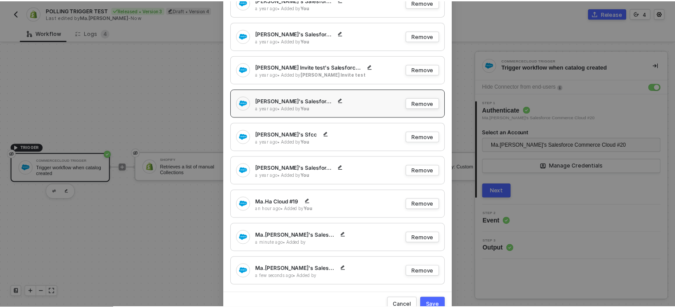
scroll to position [559, 0]
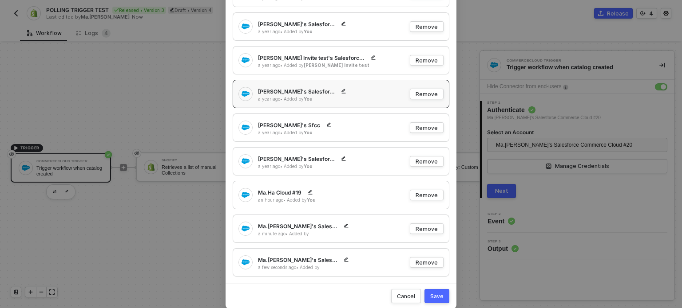
drag, startPoint x: 335, startPoint y: 268, endPoint x: 288, endPoint y: 271, distance: 48.0
click at [288, 271] on div "Ma.Hanna Grace Ercilla's Sales... a few seconds ago • Added by Remove" at bounding box center [341, 263] width 217 height 28
click at [317, 269] on div "a few seconds ago • Added by" at bounding box center [307, 267] width 99 height 6
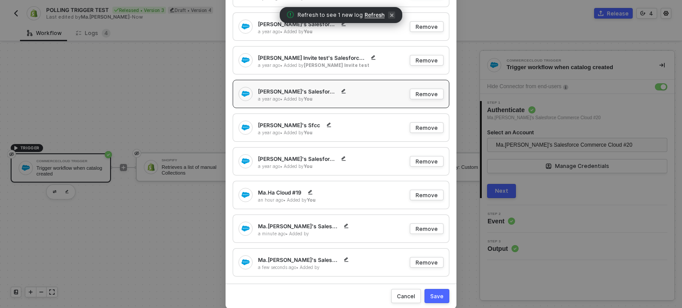
click at [391, 14] on span "icon-close" at bounding box center [391, 15] width 7 height 7
click at [370, 15] on span "Refresh" at bounding box center [374, 15] width 20 height 7
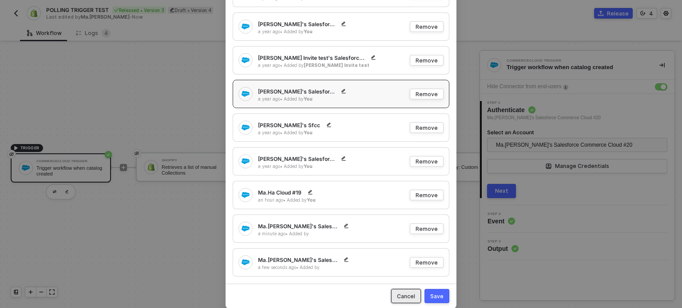
click at [403, 298] on div "Cancel" at bounding box center [406, 297] width 18 height 8
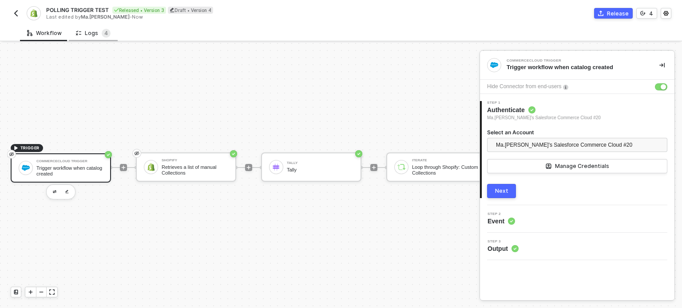
click at [95, 35] on div "Logs 4" at bounding box center [93, 33] width 35 height 9
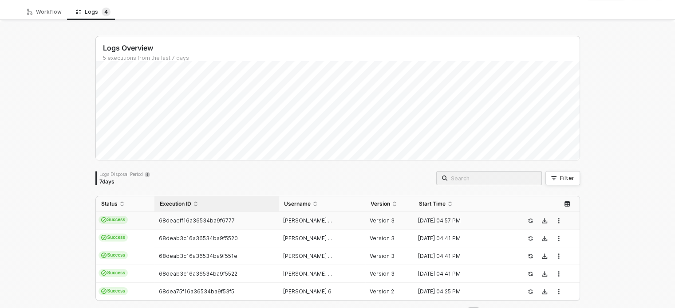
scroll to position [53, 0]
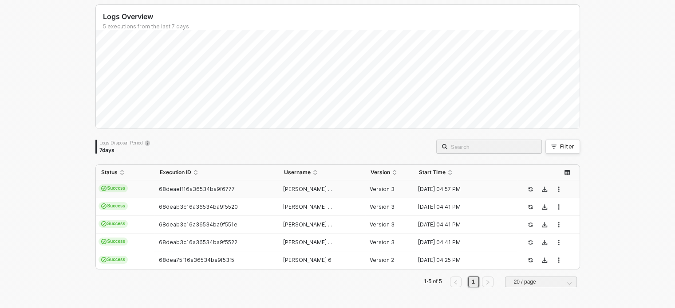
click at [154, 186] on div "68deaeff16a36534ba9f6777" at bounding box center [212, 189] width 117 height 7
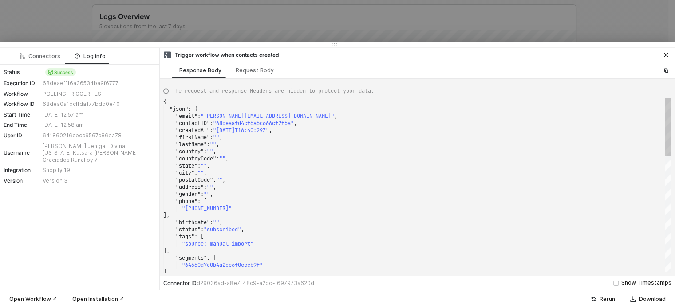
type textarea "{ "json": { "email": "hanna+oct2@runalloy.com", "contactID": "68deaed08ec015564…"
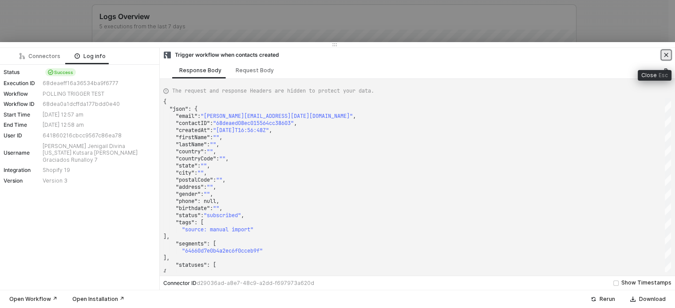
click at [669, 58] on button "button" at bounding box center [666, 55] width 11 height 11
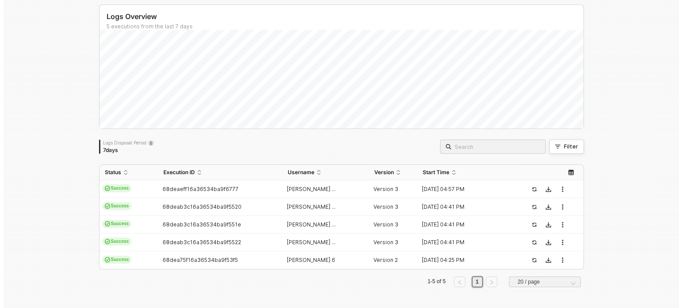
scroll to position [0, 0]
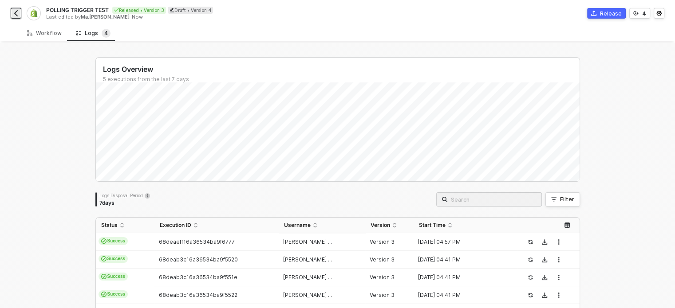
click at [20, 17] on button "button" at bounding box center [16, 13] width 11 height 11
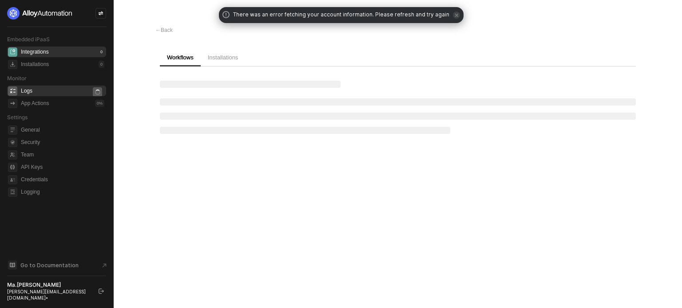
click at [51, 92] on div "Logs" at bounding box center [62, 91] width 83 height 11
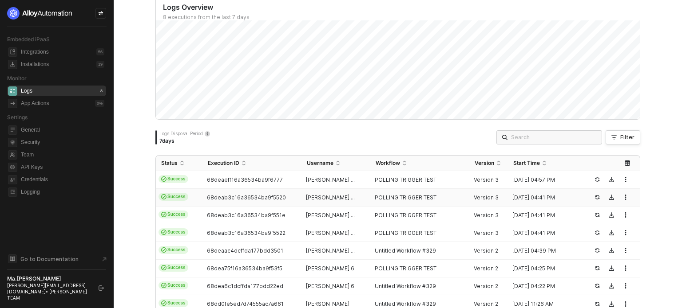
scroll to position [149, 0]
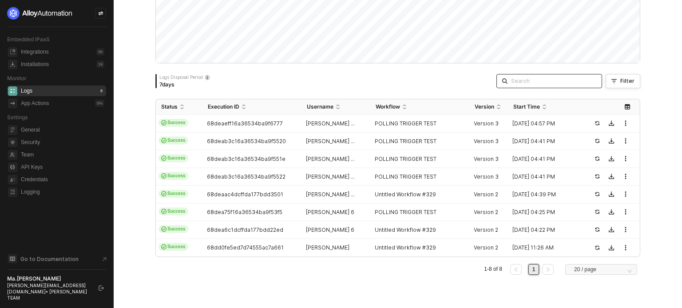
click at [536, 78] on input "search" at bounding box center [553, 81] width 85 height 10
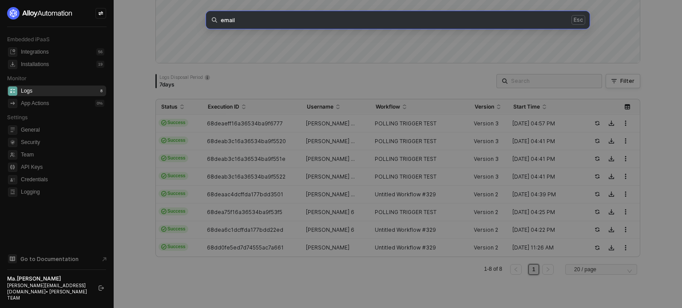
type input "email"
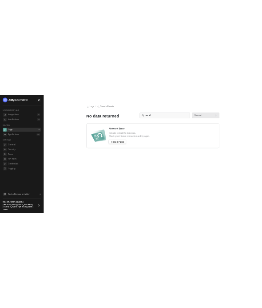
scroll to position [0, 0]
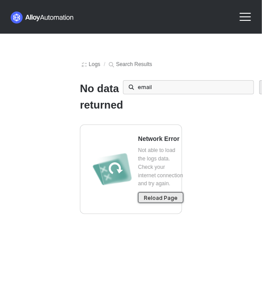
click at [167, 202] on div "Reload Page" at bounding box center [161, 198] width 34 height 8
